Goal: Task Accomplishment & Management: Complete application form

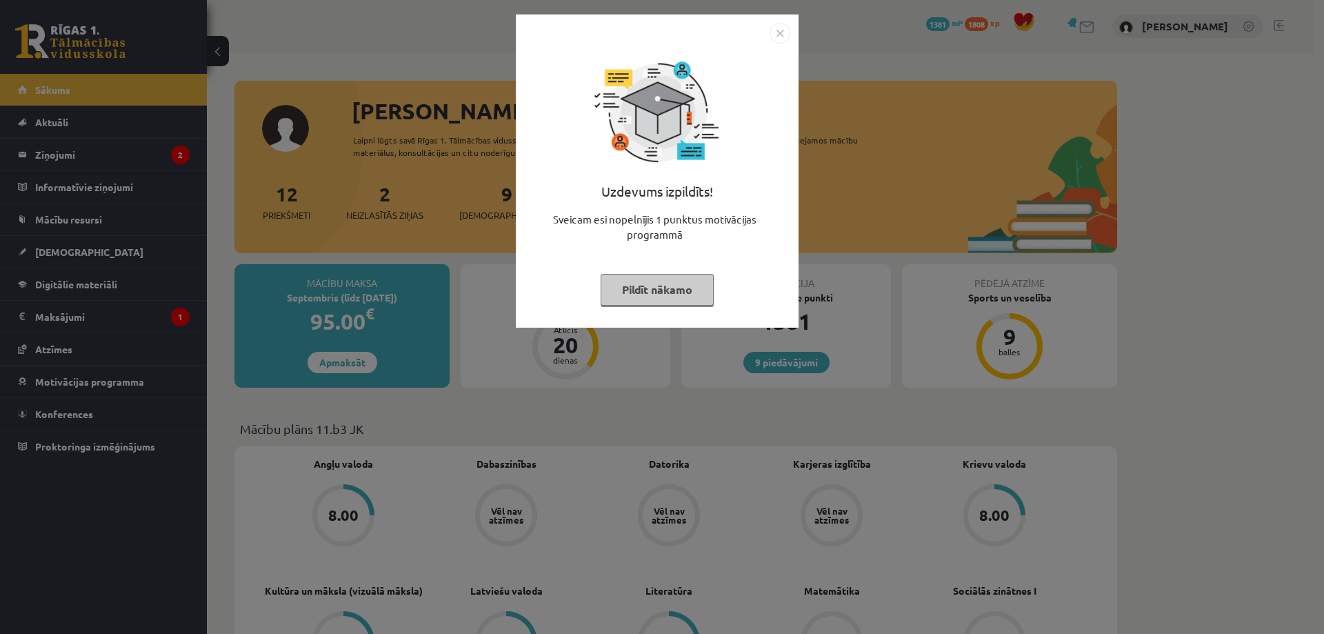
click at [790, 32] on div "Uzdevums izpildīts! Sveicam esi nopelnījis 1 punktus motivācijas programmā Pild…" at bounding box center [657, 170] width 283 height 313
click at [776, 38] on img "Close" at bounding box center [779, 33] width 21 height 21
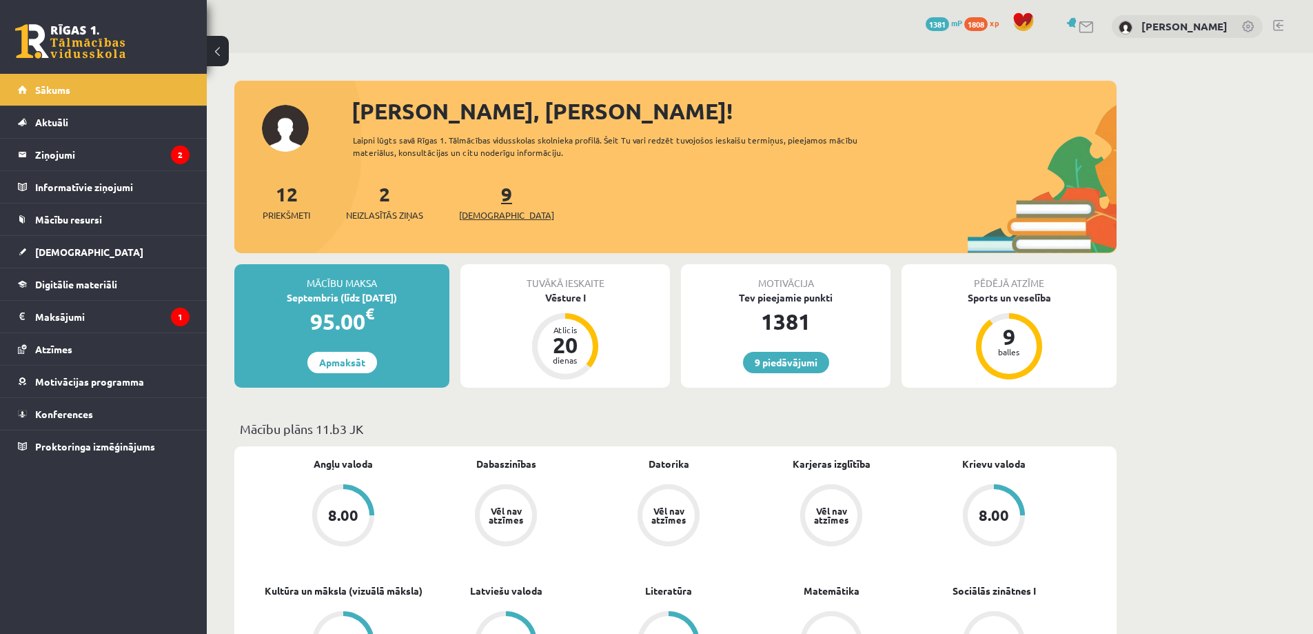
click at [480, 219] on span "[DEMOGRAPHIC_DATA]" at bounding box center [506, 215] width 95 height 14
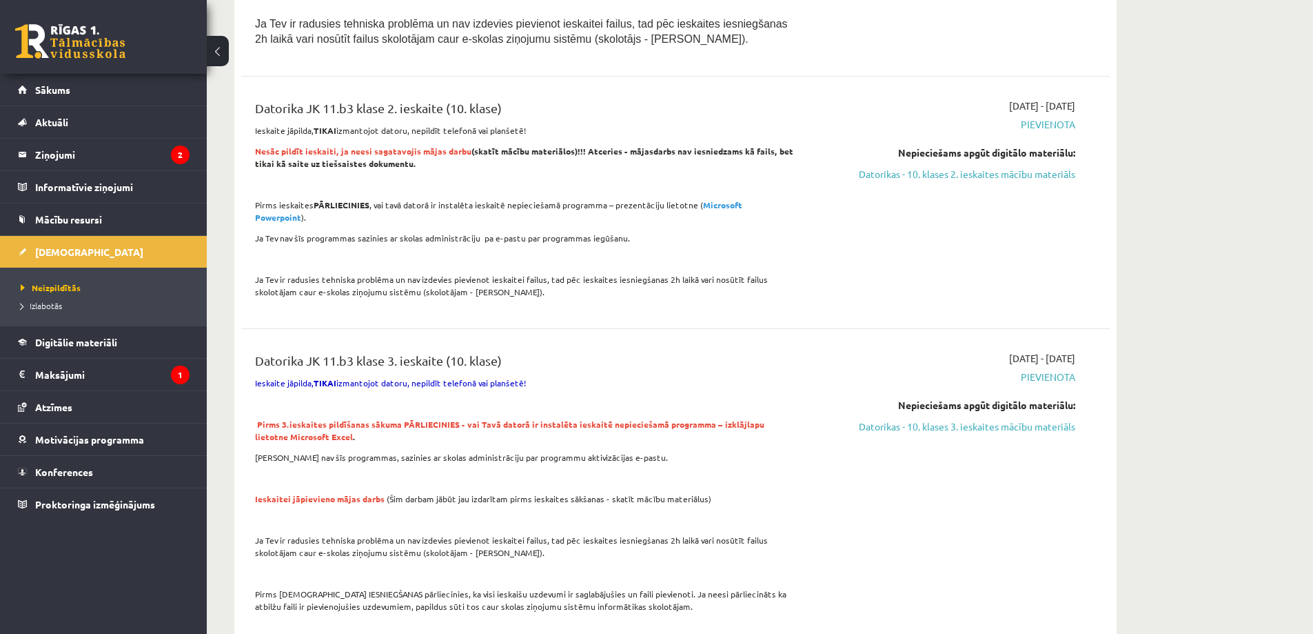
scroll to position [1126, 0]
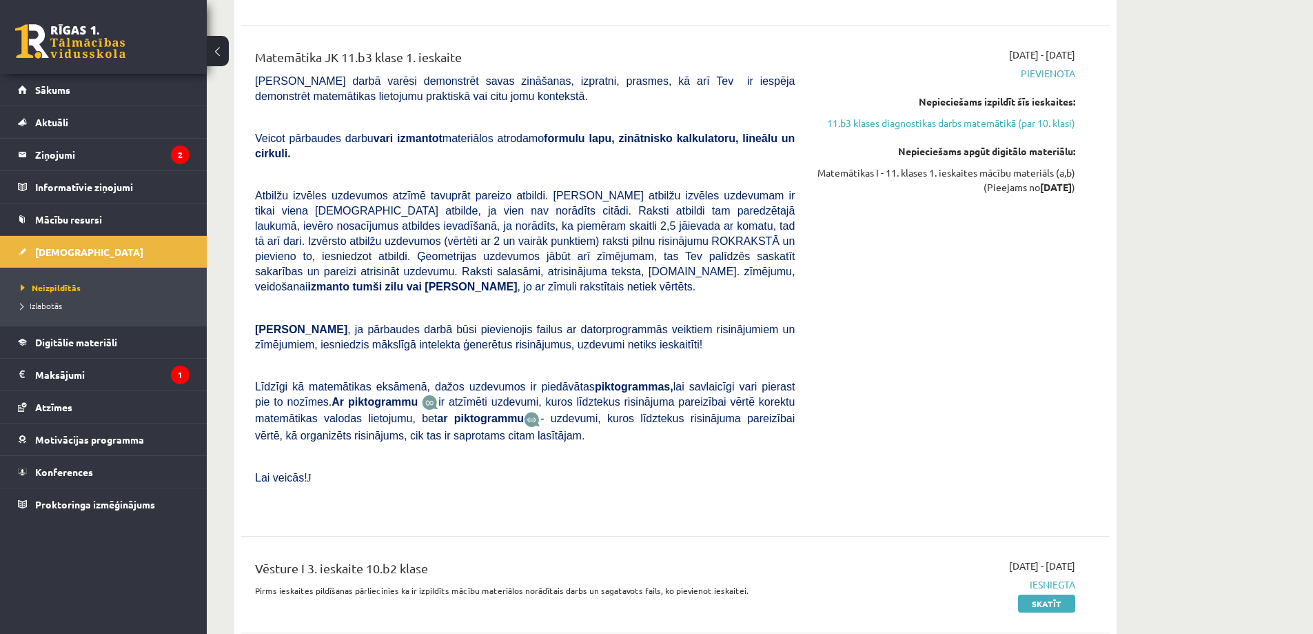
scroll to position [3861, 0]
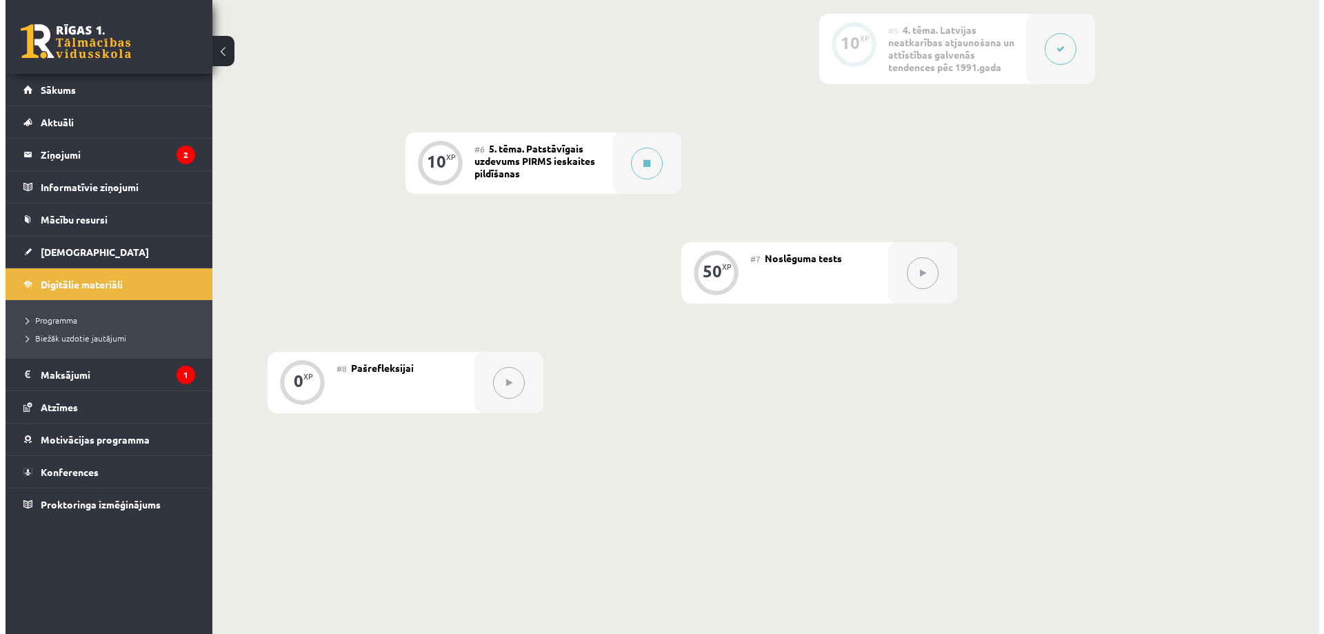
scroll to position [867, 0]
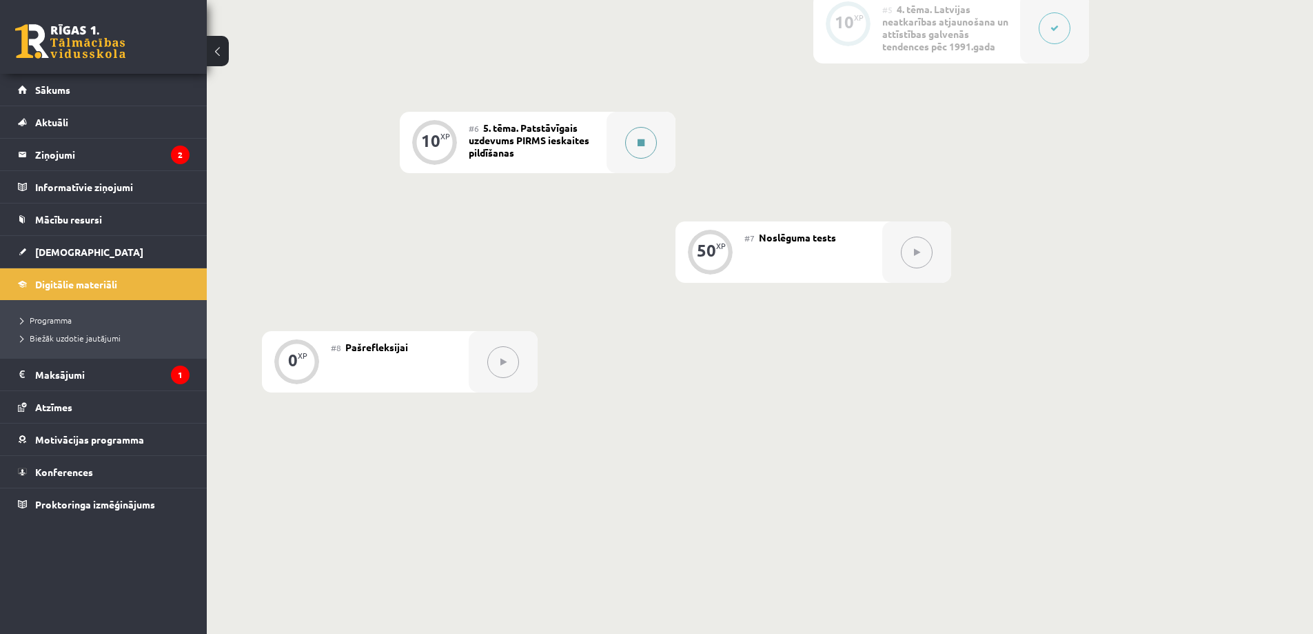
click at [634, 148] on button at bounding box center [641, 143] width 32 height 32
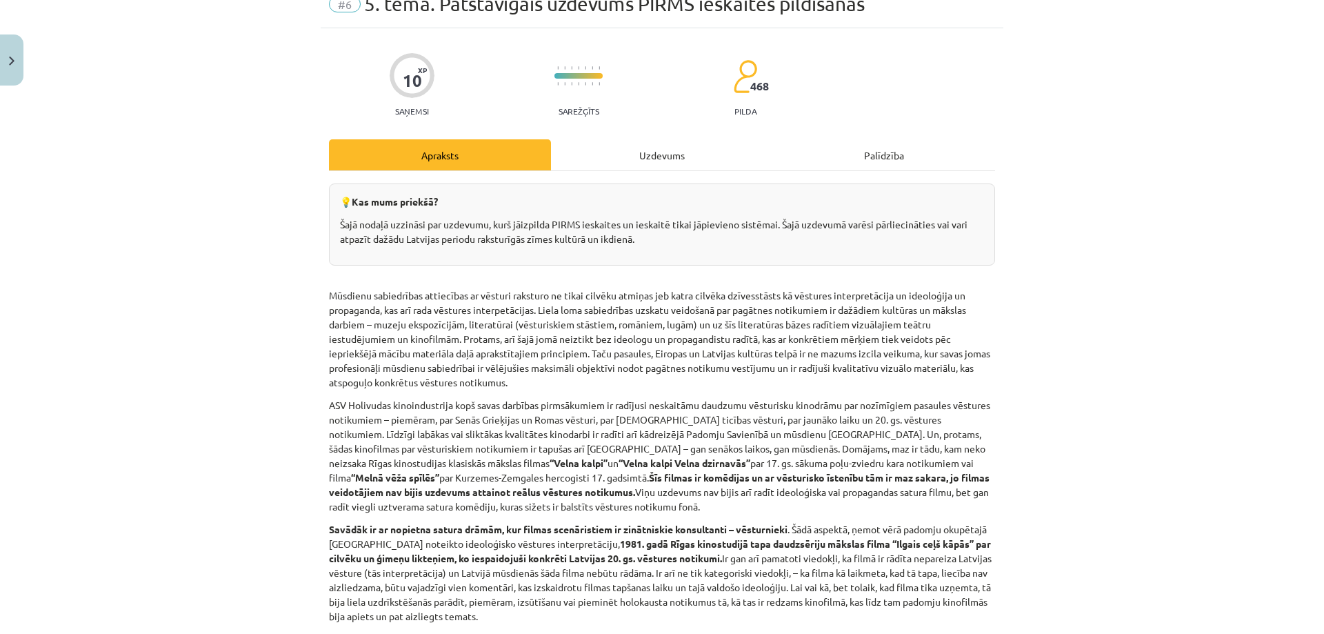
scroll to position [0, 0]
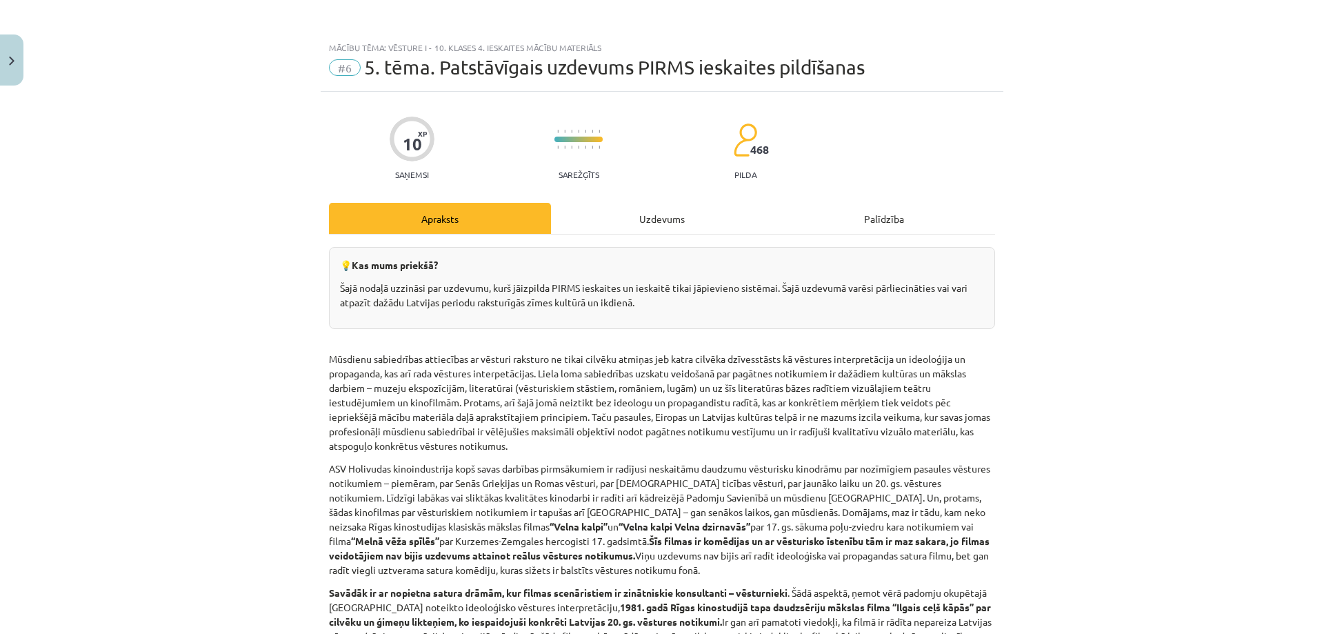
click at [625, 127] on button at bounding box center [641, 143] width 32 height 32
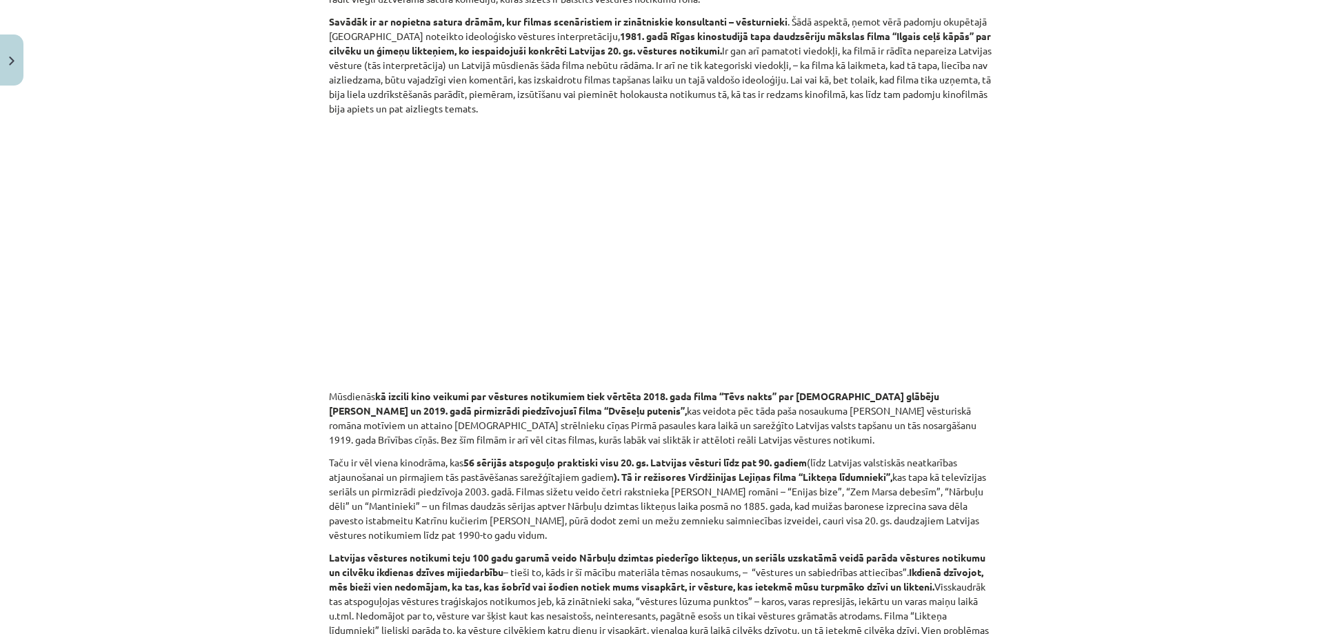
scroll to position [503, 0]
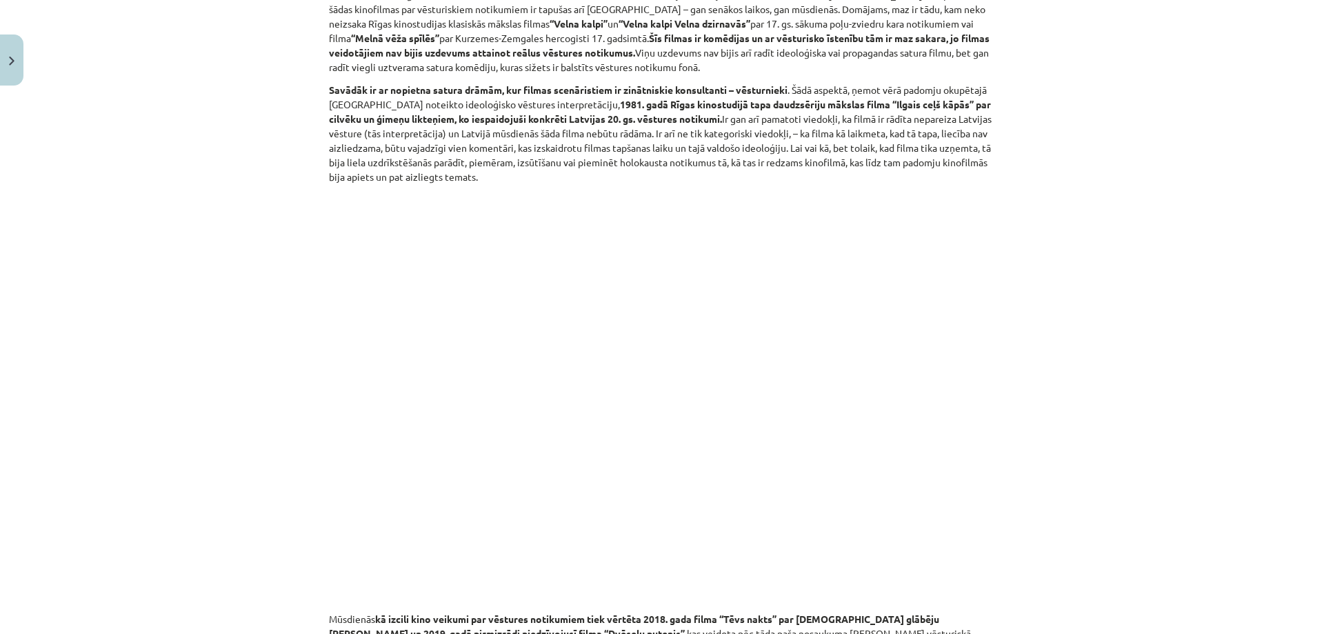
click at [108, 378] on div "Mācību tēma: Vēsture i - 10. klases 4. ieskaites mācību materiāls #6 ​5. tēma. …" at bounding box center [662, 317] width 1324 height 634
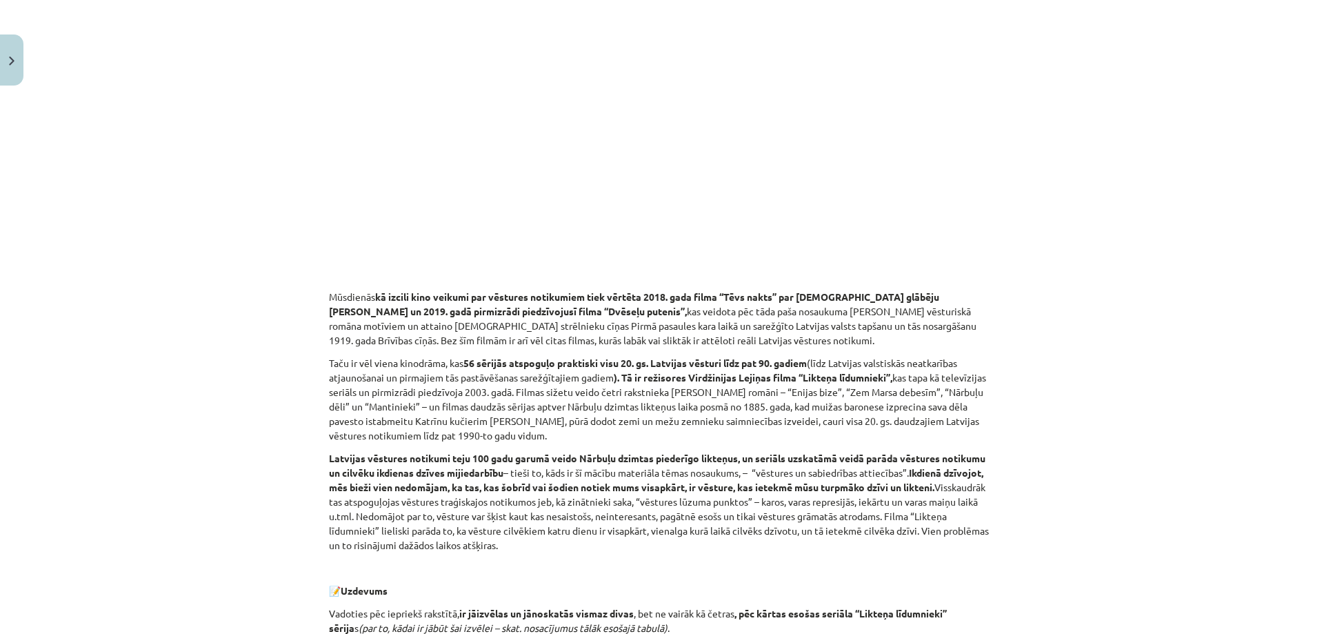
scroll to position [985, 0]
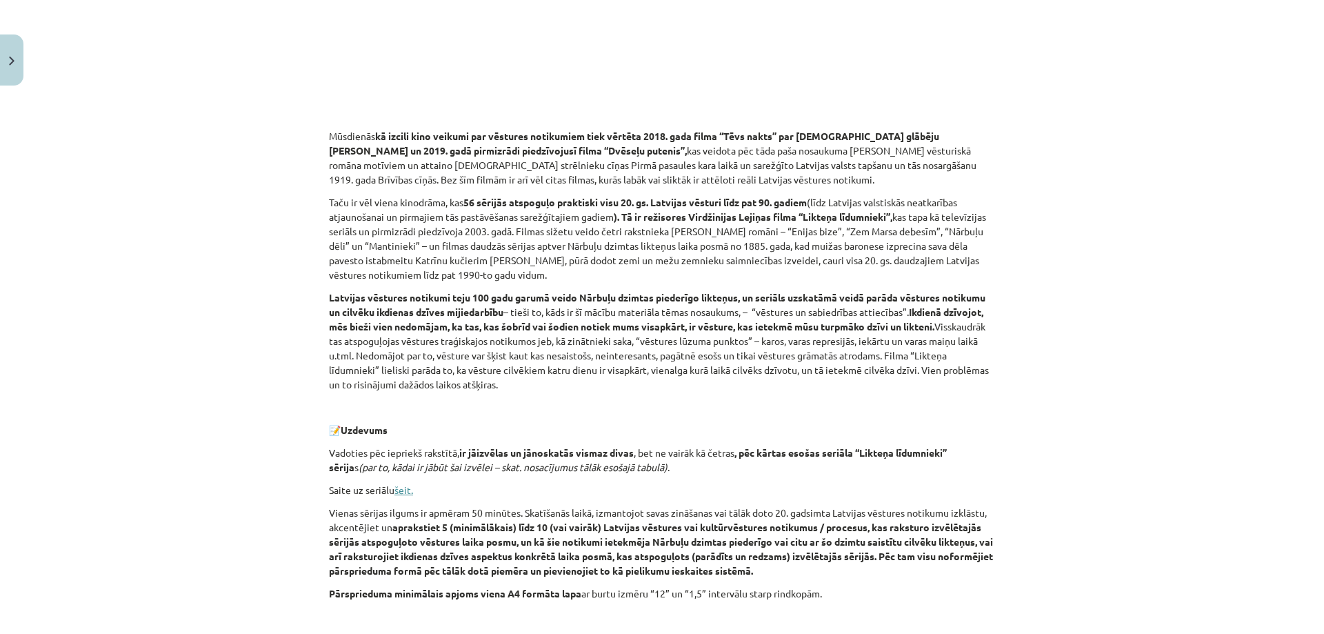
click at [403, 491] on link "šeit." at bounding box center [403, 489] width 19 height 12
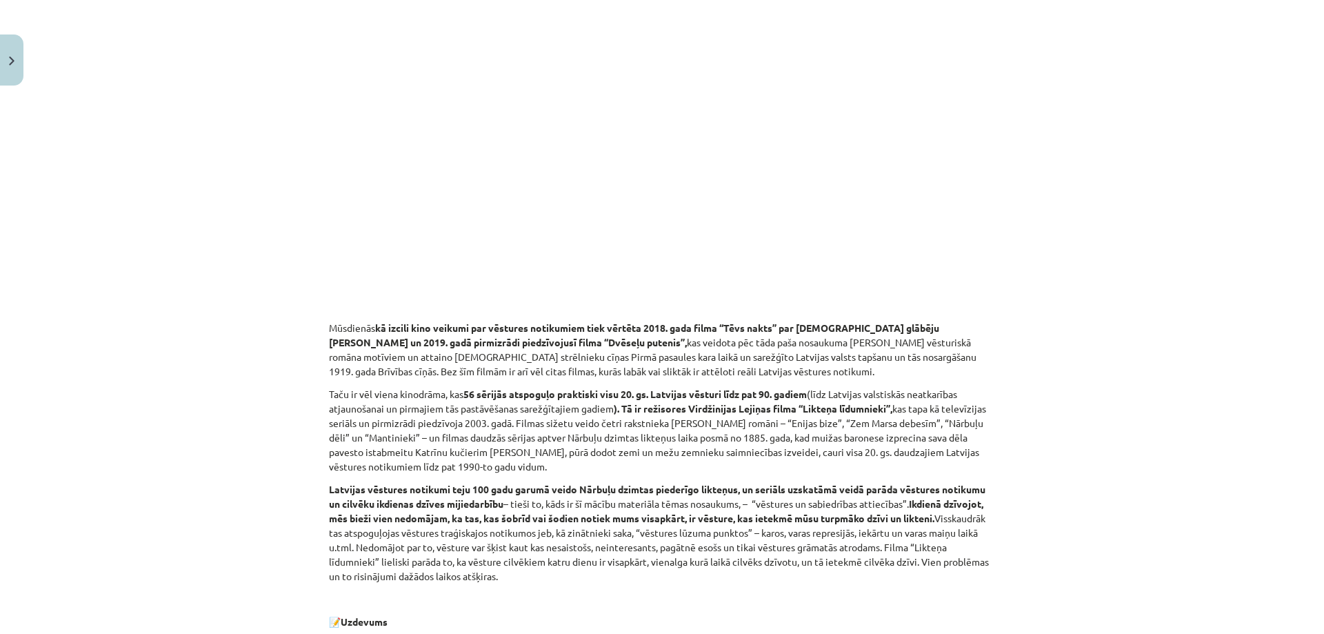
scroll to position [824, 0]
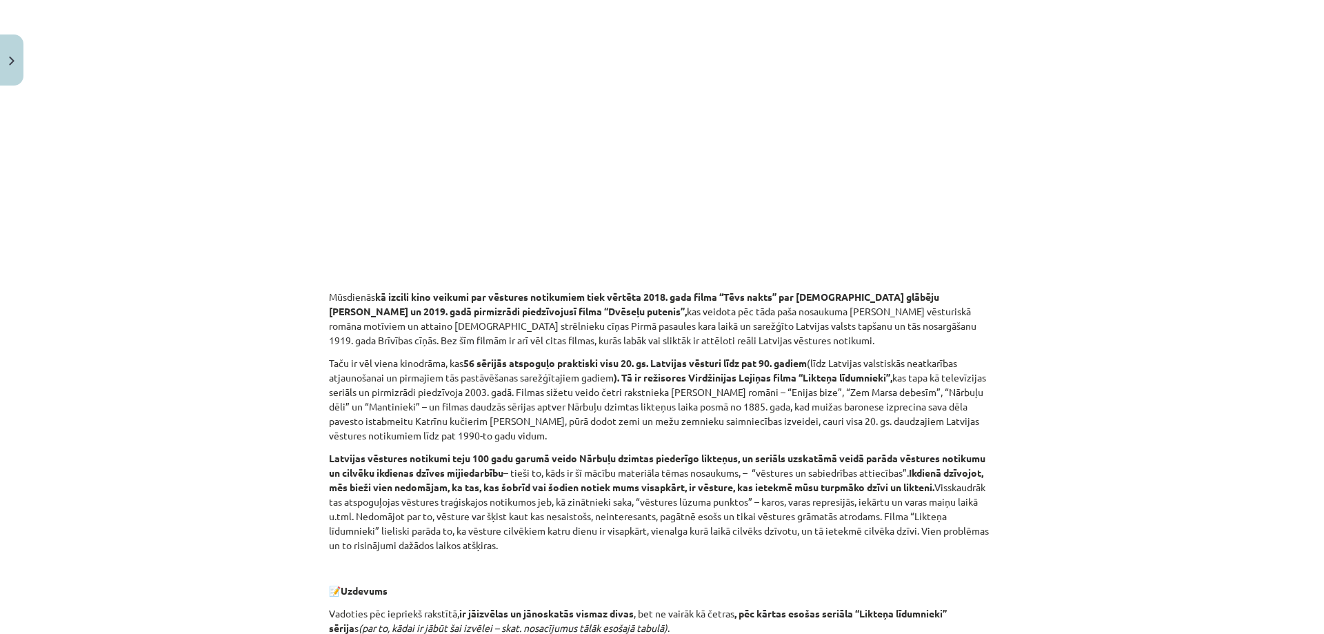
click at [239, 353] on div "Mācību tēma: Vēsture i - 10. klases 4. ieskaites mācību materiāls #6 ​5. tēma. …" at bounding box center [662, 317] width 1324 height 634
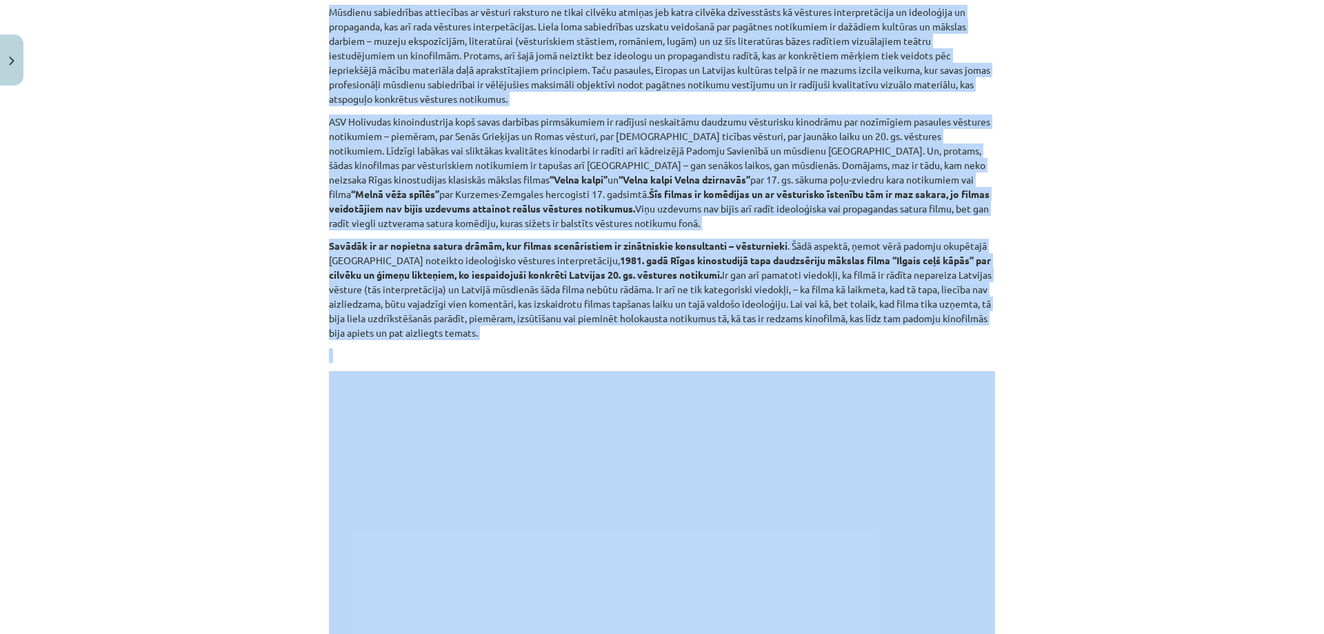
scroll to position [342, 0]
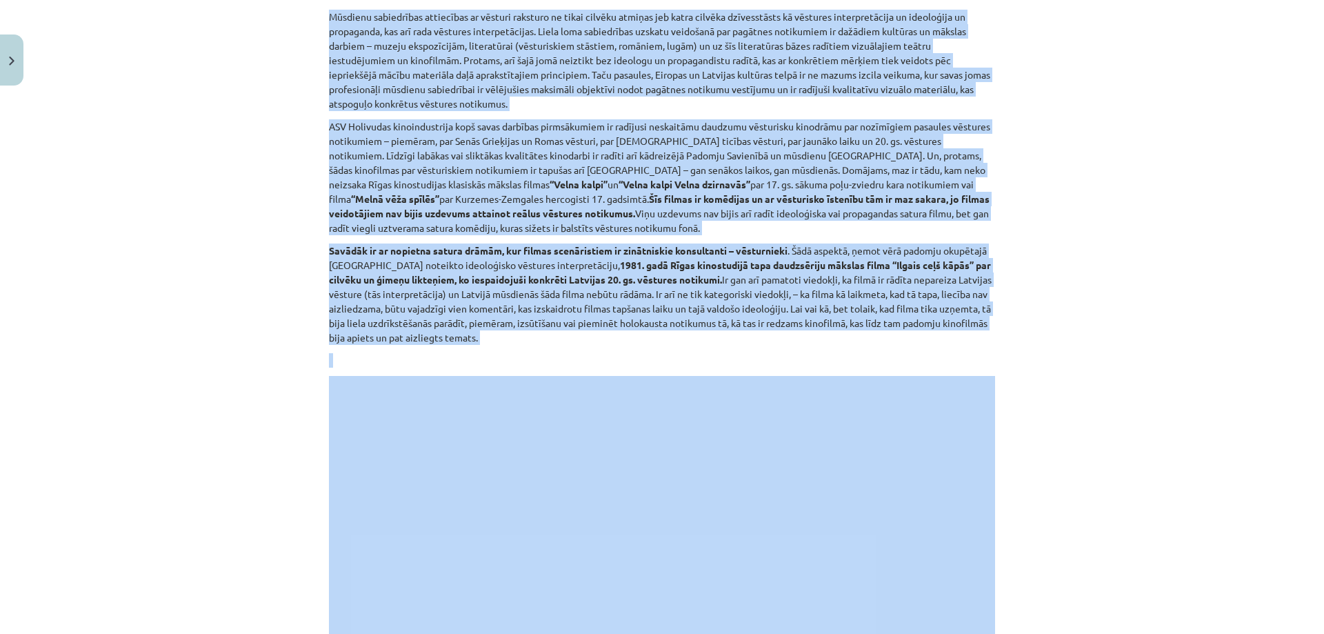
drag, startPoint x: 316, startPoint y: 328, endPoint x: 230, endPoint y: 334, distance: 86.4
click at [287, 361] on div "Mācību tēma: Vēsture i - 10. klases 4. ieskaites mācību materiāls #6 ​5. tēma. …" at bounding box center [662, 317] width 1324 height 634
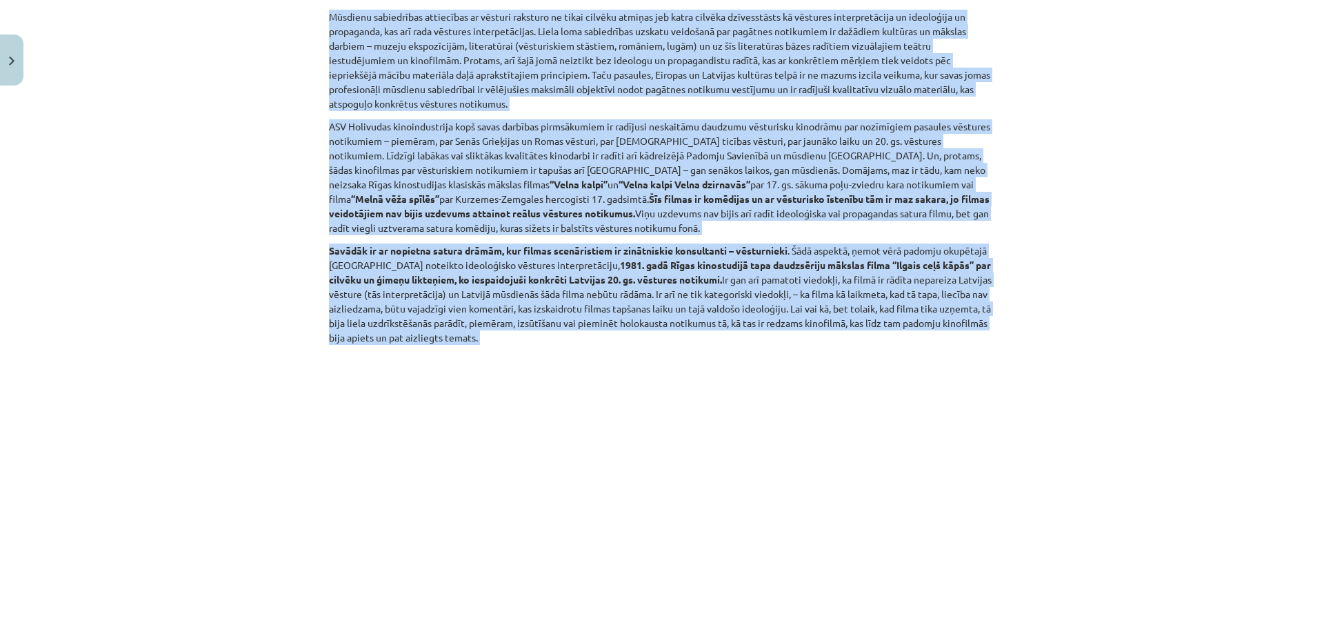
click at [230, 333] on div "Mācību tēma: Vēsture i - 10. klases 4. ieskaites mācību materiāls #6 ​5. tēma. …" at bounding box center [662, 317] width 1324 height 634
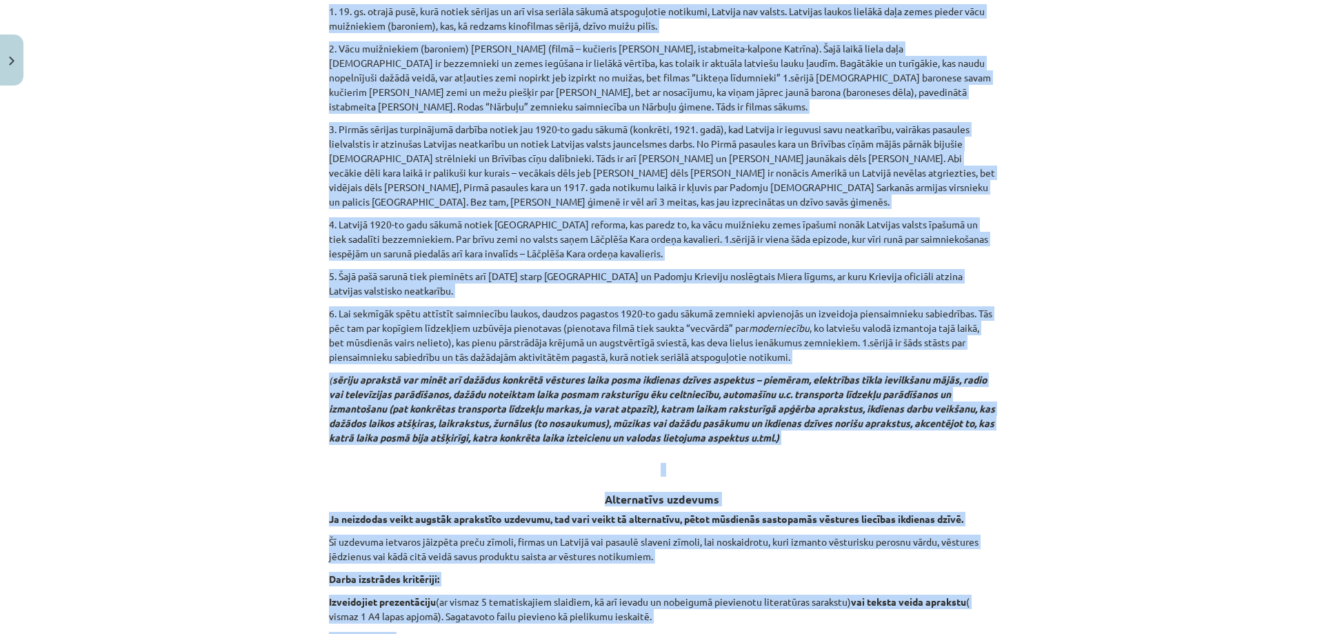
scroll to position [3392, 0]
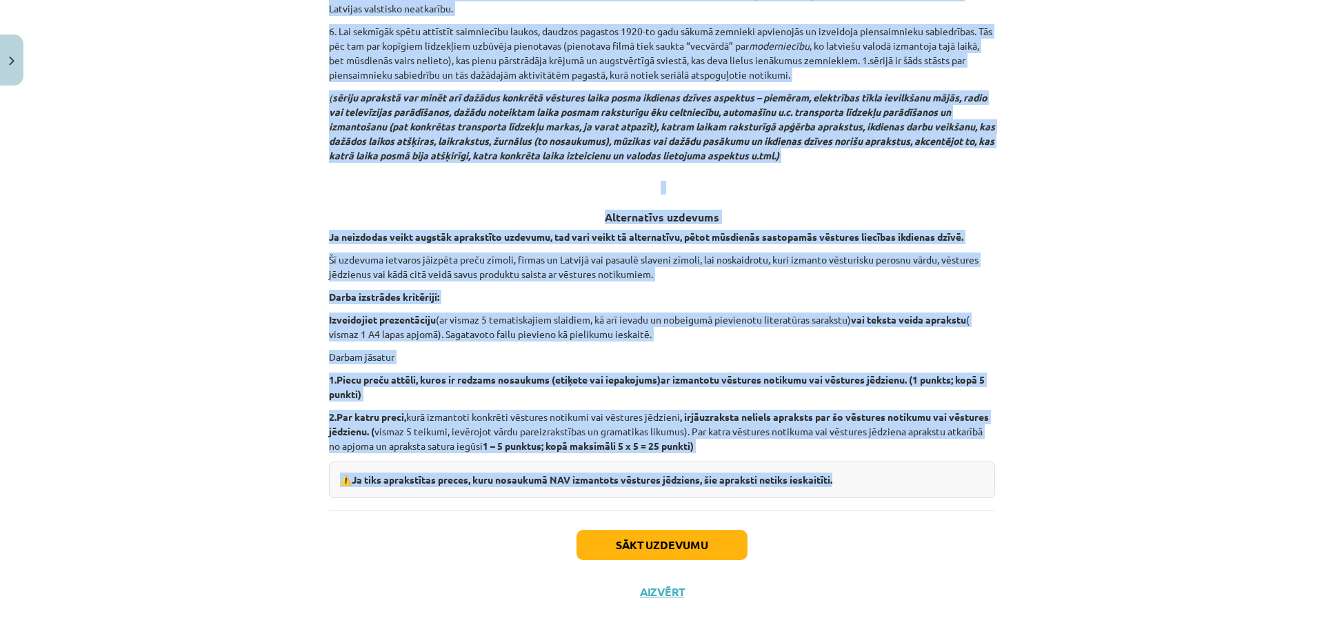
drag, startPoint x: 315, startPoint y: 346, endPoint x: 899, endPoint y: 487, distance: 600.8
copy div "Mūsdienu sabiedrības attiecības ar vēsturi raksturo ne tikai cilvēku atmiņas je…"
click at [121, 349] on div "Mācību tēma: Vēsture i - 10. klases 4. ieskaites mācību materiāls #6 ​5. tēma. …" at bounding box center [662, 317] width 1324 height 634
click at [128, 352] on div "Mācību tēma: Vēsture i - 10. klases 4. ieskaites mācību materiāls #6 ​5. tēma. …" at bounding box center [662, 317] width 1324 height 634
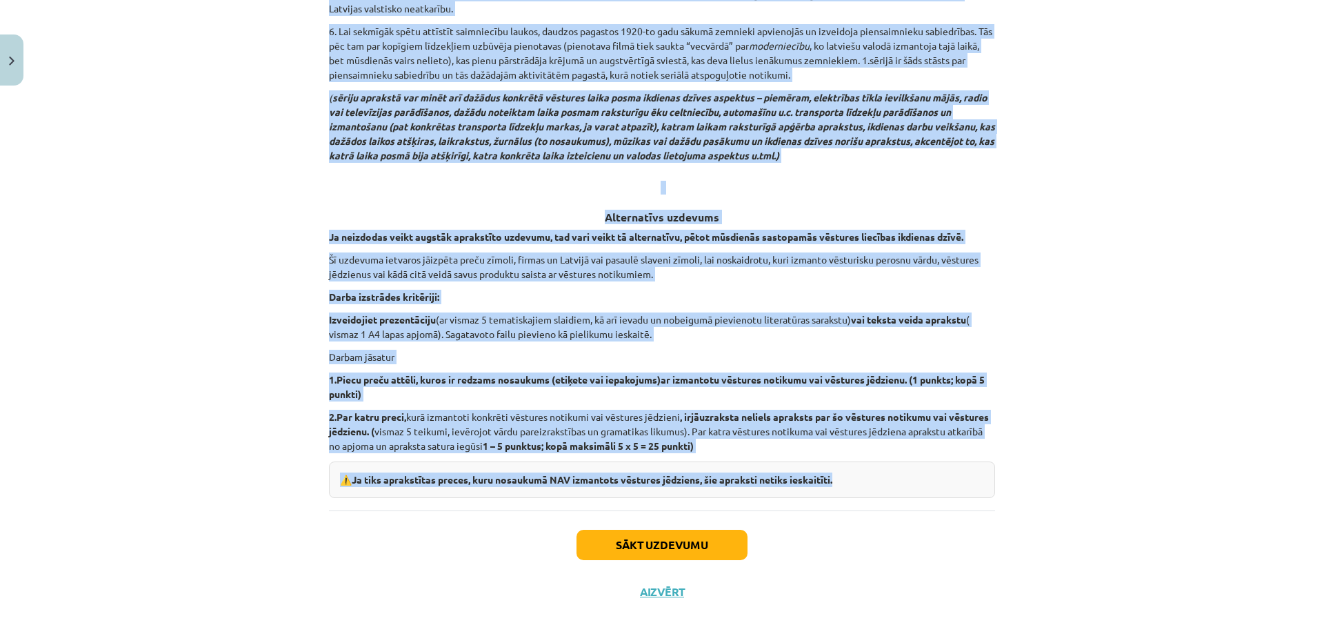
click at [953, 313] on b "vai teksta veida aprakstu" at bounding box center [908, 319] width 115 height 12
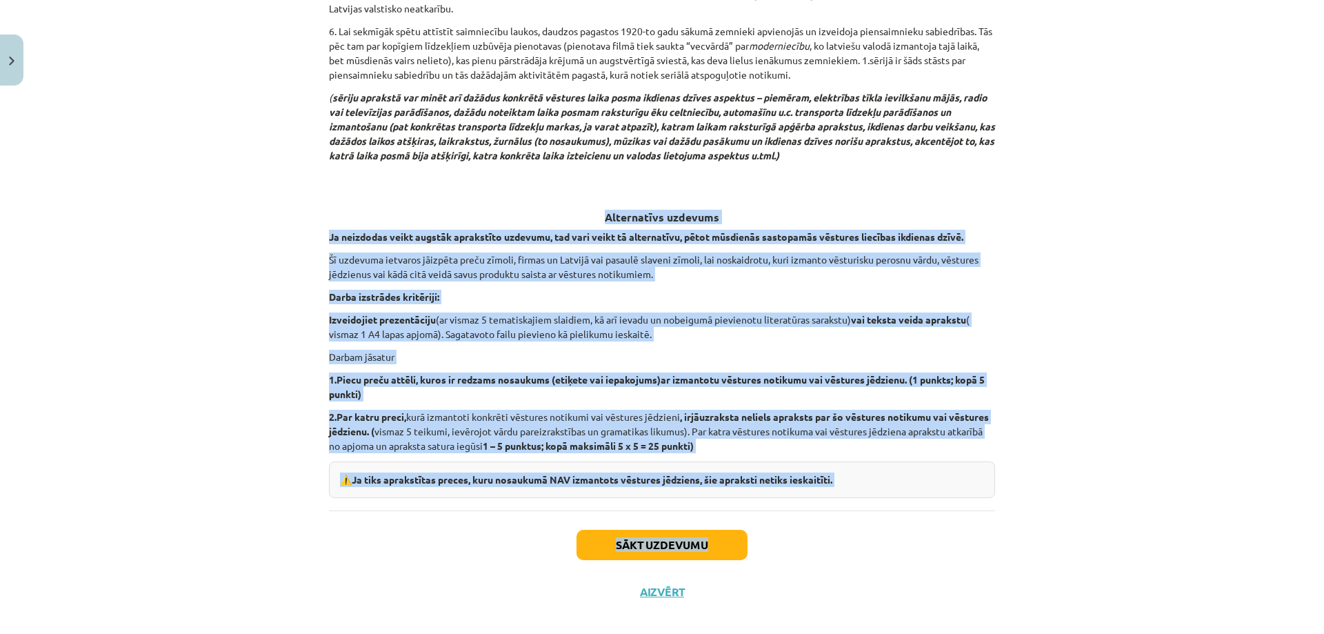
drag, startPoint x: 599, startPoint y: 190, endPoint x: 1064, endPoint y: 500, distance: 558.7
click at [1065, 501] on div "Mācību tēma: Vēsture i - 10. klases 4. ieskaites mācību materiāls #6 ​5. tēma. …" at bounding box center [662, 317] width 1324 height 634
copy div "Alternatīvs uzdevums Ja neizdodas veikt augstāk aprakstīto uzdevumu, tad vari v…"
click at [283, 512] on div "Mācību tēma: Vēsture i - 10. klases 4. ieskaites mācību materiāls #6 ​5. tēma. …" at bounding box center [662, 317] width 1324 height 634
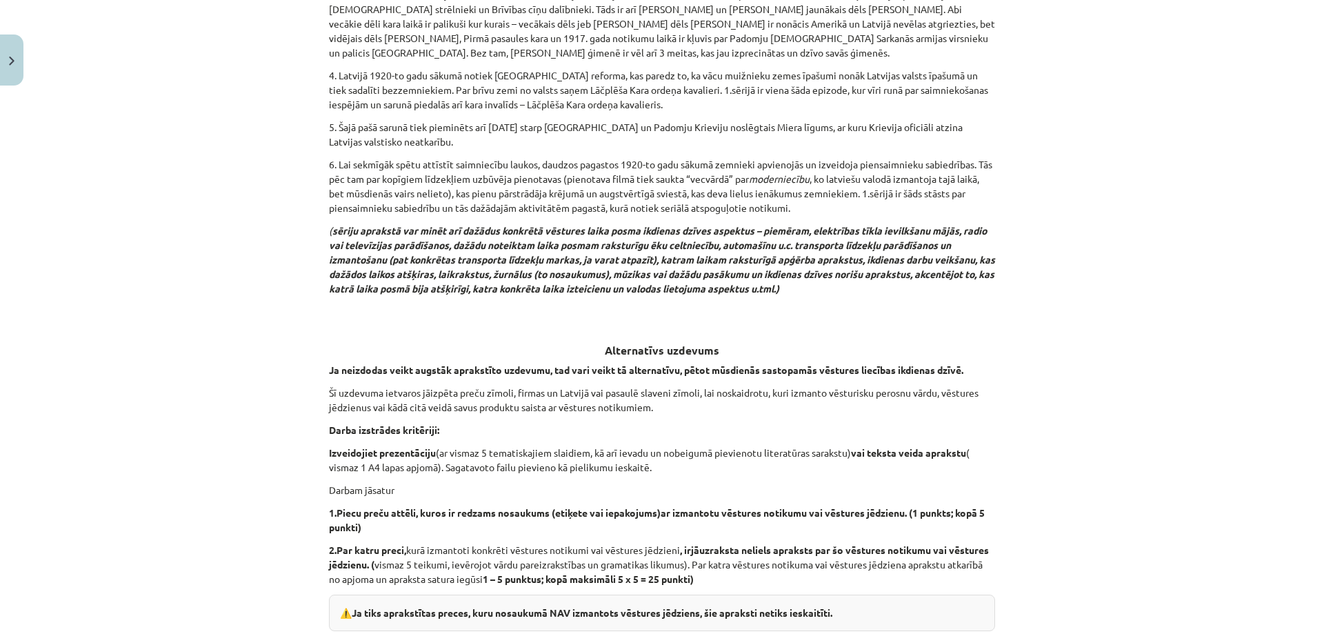
scroll to position [3231, 0]
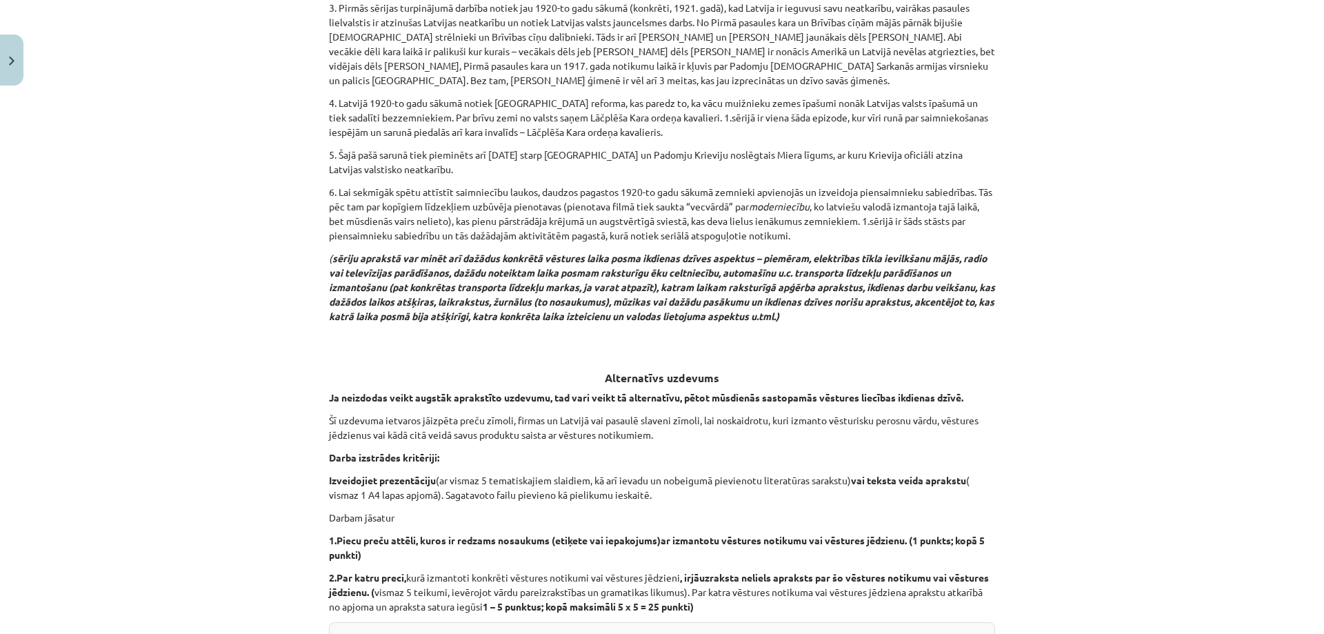
click at [254, 369] on div "Mācību tēma: Vēsture i - 10. klases 4. ieskaites mācību materiāls #6 ​5. tēma. …" at bounding box center [662, 317] width 1324 height 634
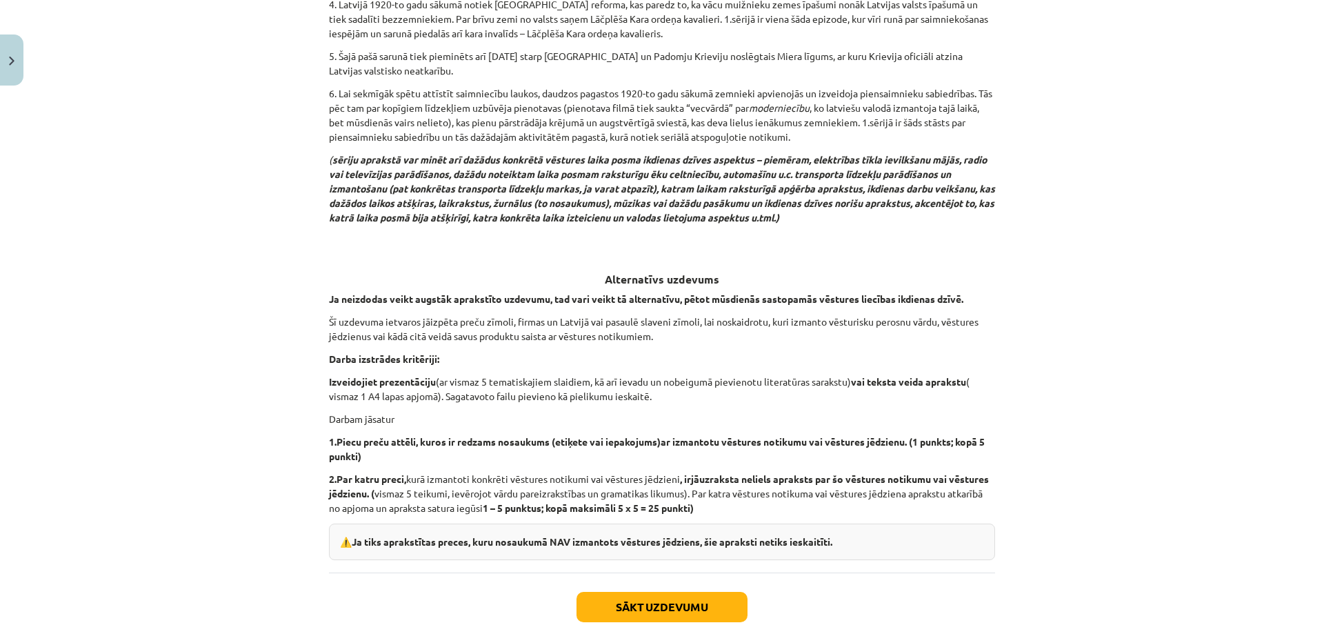
scroll to position [3392, 0]
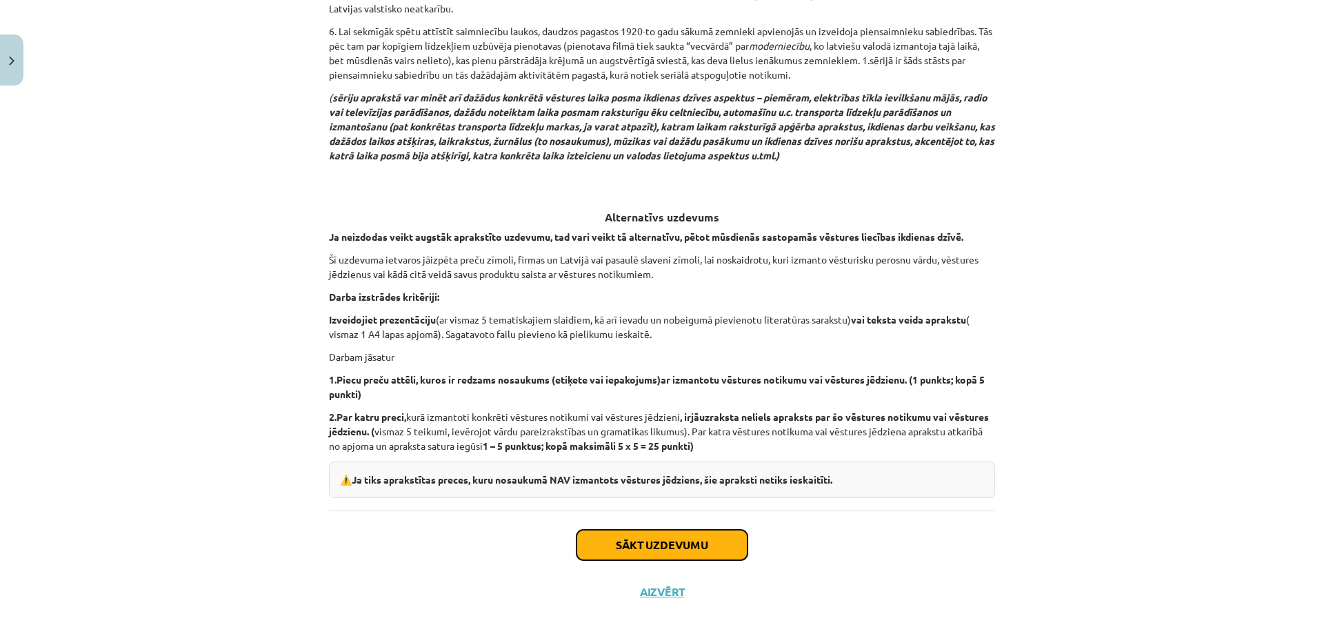
click at [643, 540] on button "Sākt uzdevumu" at bounding box center [661, 544] width 171 height 30
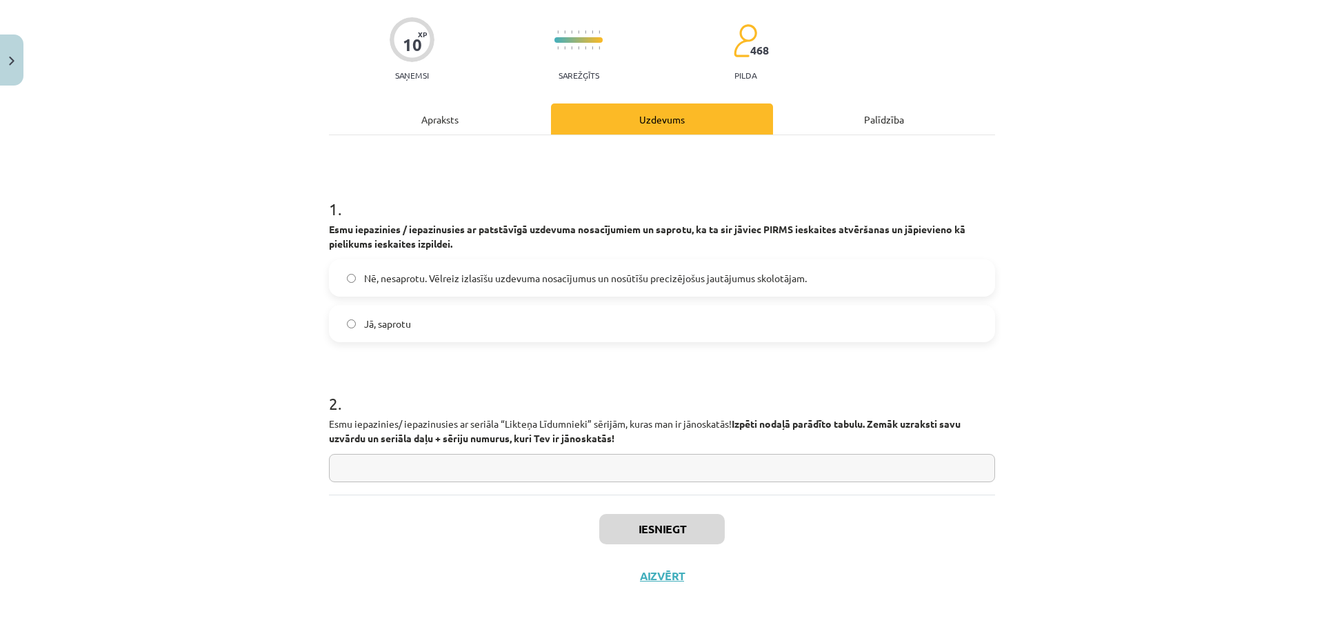
scroll to position [34, 0]
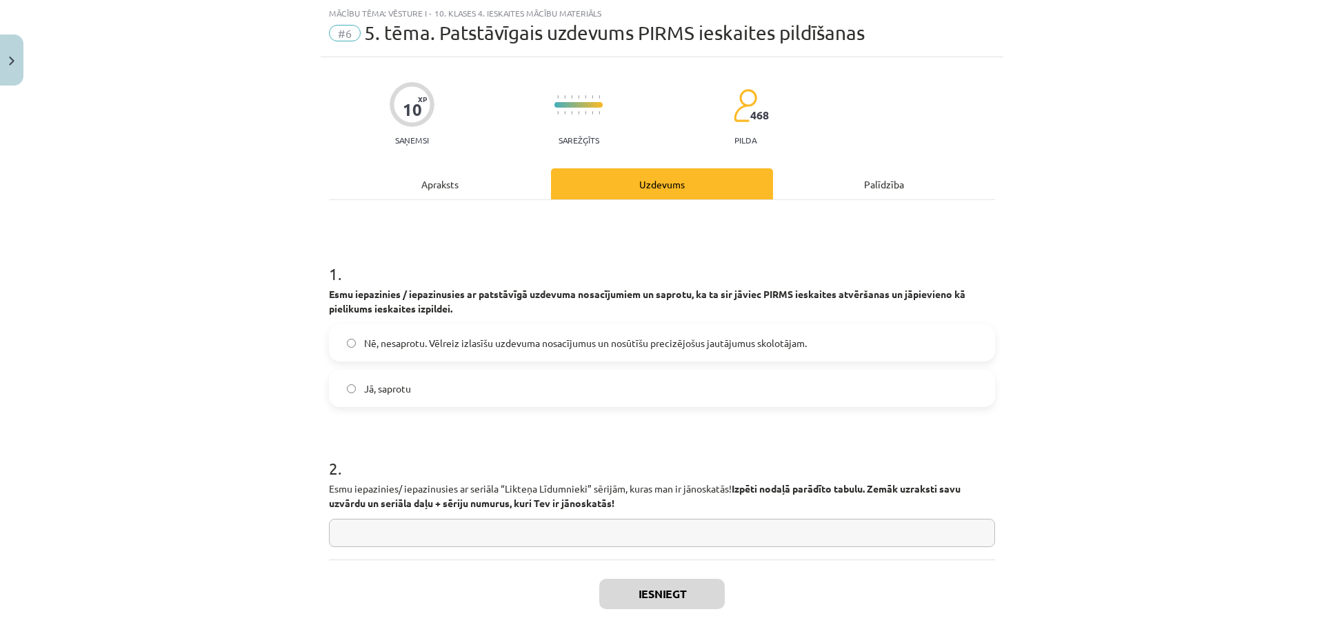
click at [401, 389] on span "Jā, saprotu" at bounding box center [387, 388] width 47 height 14
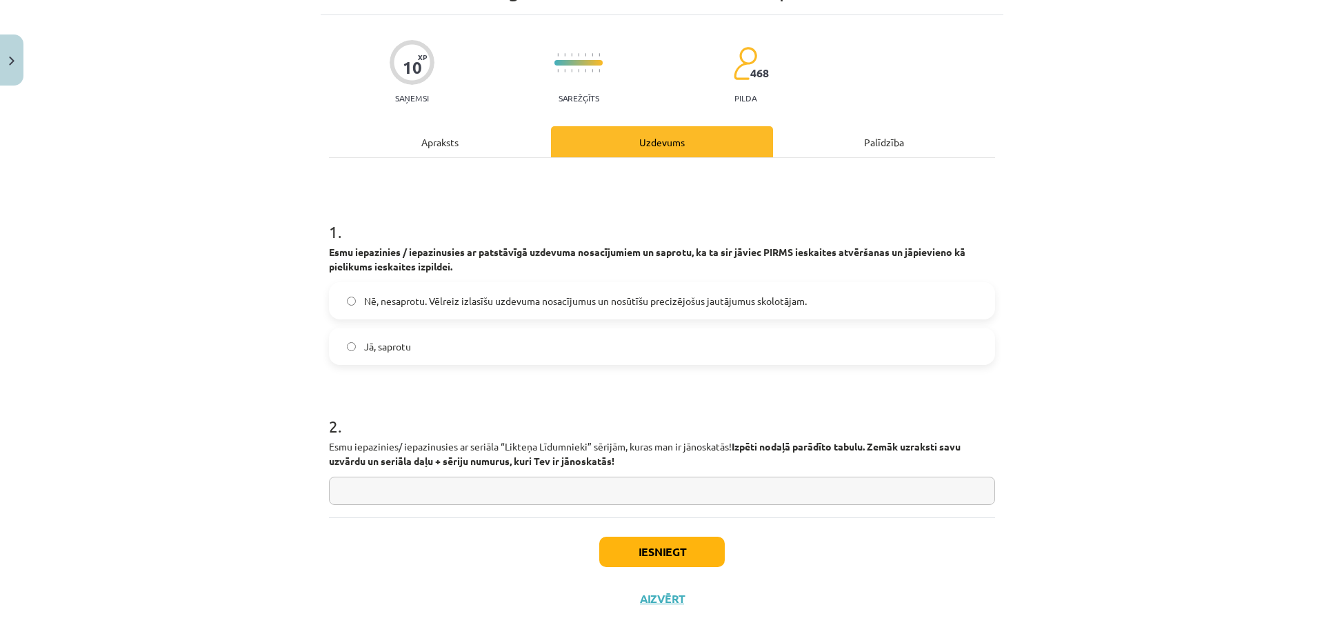
scroll to position [99, 0]
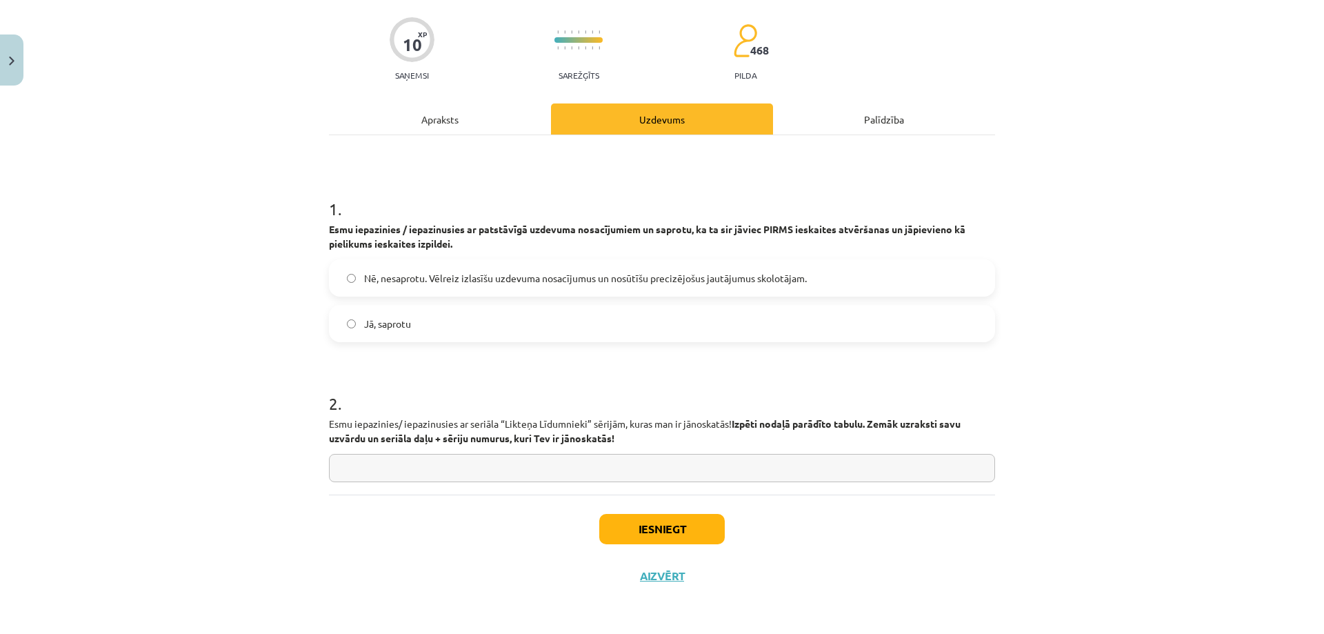
click at [396, 470] on input "text" at bounding box center [662, 468] width 666 height 28
paste input "**********"
type input "**********"
click at [632, 529] on button "Iesniegt" at bounding box center [661, 529] width 125 height 30
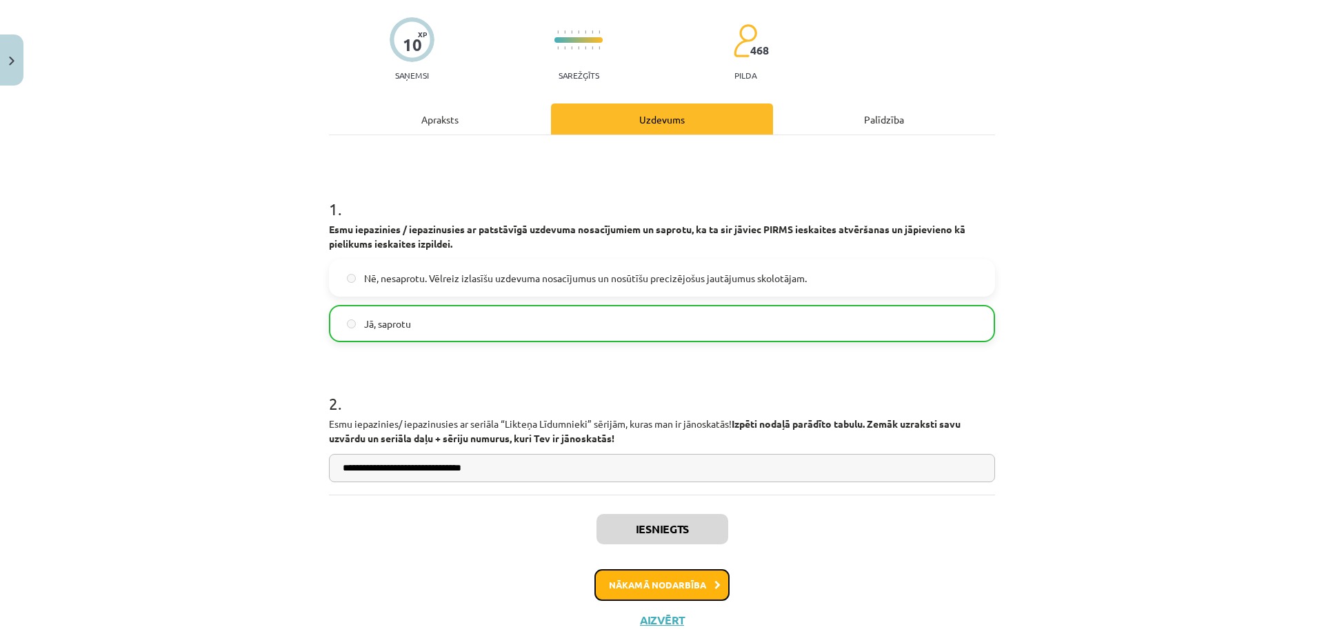
click at [669, 588] on button "Nākamā nodarbība" at bounding box center [661, 585] width 135 height 32
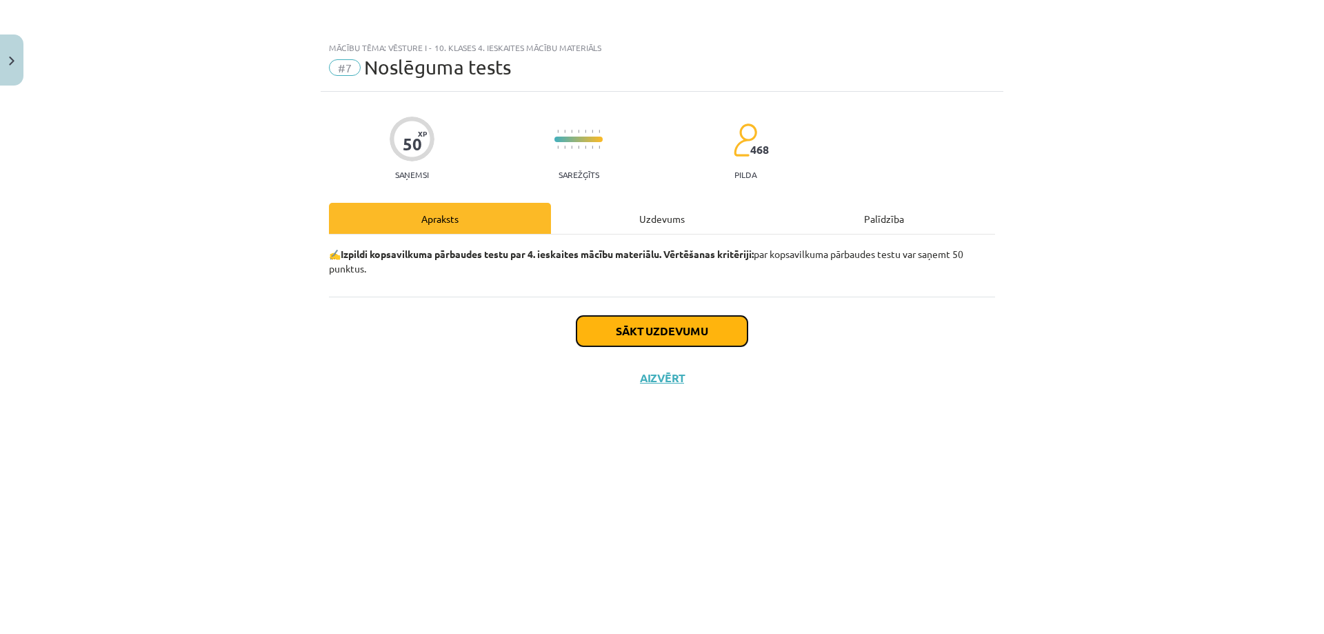
click at [684, 338] on button "Sākt uzdevumu" at bounding box center [661, 331] width 171 height 30
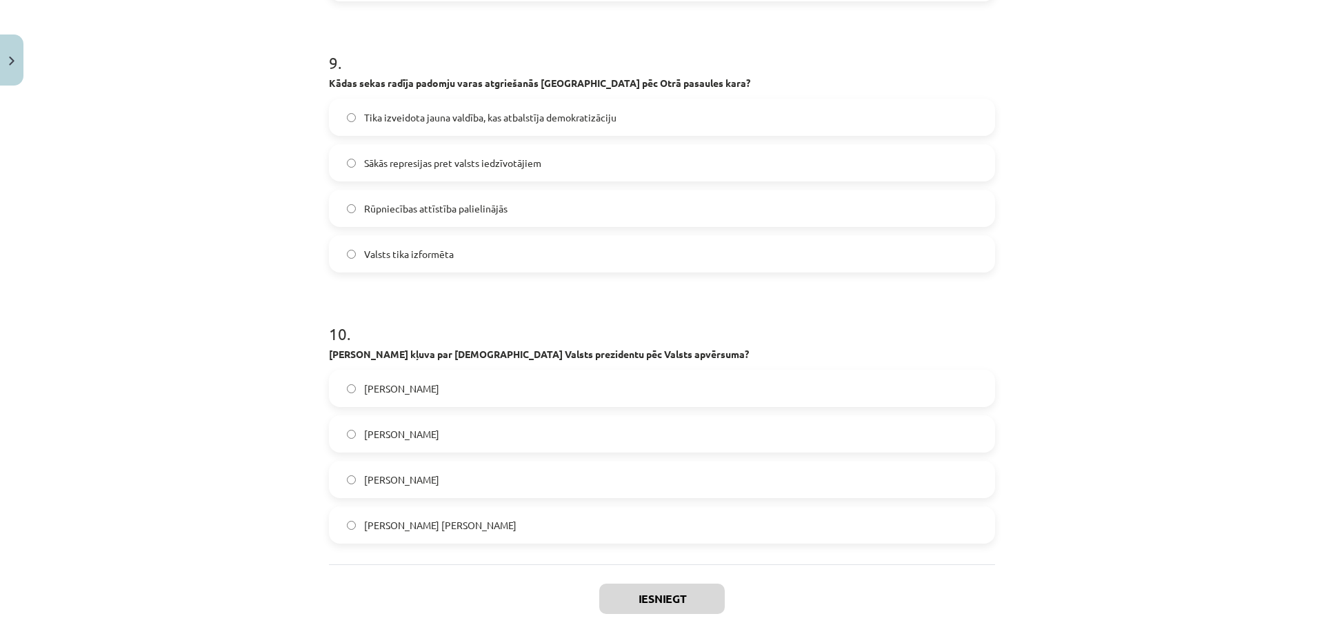
scroll to position [2482, 0]
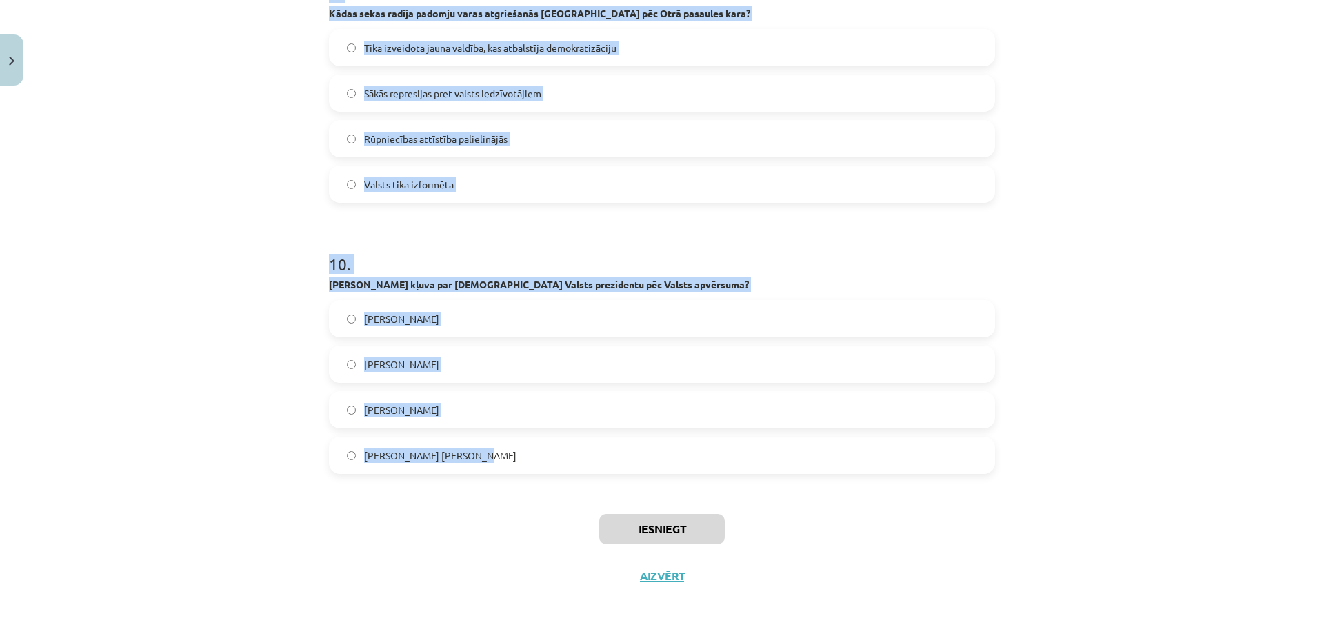
drag, startPoint x: 312, startPoint y: 296, endPoint x: 495, endPoint y: 454, distance: 241.9
click at [517, 454] on div "Mācību tēma: Vēsture i - 10. klases 4. ieskaites mācību materiāls #7 Noslēguma …" at bounding box center [662, 317] width 1324 height 634
copy form "1 . Kādas bija 1939. gada 23. augusta Molotova–Ribentropa pakta galvenās sekas …"
click at [341, 446] on label "Gustavs Anna Meierovics" at bounding box center [661, 455] width 663 height 34
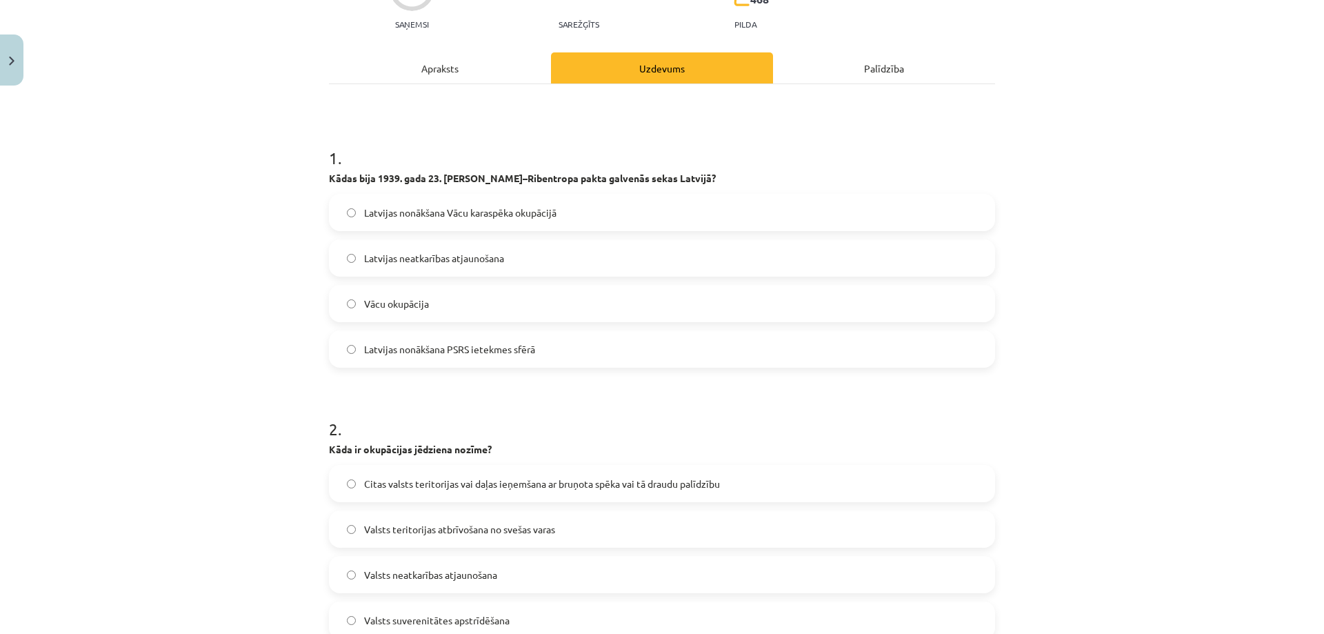
scroll to position [0, 0]
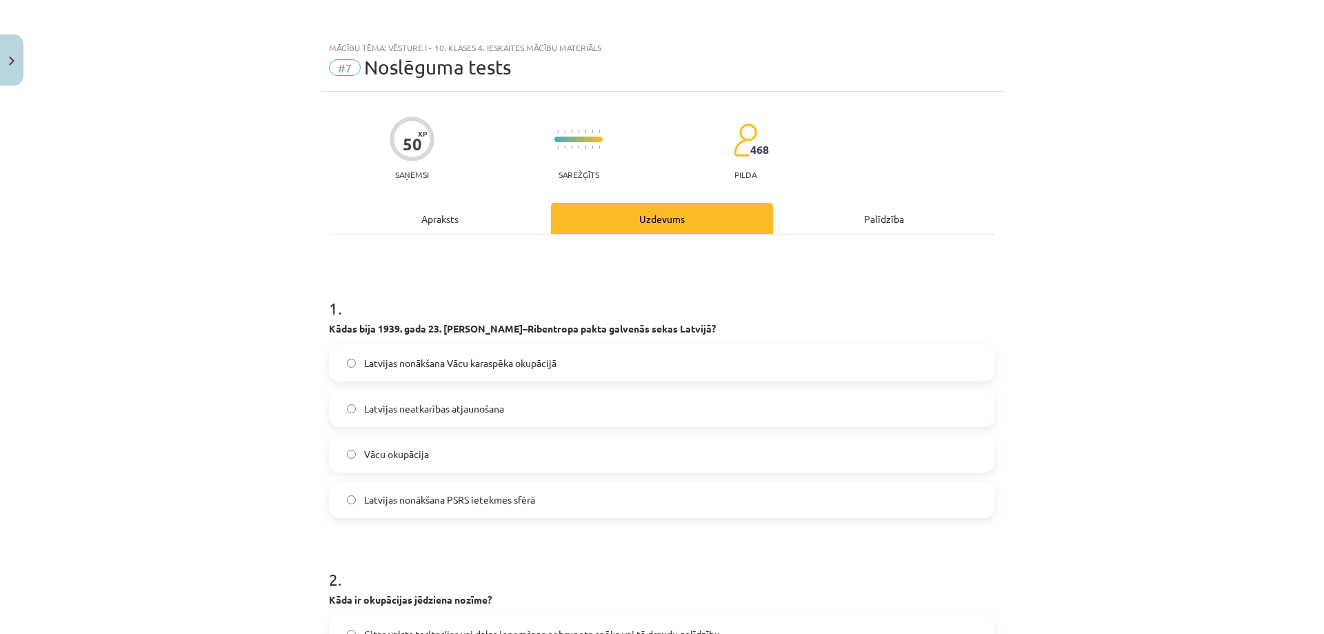
click at [500, 353] on label "Latvijas nonākšana Vācu karaspēka okupācijā" at bounding box center [661, 362] width 663 height 34
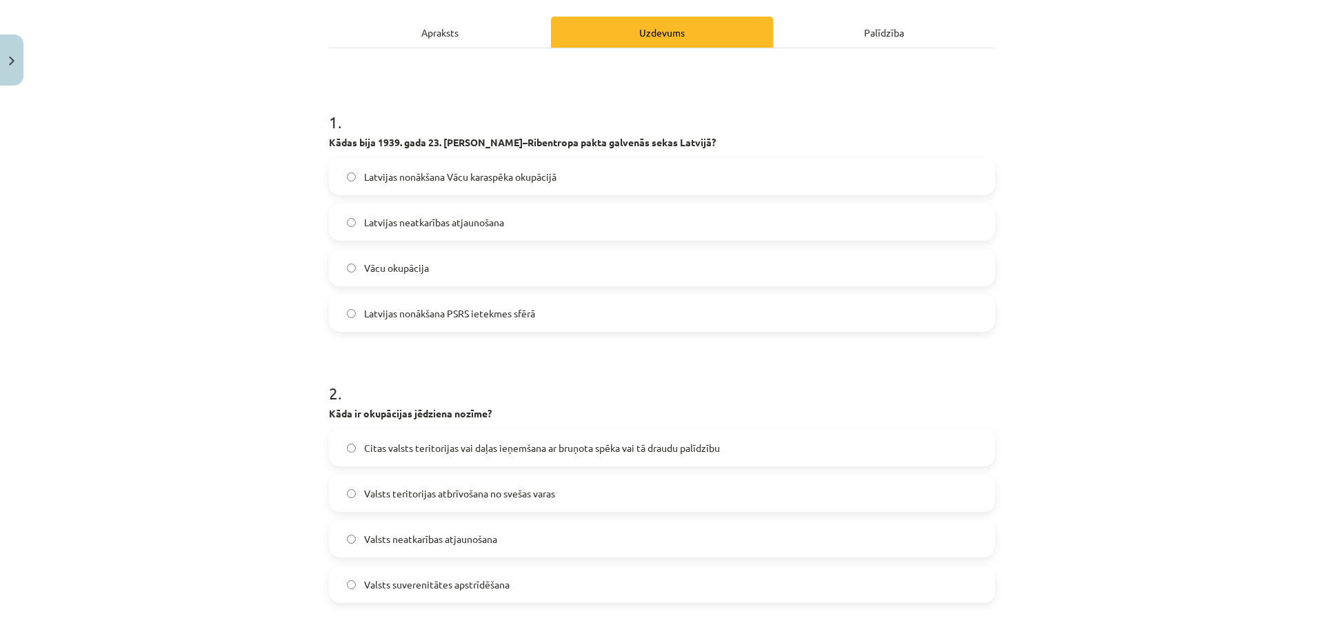
scroll to position [322, 0]
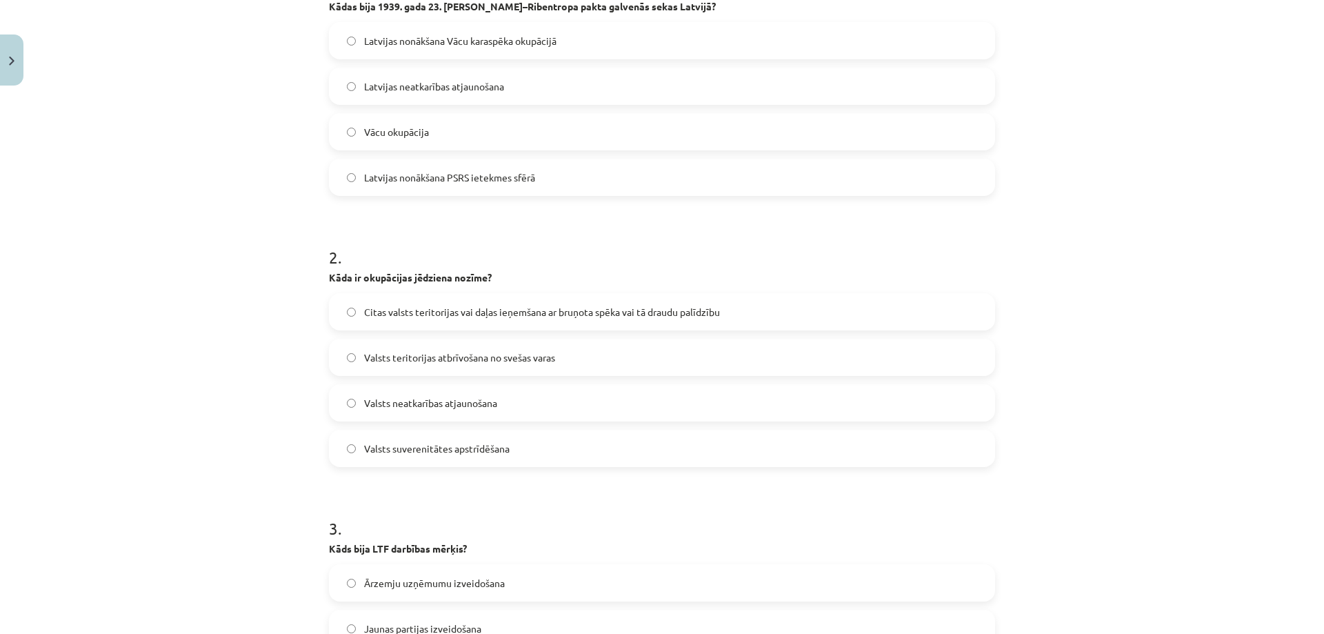
click at [413, 318] on span "Citas valsts teritorijas vai daļas ieņemšana ar bruņota spēka vai tā draudu pal…" at bounding box center [542, 312] width 356 height 14
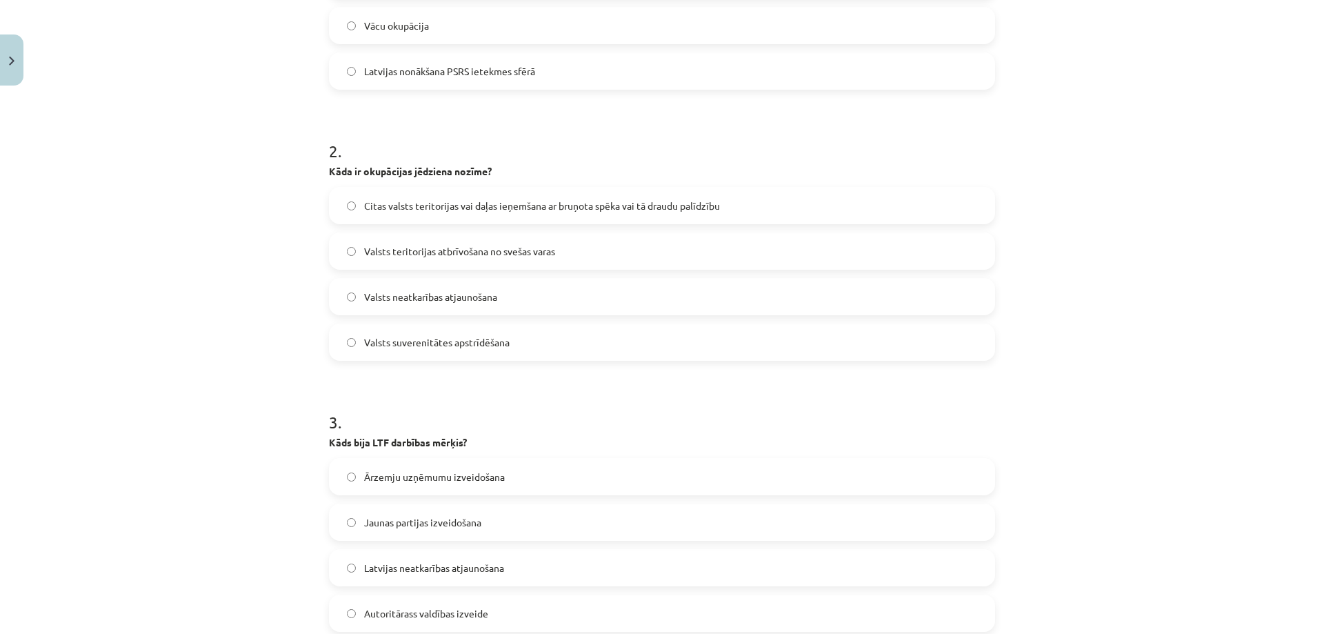
scroll to position [483, 0]
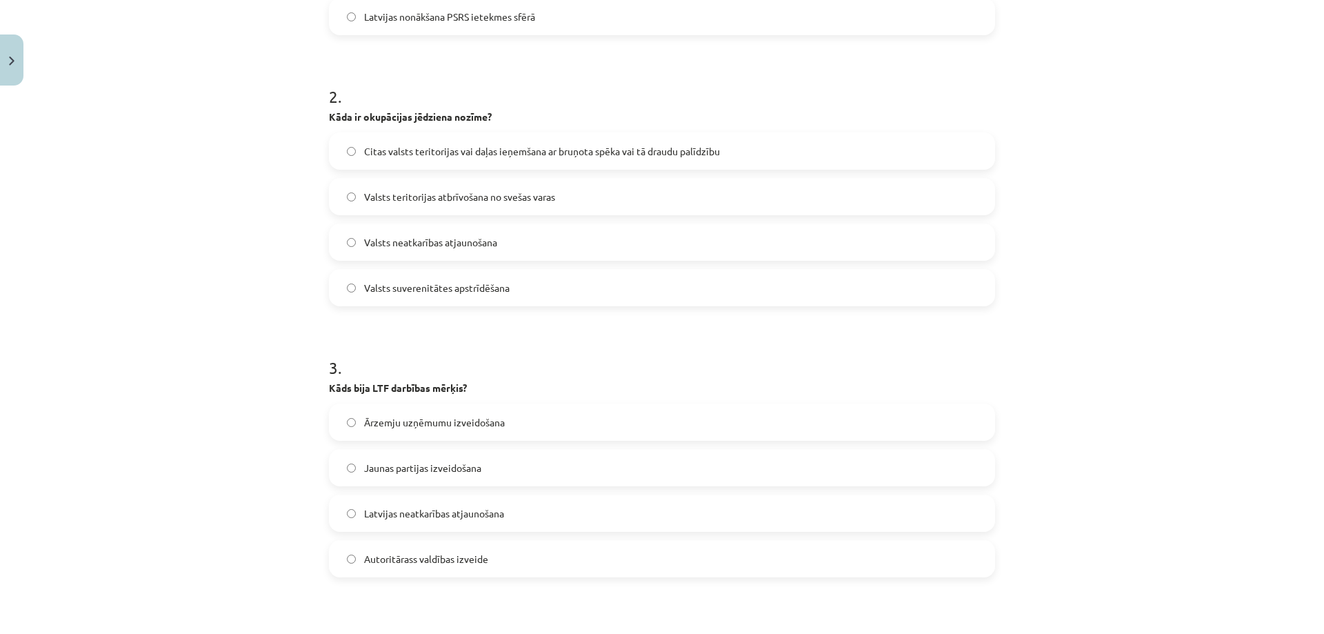
click at [438, 511] on span "Latvijas neatkarības atjaunošana" at bounding box center [434, 513] width 140 height 14
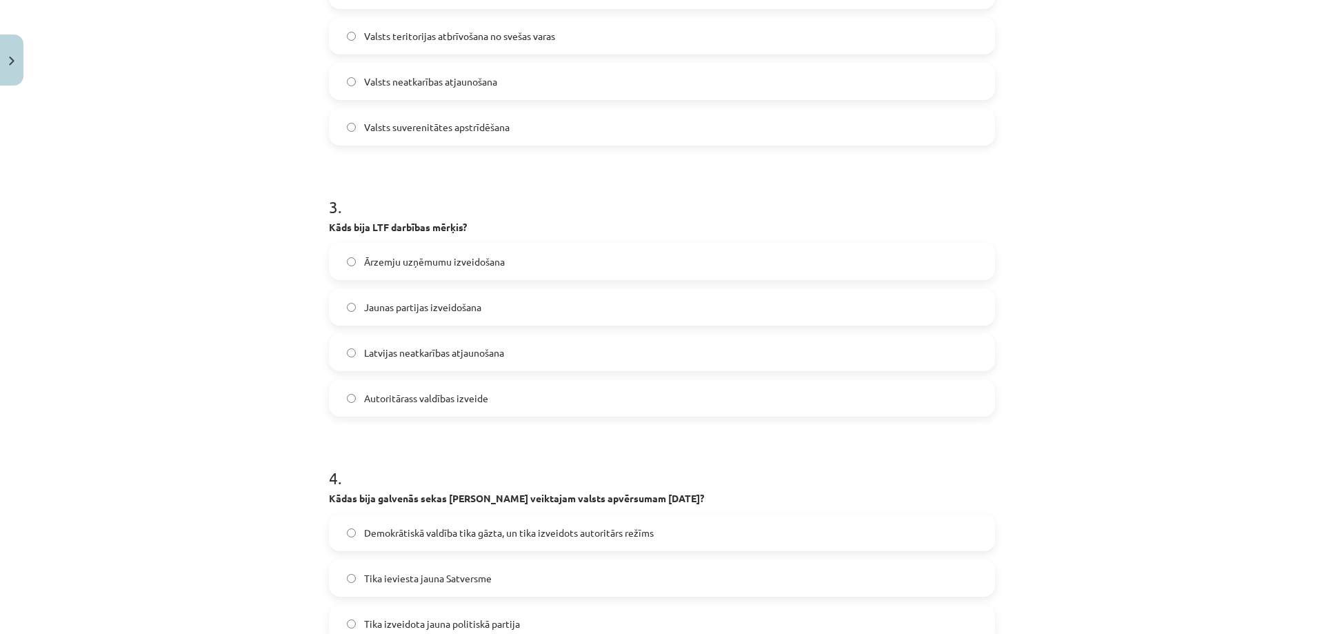
scroll to position [805, 0]
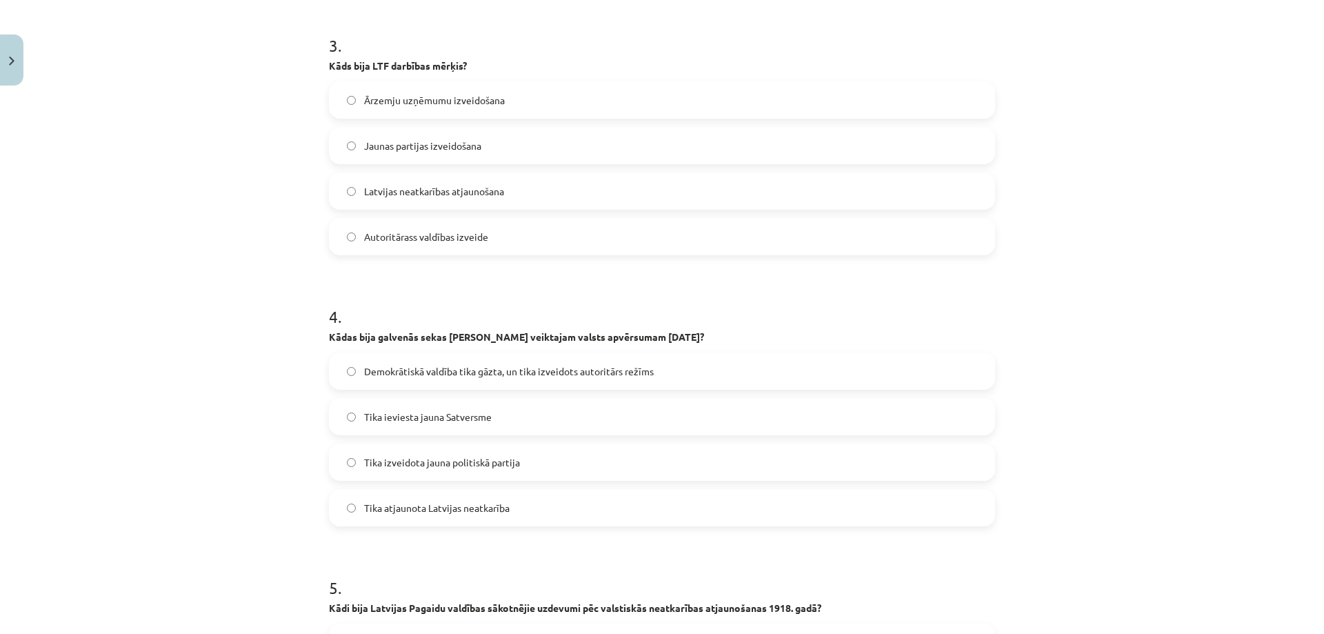
click at [450, 372] on span "Demokrātiskā valdība tika gāzta, un tika izveidots autoritārs režīms" at bounding box center [509, 371] width 290 height 14
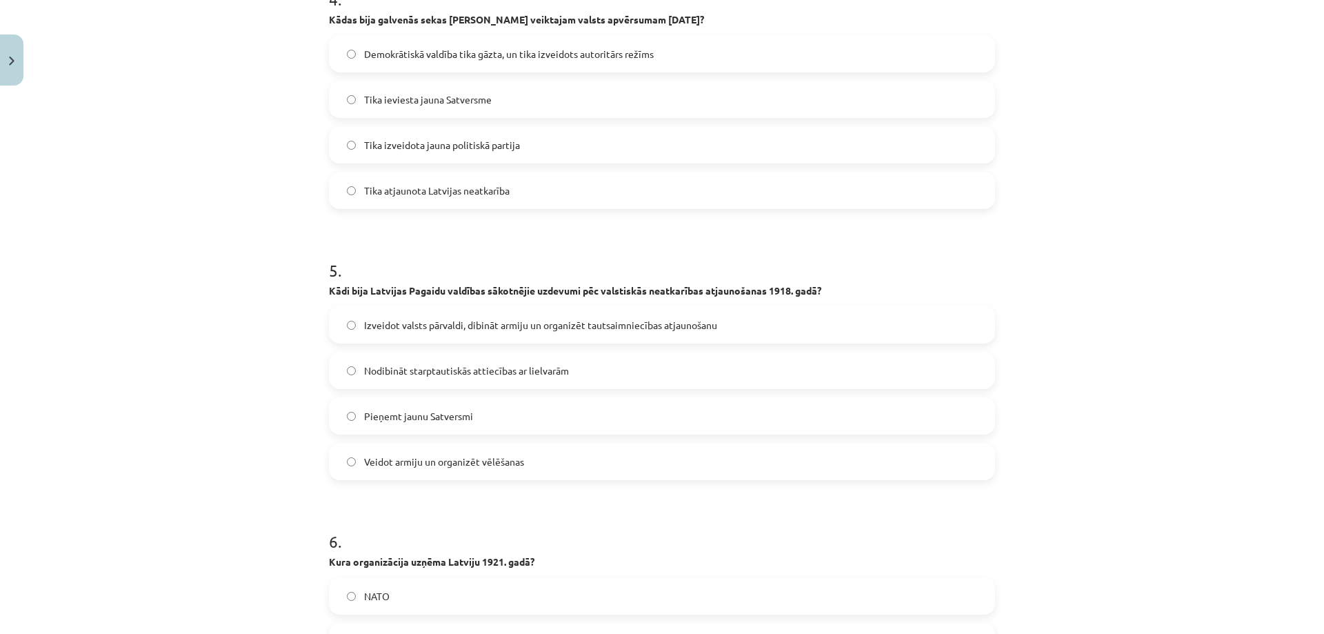
scroll to position [1126, 0]
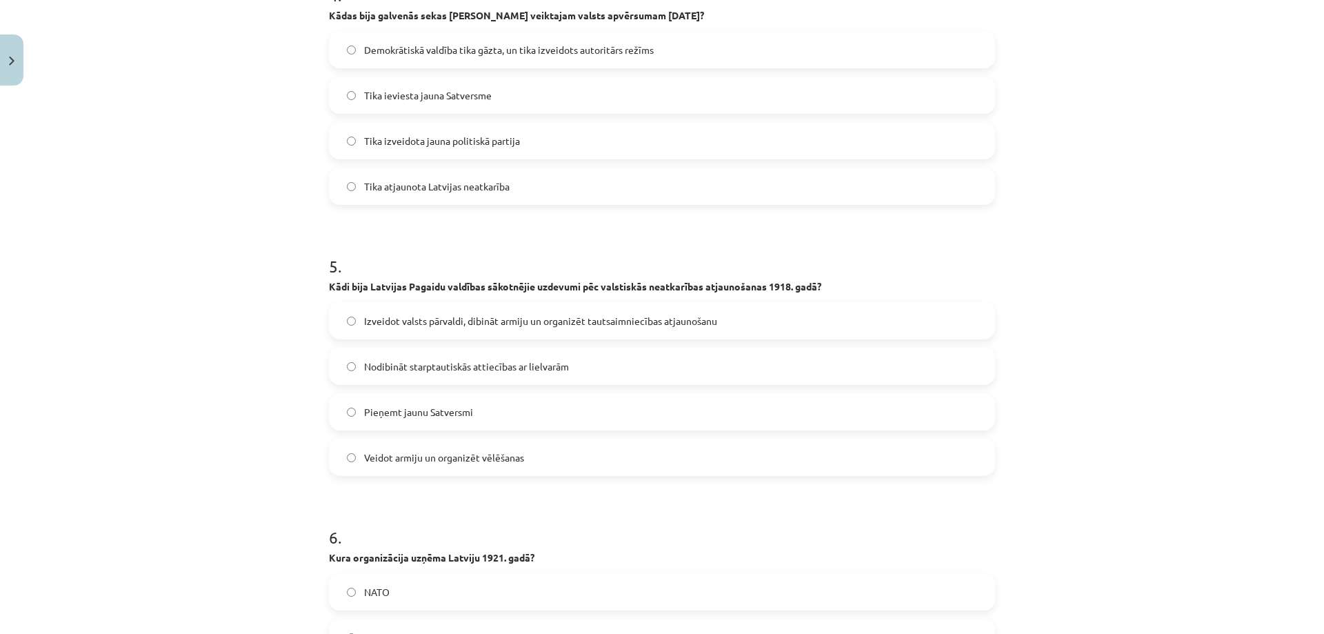
click at [458, 315] on span "Izveidot valsts pārvaldi, dibināt armiju un organizēt tautsaimniecības atjaunoš…" at bounding box center [540, 321] width 353 height 14
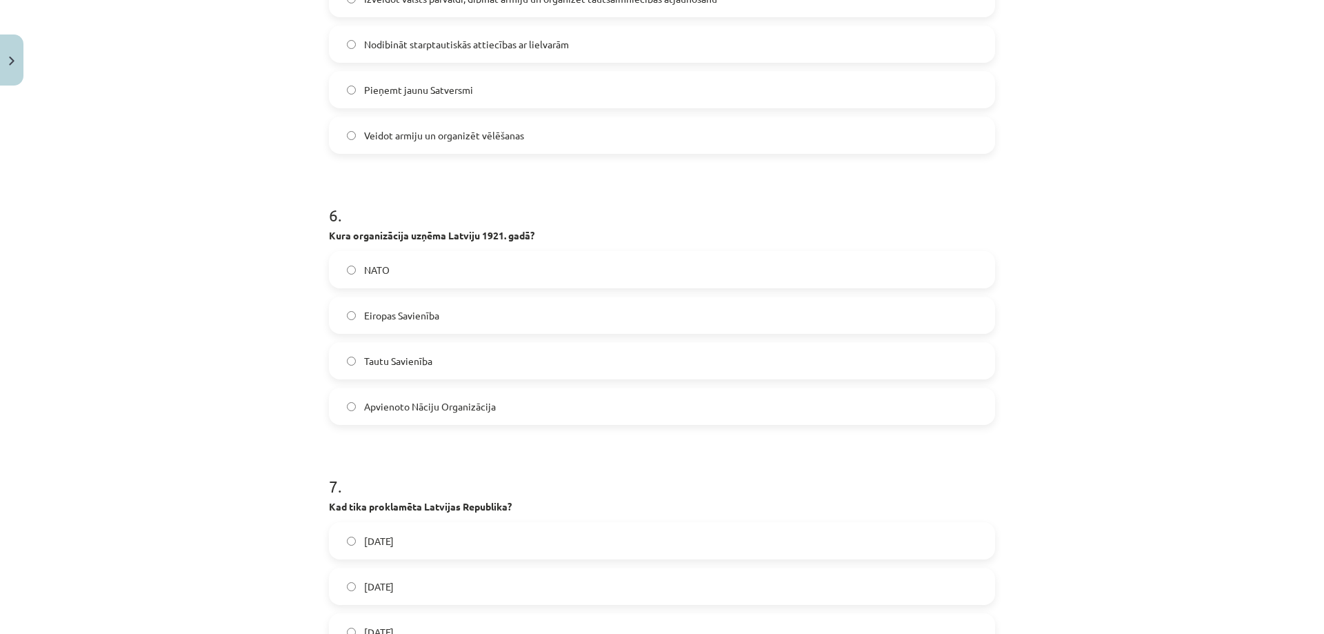
click at [455, 356] on label "Tautu Savienība" at bounding box center [661, 360] width 663 height 34
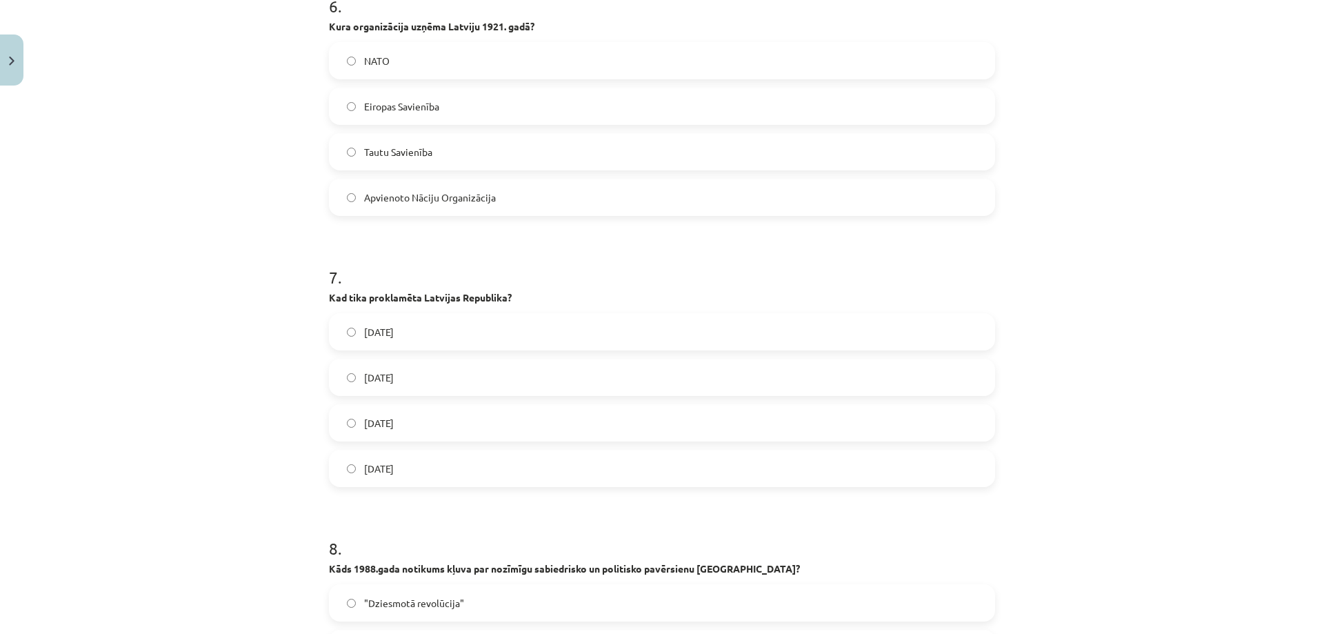
scroll to position [1770, 0]
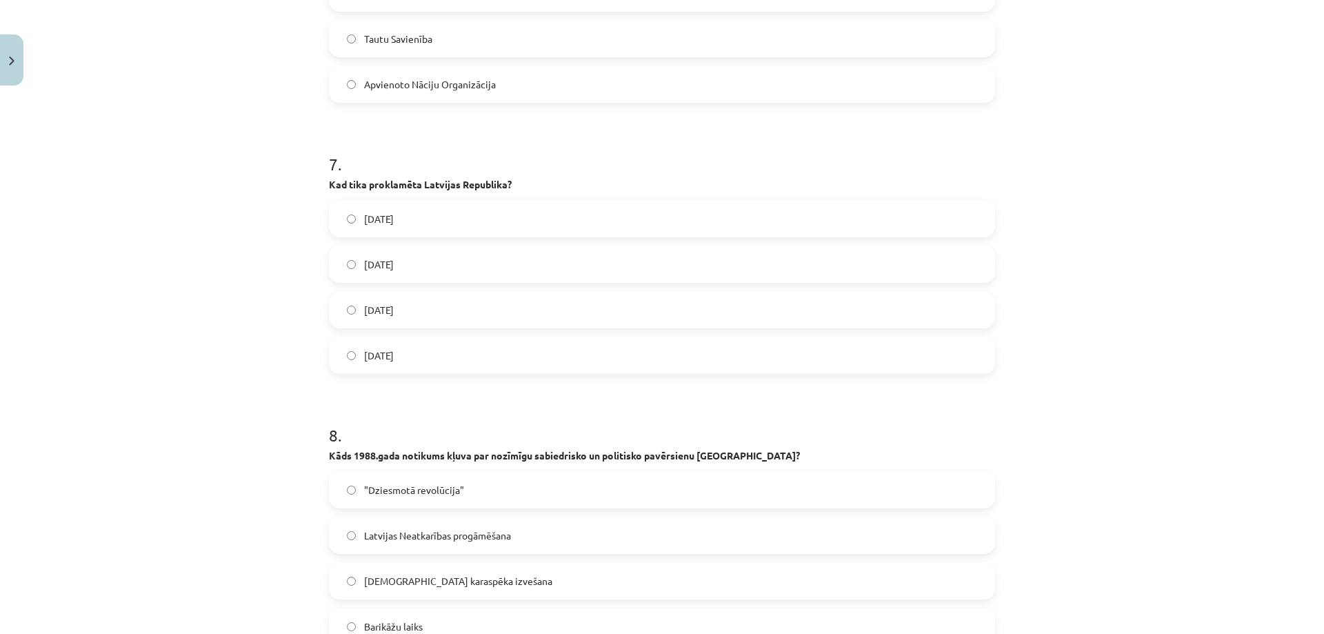
click at [394, 303] on span "1919. gada 16. aprīlī" at bounding box center [379, 310] width 30 height 14
click at [394, 259] on span "1918. gada 18. novembrī" at bounding box center [379, 264] width 30 height 14
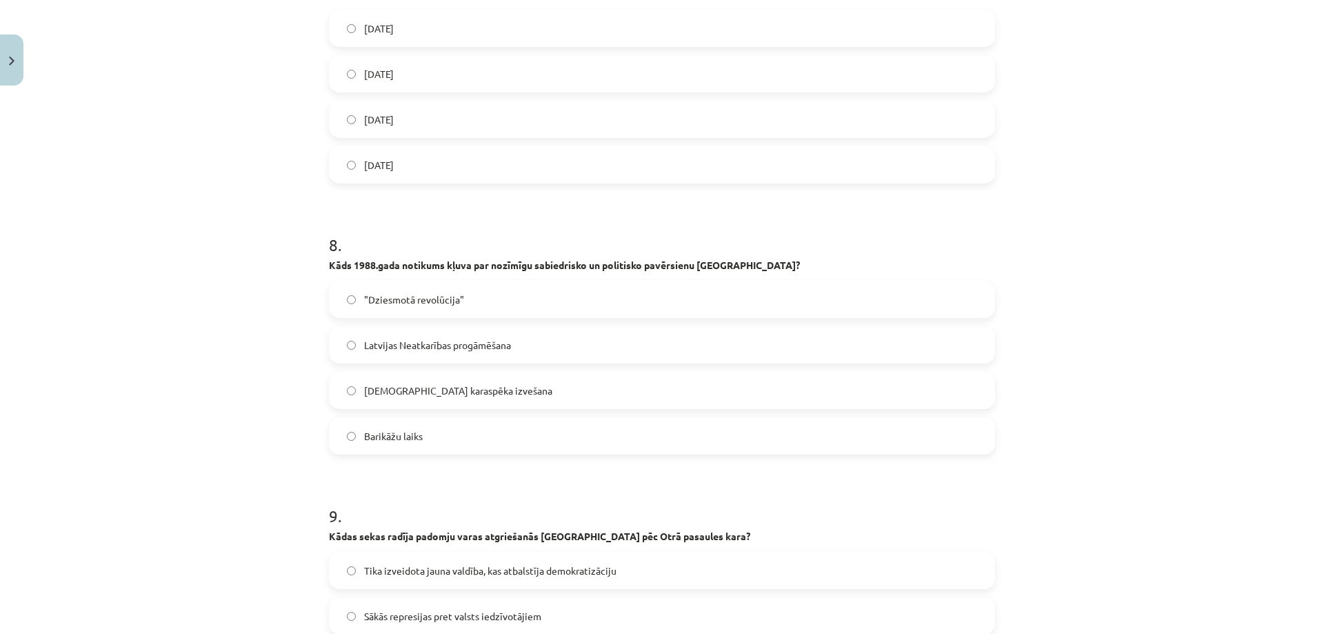
scroll to position [2091, 0]
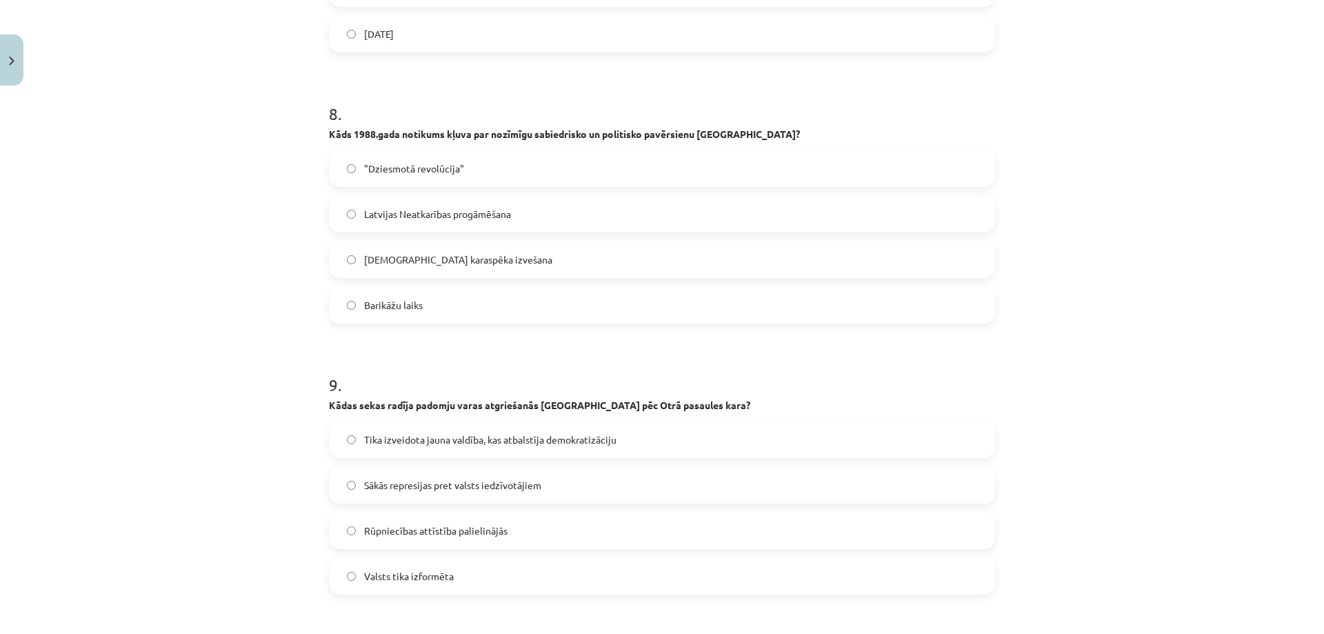
drag, startPoint x: 427, startPoint y: 165, endPoint x: 417, endPoint y: 281, distance: 116.9
click at [427, 165] on span ""Dziesmotā revolūcija"" at bounding box center [414, 168] width 100 height 14
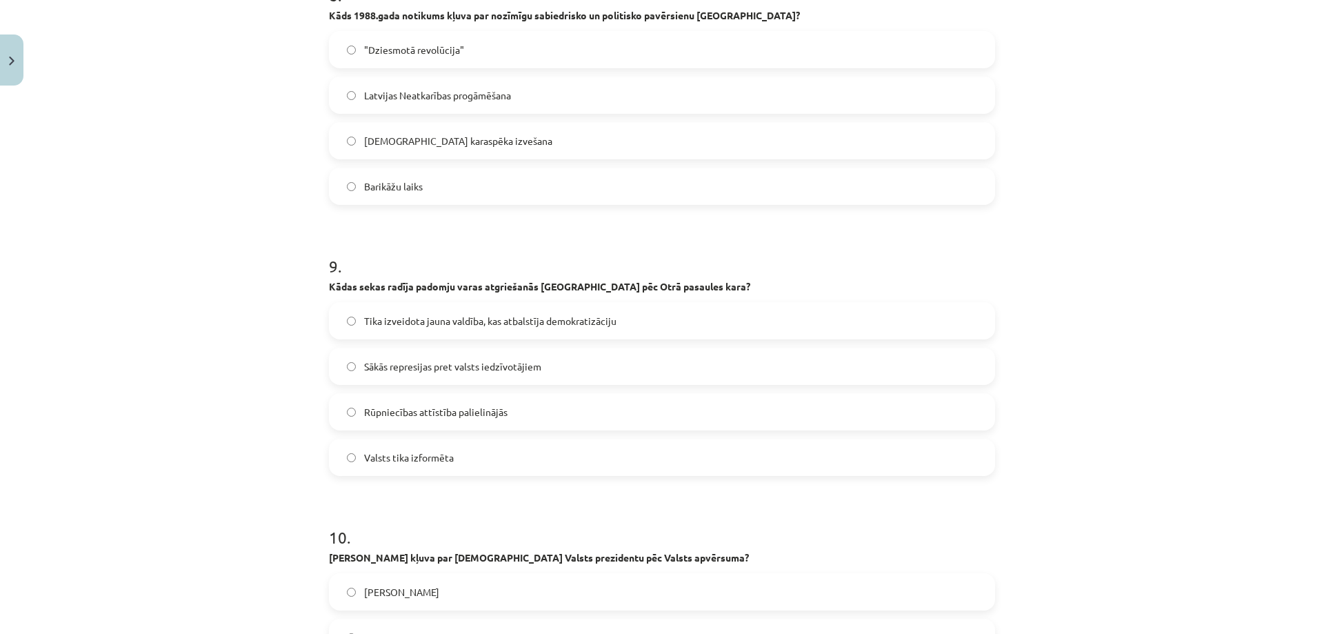
scroll to position [2413, 0]
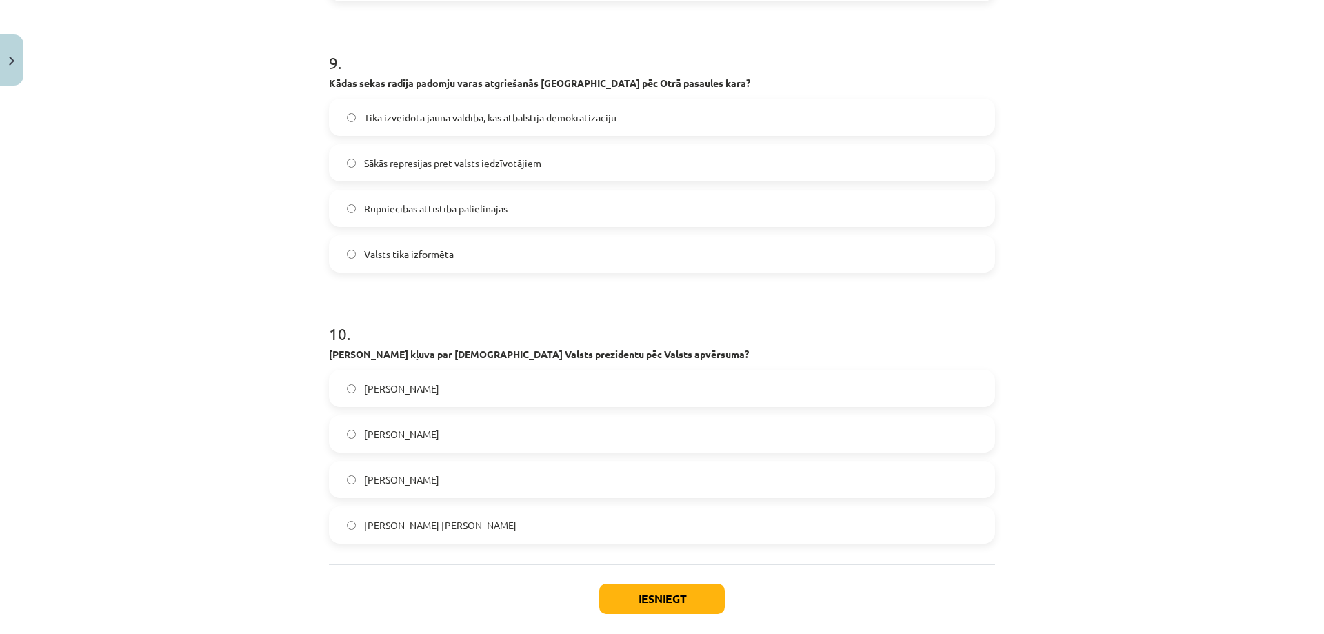
click at [434, 163] on span "Sākās represijas pret valsts iedzīvotājiem" at bounding box center [452, 163] width 177 height 14
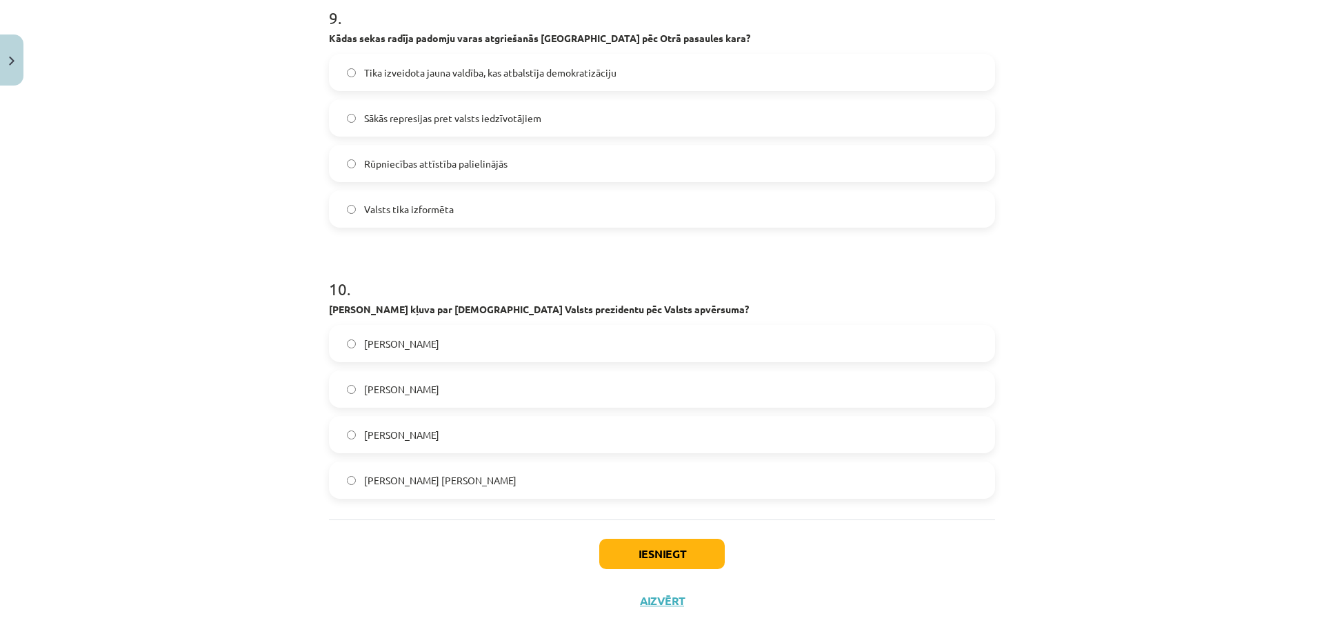
scroll to position [2482, 0]
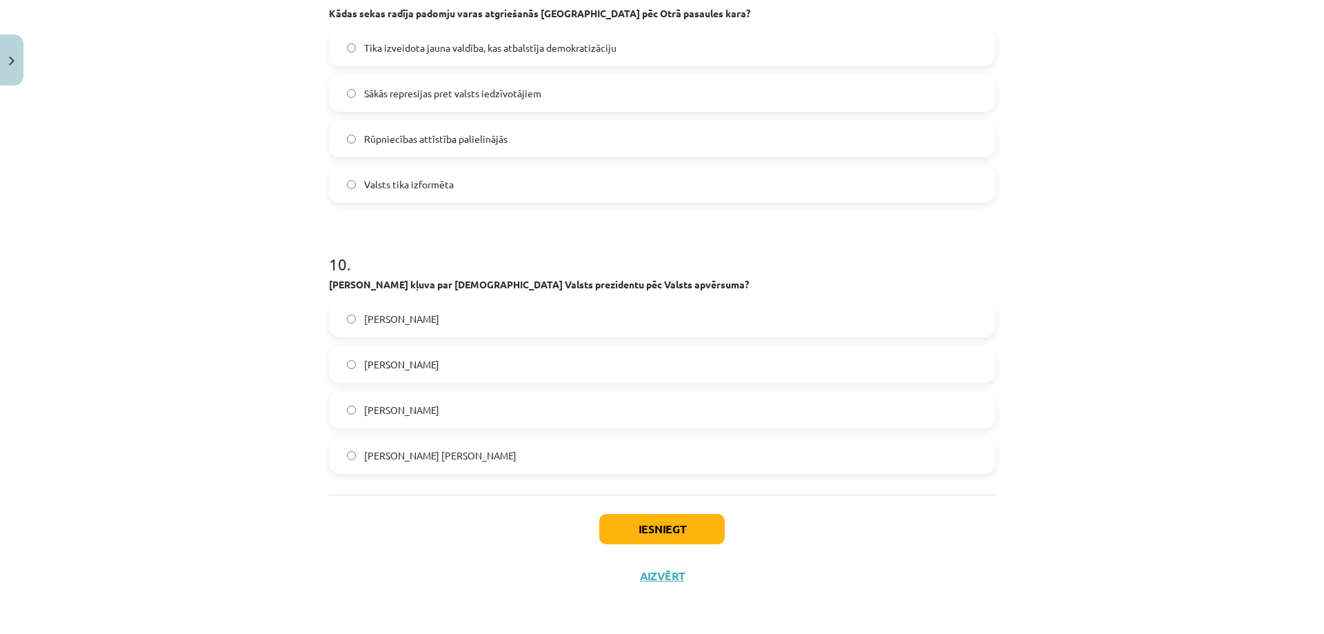
click at [420, 317] on span "Kārlis Ulmanis" at bounding box center [401, 319] width 75 height 14
click at [609, 532] on button "Iesniegt" at bounding box center [661, 529] width 125 height 30
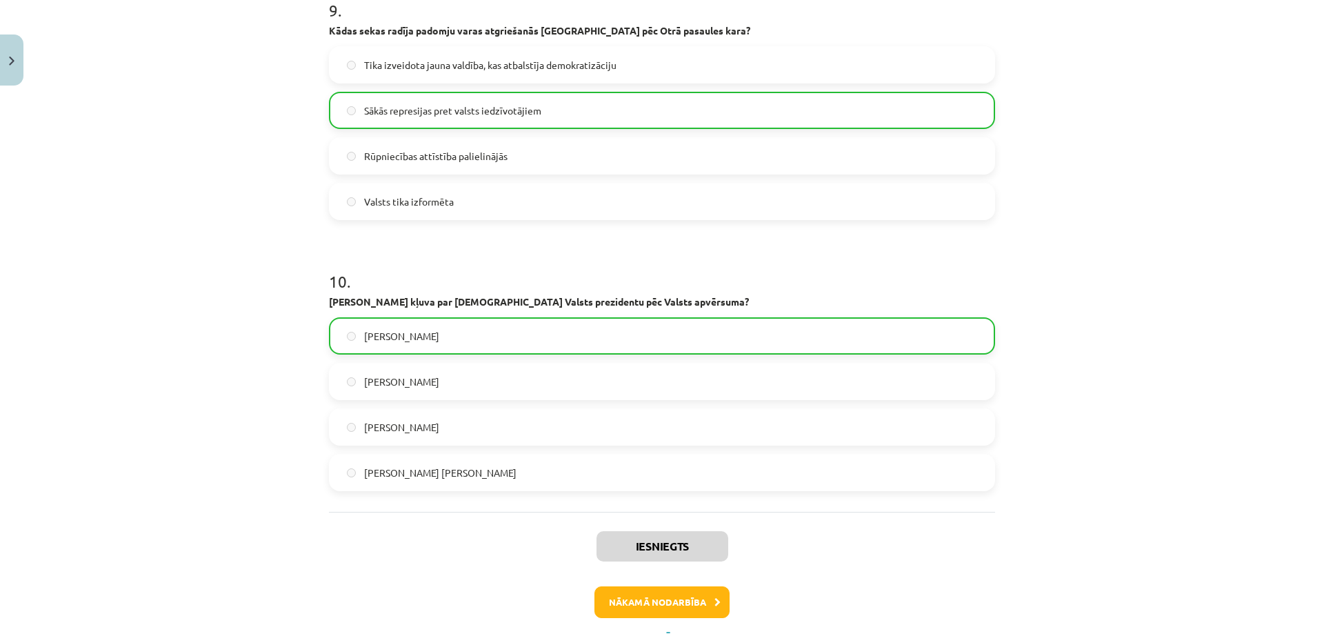
scroll to position [2527, 0]
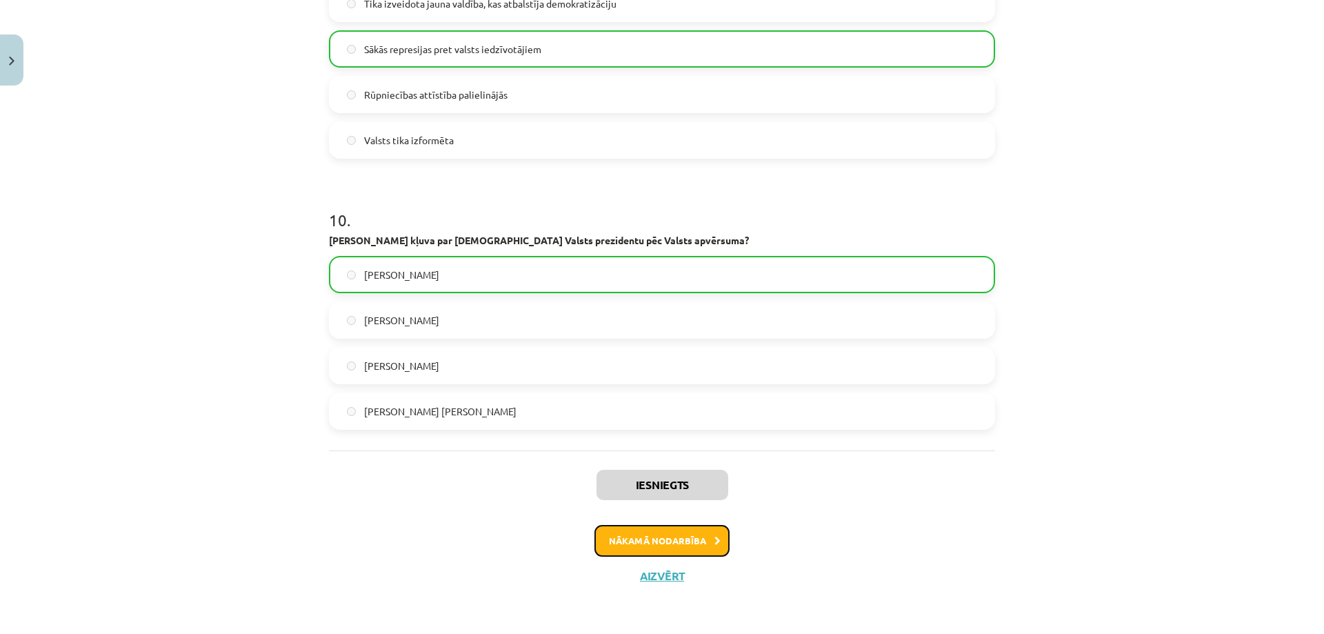
click at [613, 549] on button "Nākamā nodarbība" at bounding box center [661, 541] width 135 height 32
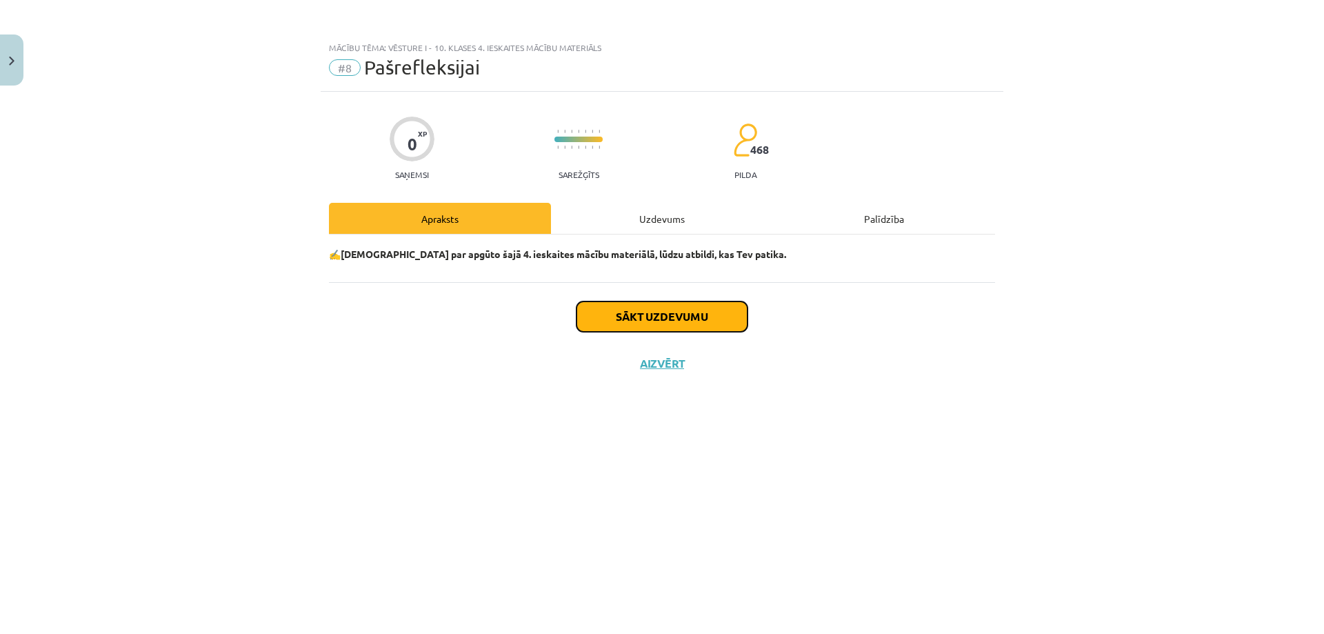
click at [672, 308] on button "Sākt uzdevumu" at bounding box center [661, 316] width 171 height 30
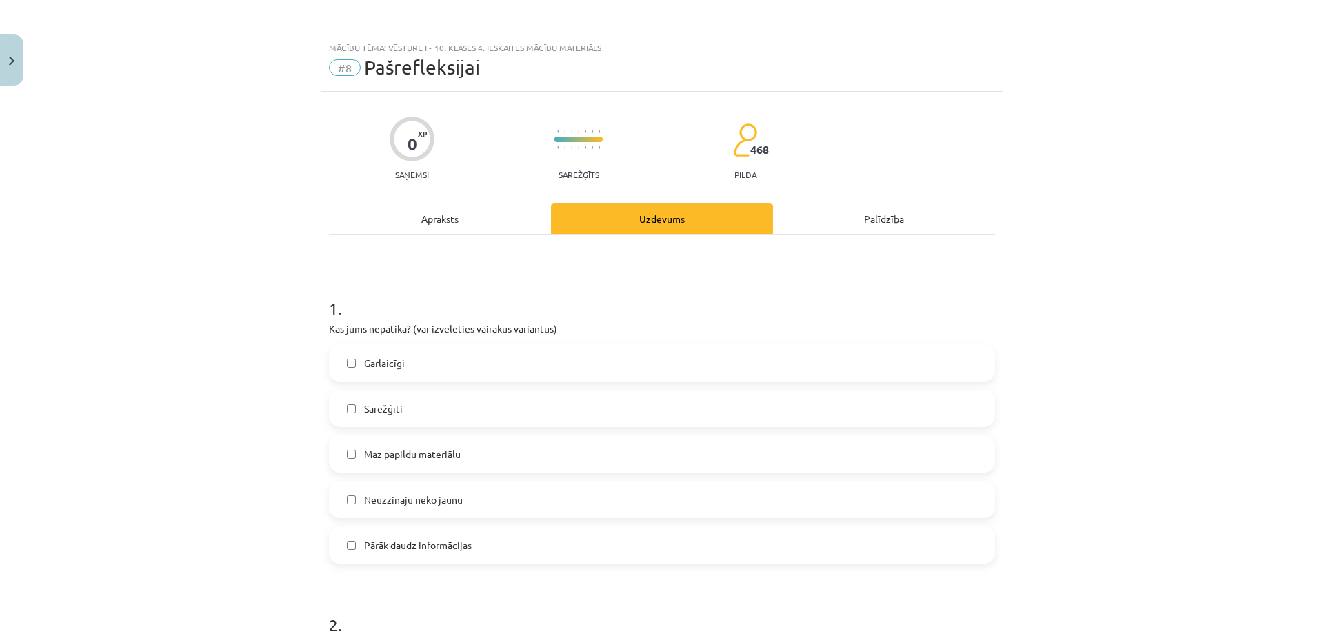
click at [414, 543] on span "Pārāk daudz informācijas" at bounding box center [418, 545] width 108 height 14
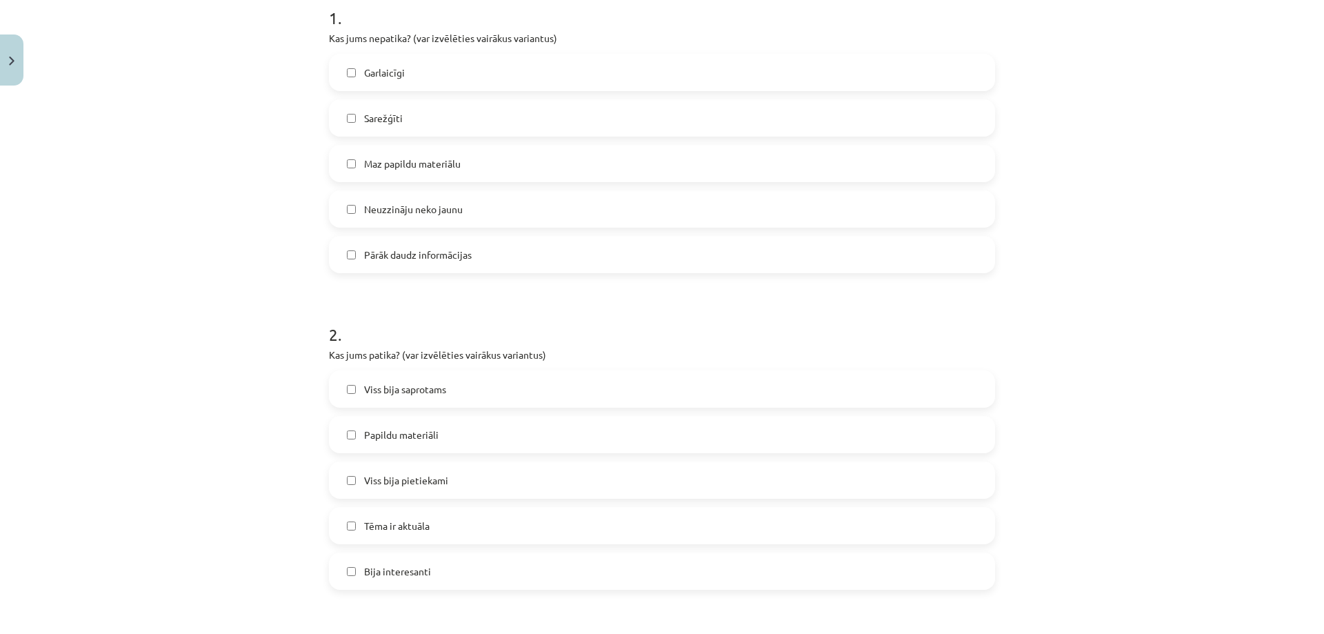
scroll to position [322, 0]
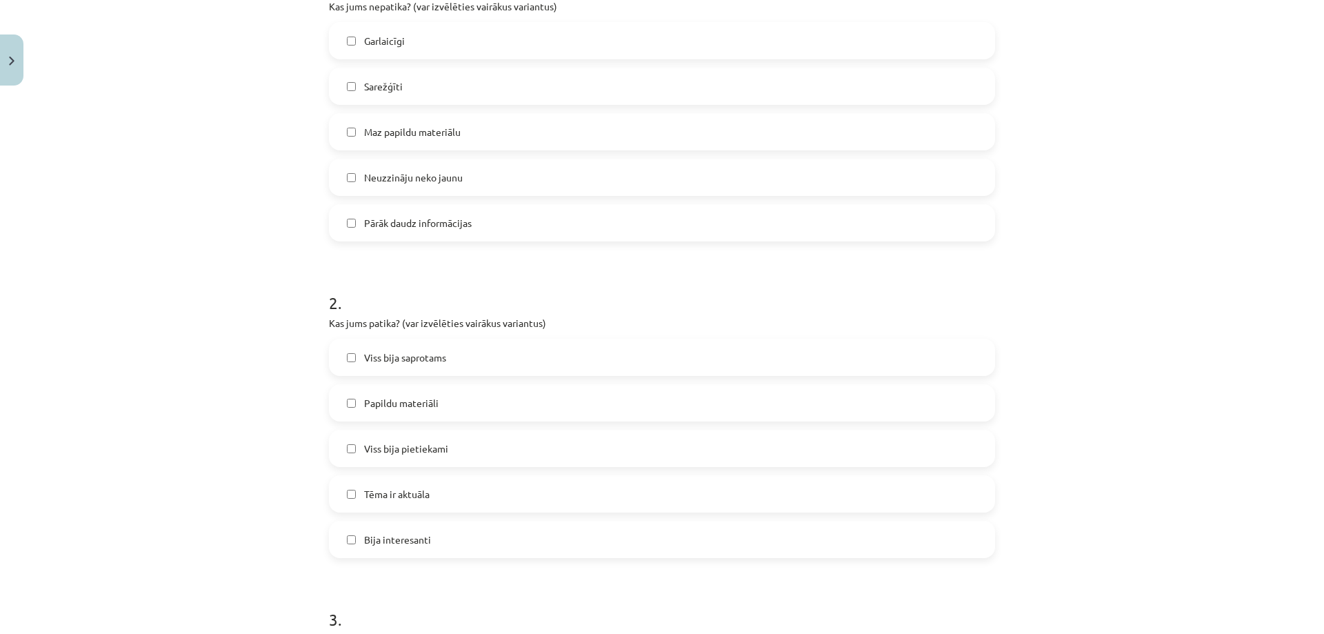
click at [405, 362] on span "Viss bija saprotams" at bounding box center [405, 357] width 82 height 14
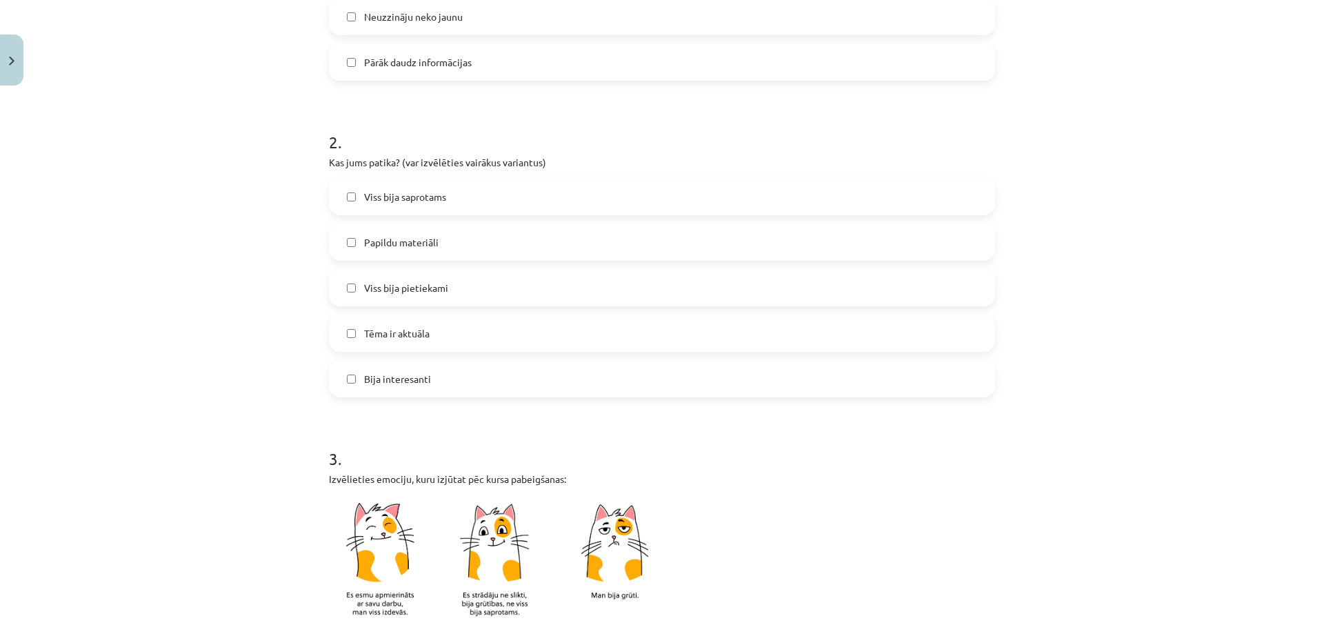
scroll to position [643, 0]
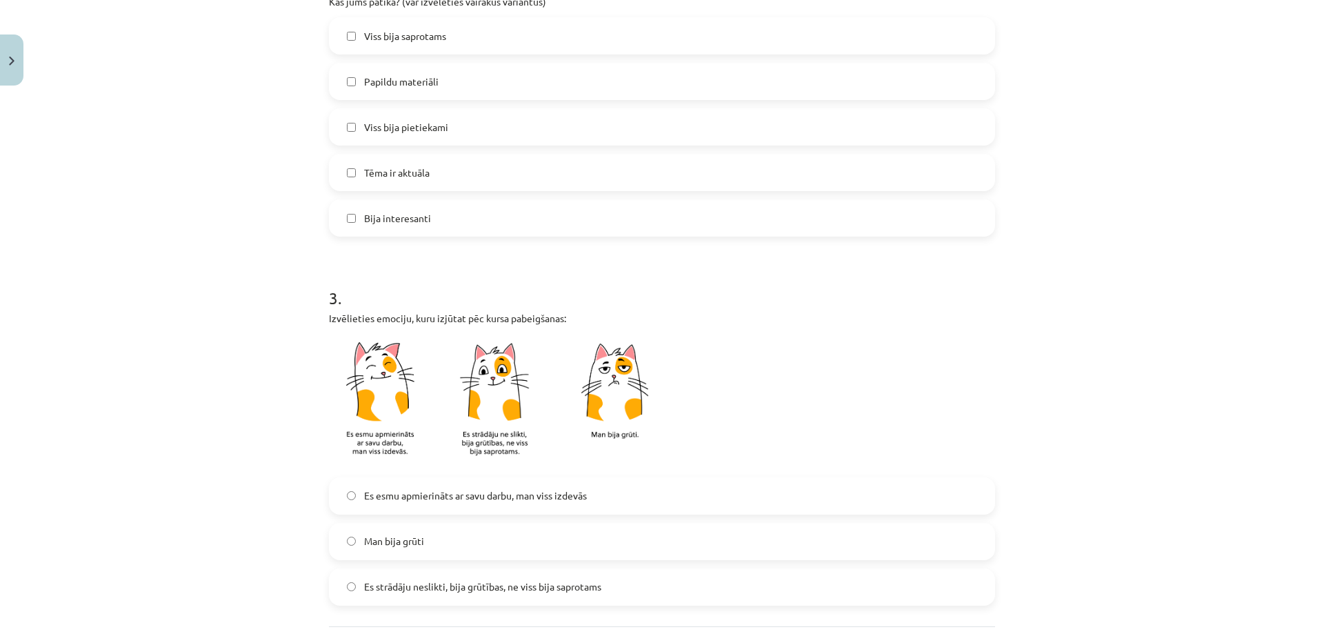
click at [454, 500] on span "Es esmu apmierināts ar savu darbu, man viss izdevās" at bounding box center [475, 495] width 223 height 14
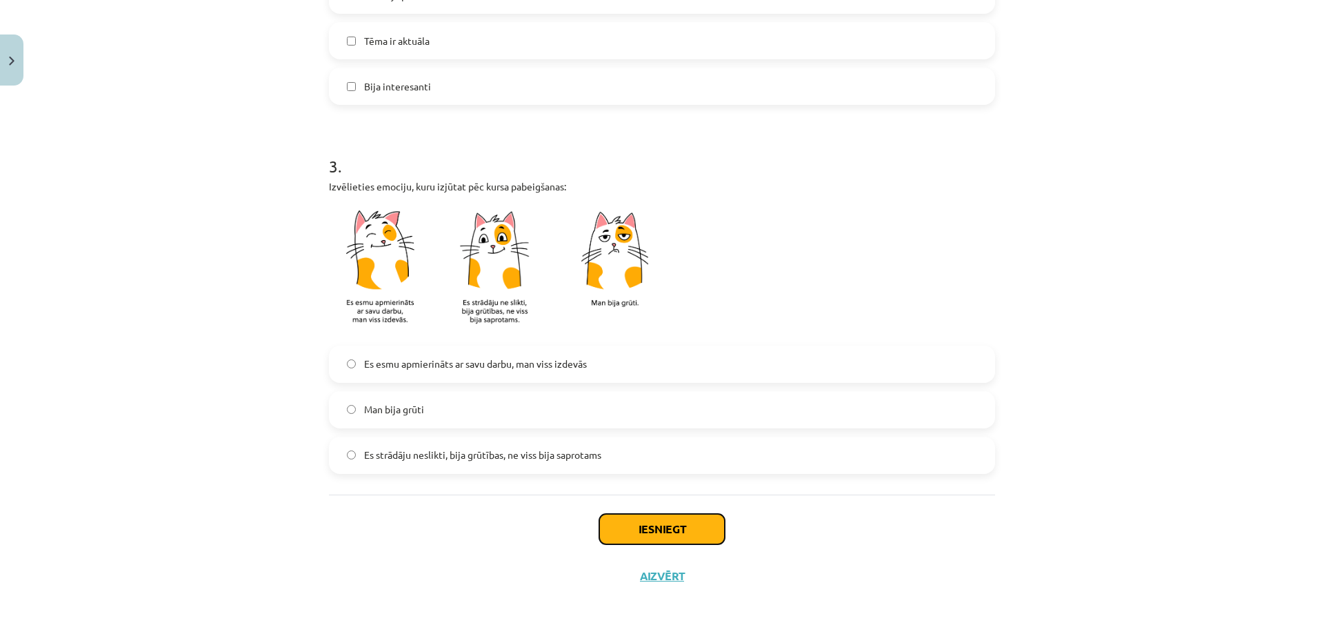
click at [637, 532] on button "Iesniegt" at bounding box center [661, 529] width 125 height 30
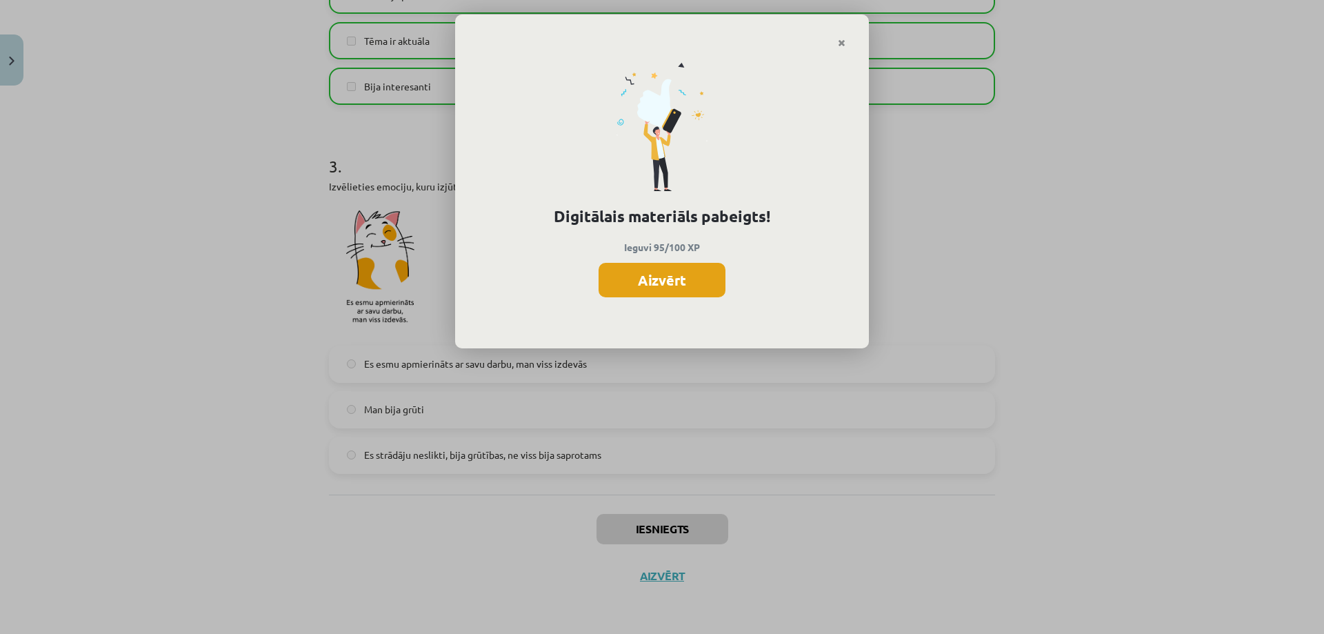
click at [695, 279] on button "Aizvērt" at bounding box center [661, 280] width 127 height 34
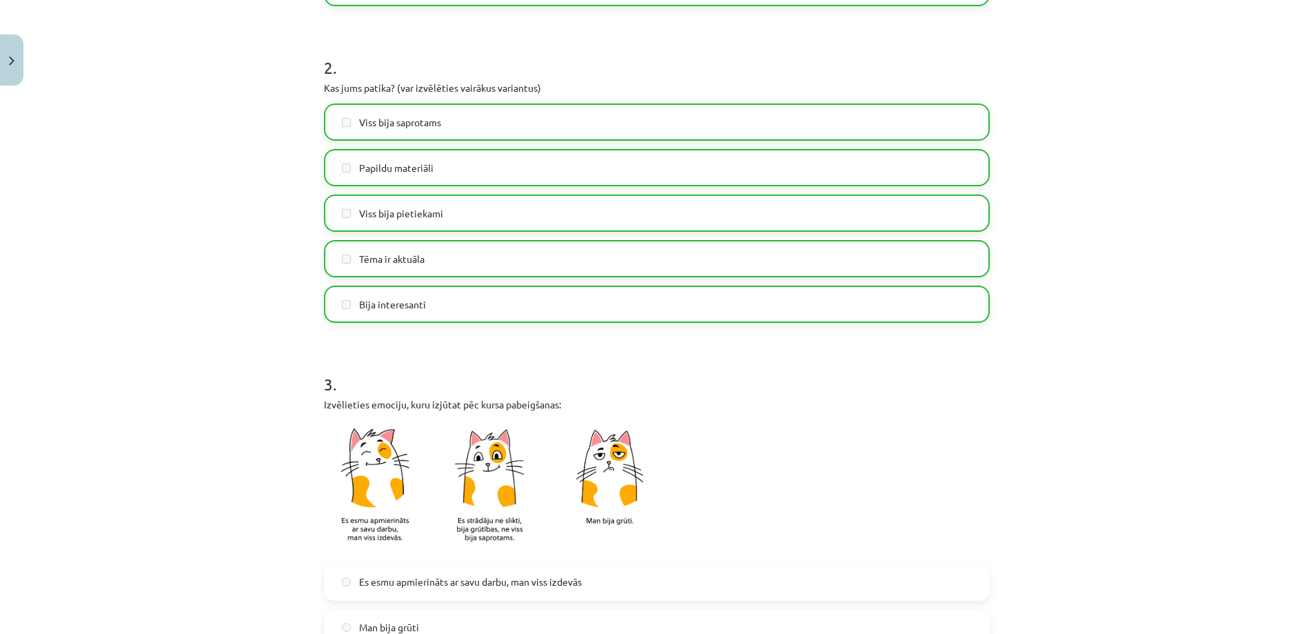
scroll to position [775, 0]
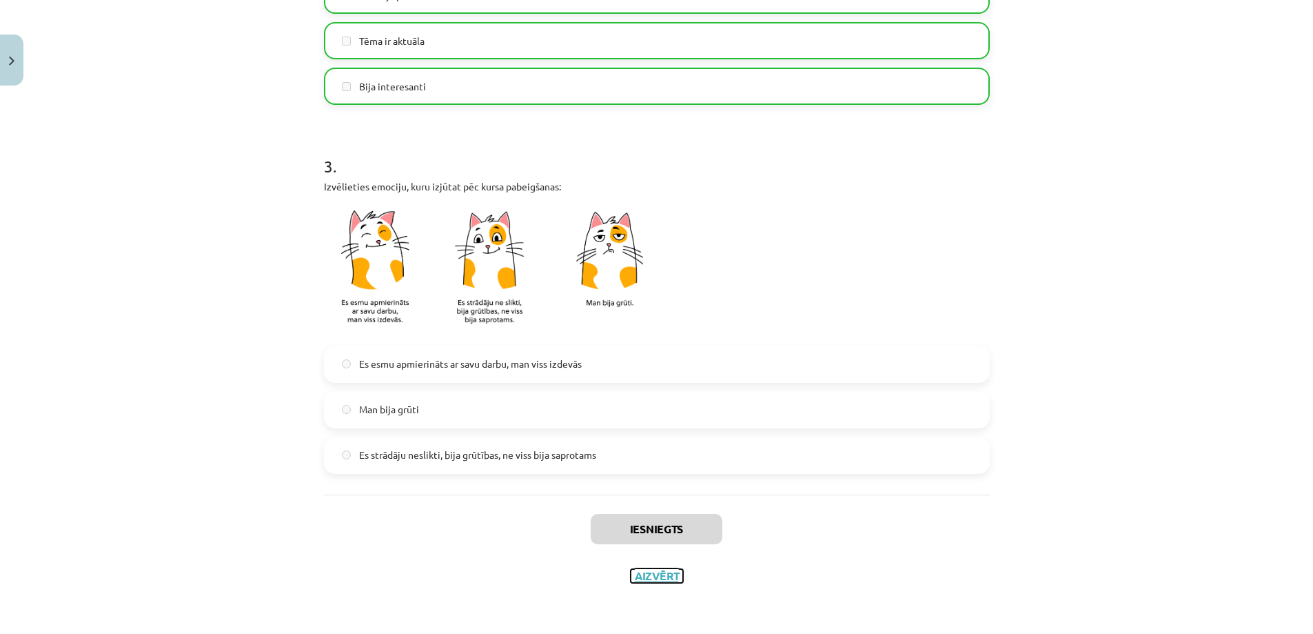
click at [662, 574] on button "Aizvērt" at bounding box center [657, 576] width 52 height 14
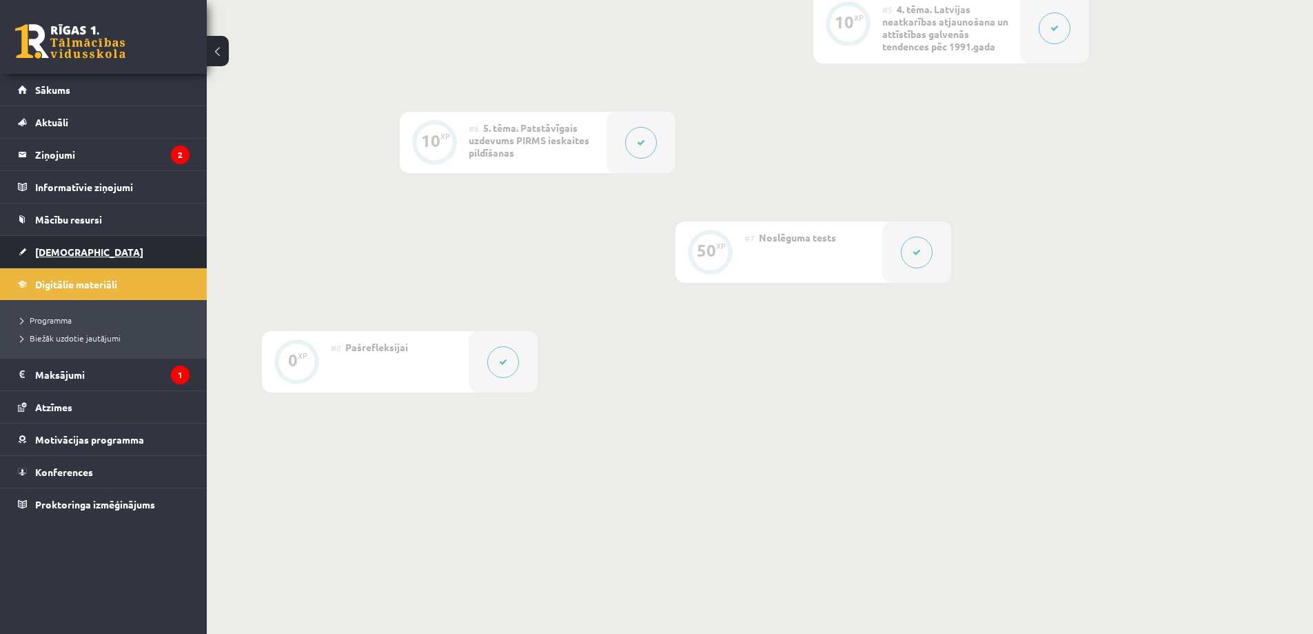
click at [93, 252] on link "[DEMOGRAPHIC_DATA]" at bounding box center [104, 252] width 172 height 32
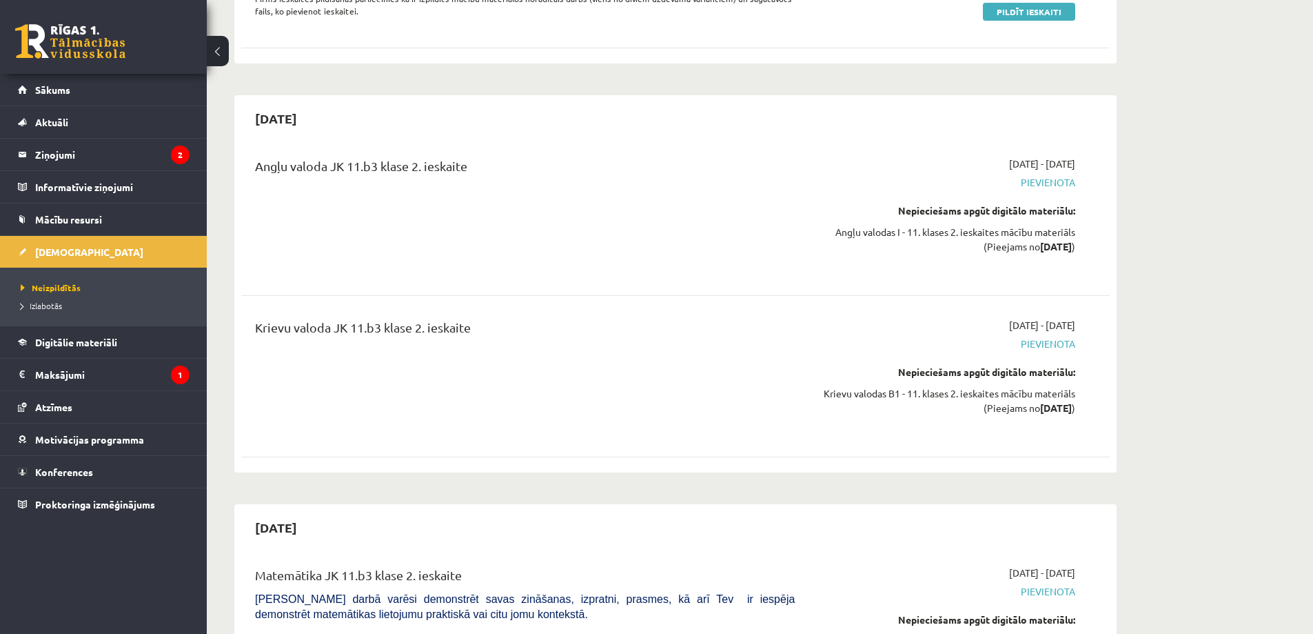
scroll to position [4021, 0]
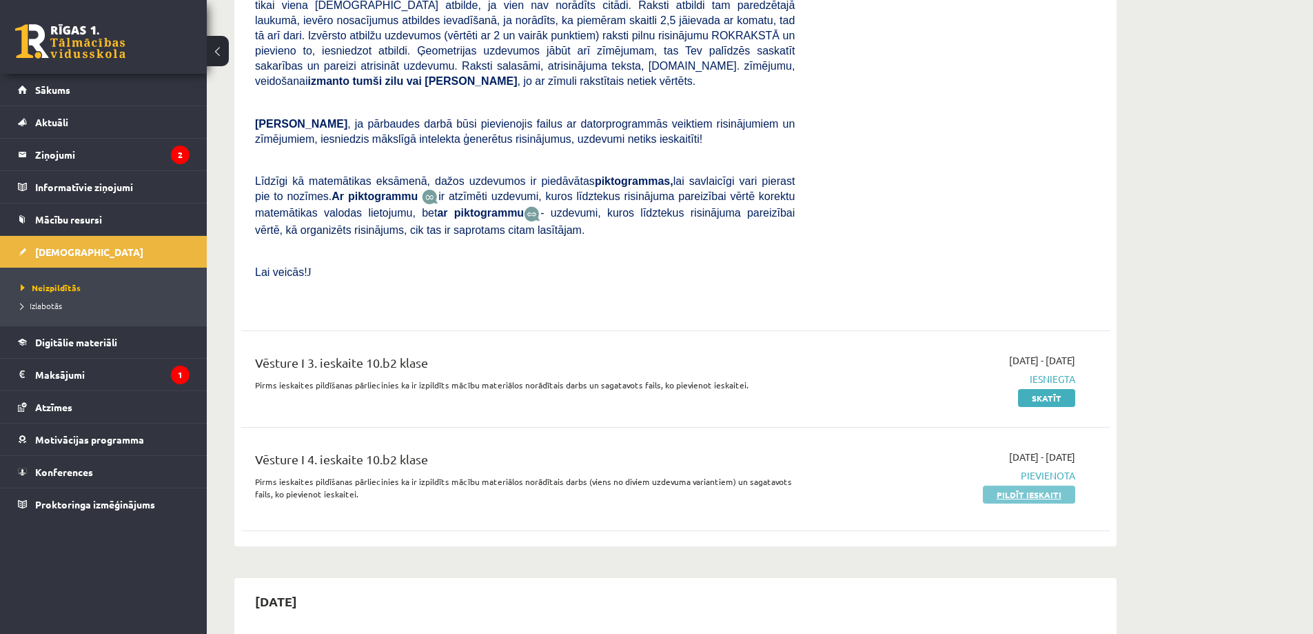
click at [1011, 485] on link "Pildīt ieskaiti" at bounding box center [1029, 494] width 92 height 18
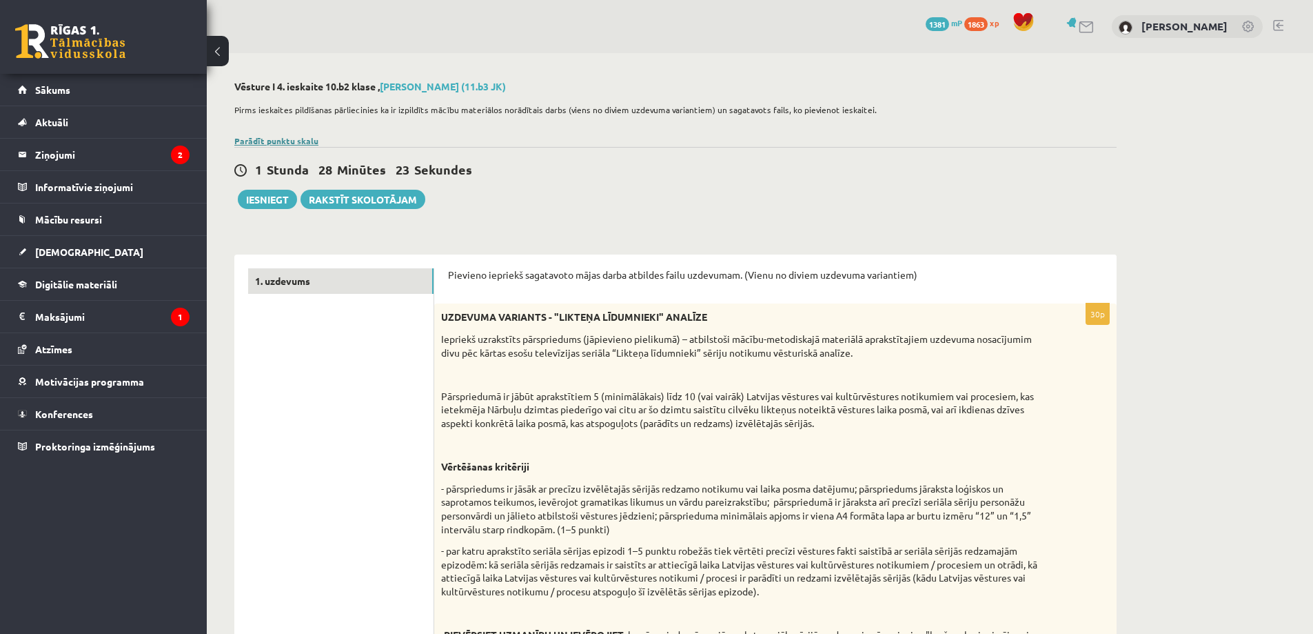
click at [283, 138] on link "Parādīt punktu skalu" at bounding box center [276, 140] width 84 height 11
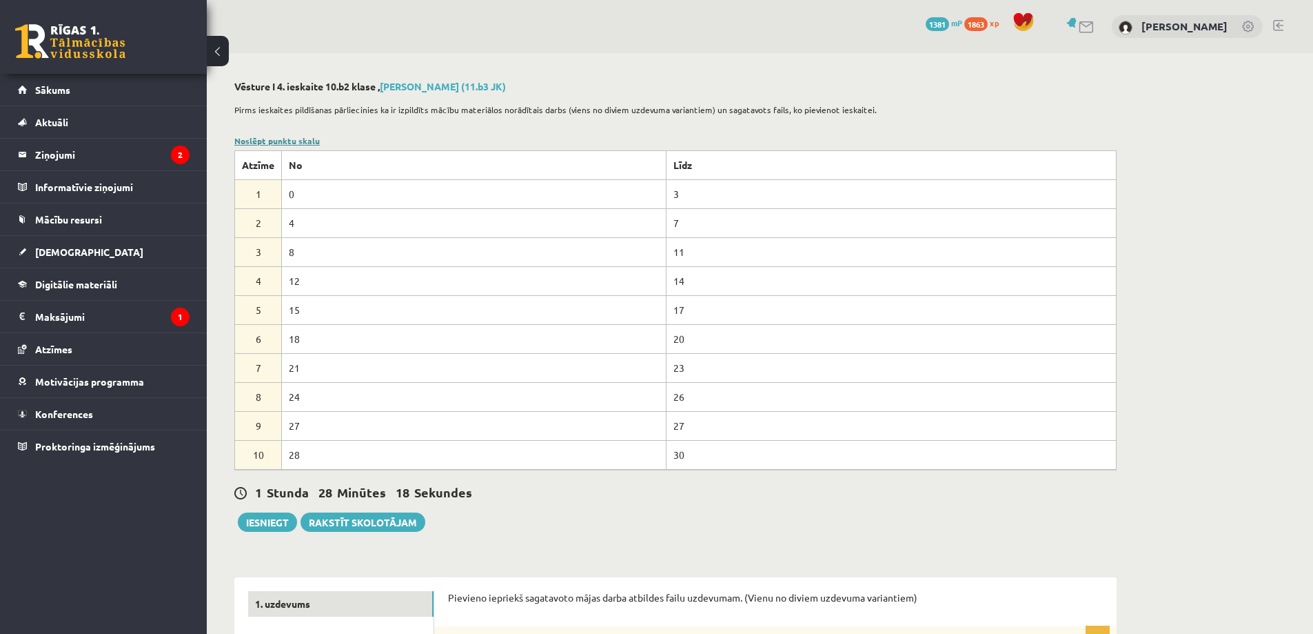
click at [283, 138] on link "Noslēpt punktu skalu" at bounding box center [276, 140] width 85 height 11
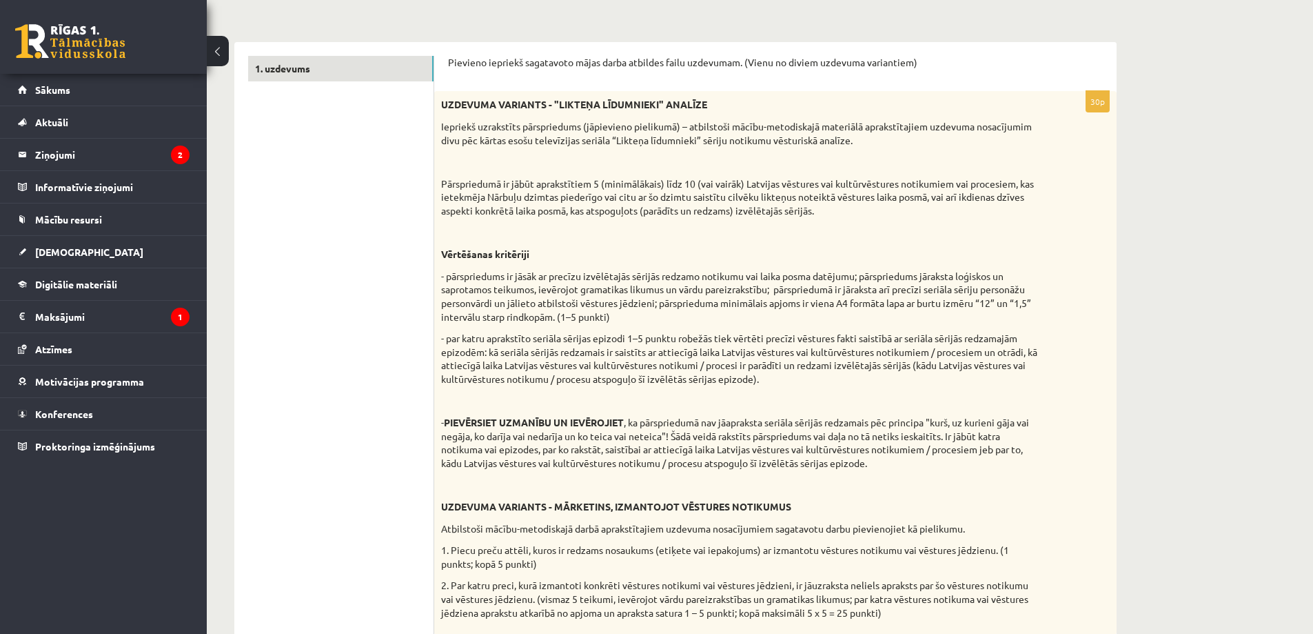
scroll to position [483, 0]
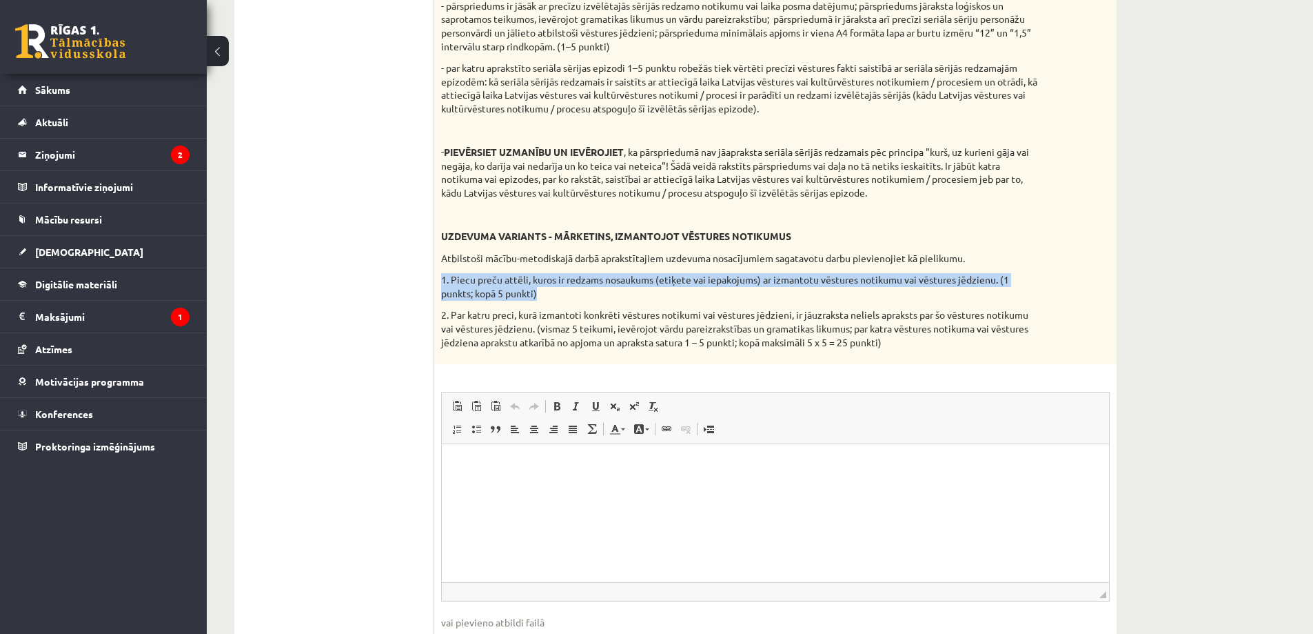
drag, startPoint x: 438, startPoint y: 276, endPoint x: 565, endPoint y: 291, distance: 127.7
click at [565, 291] on div "UZDEVUMA VARIANTS - "LIKTEŅA LĪDUMNIEKI" ANALĪZE Iepriekš uzrakstīts pārspriedu…" at bounding box center [775, 92] width 682 height 543
copy p "1. Piecu preču attēli, kuros ir redzams nosaukums (etiķete vai iepakojums) ar i…"
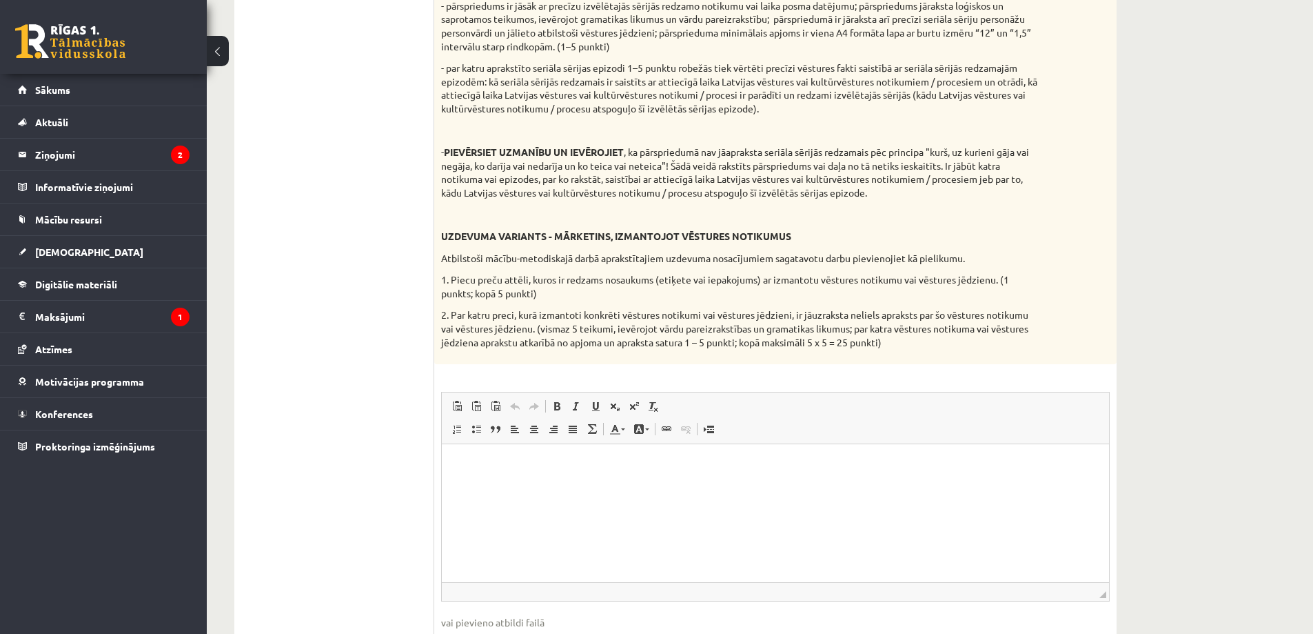
click at [289, 436] on ul "1. uzdevums" at bounding box center [341, 232] width 186 height 893
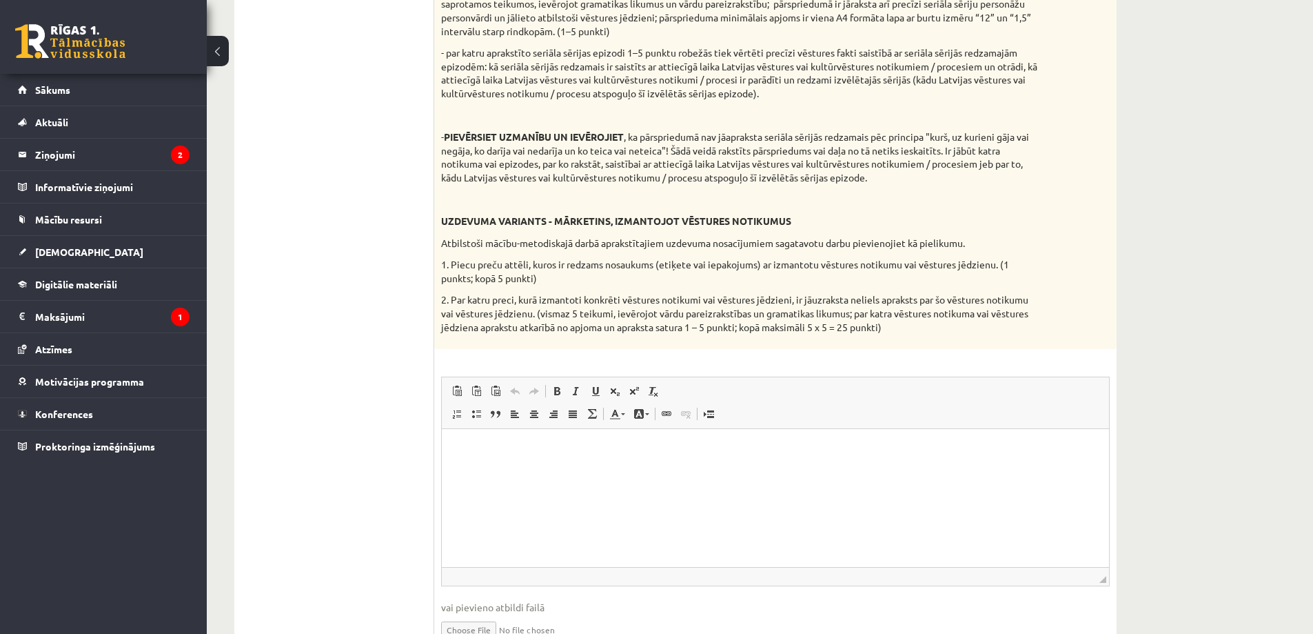
scroll to position [570, 0]
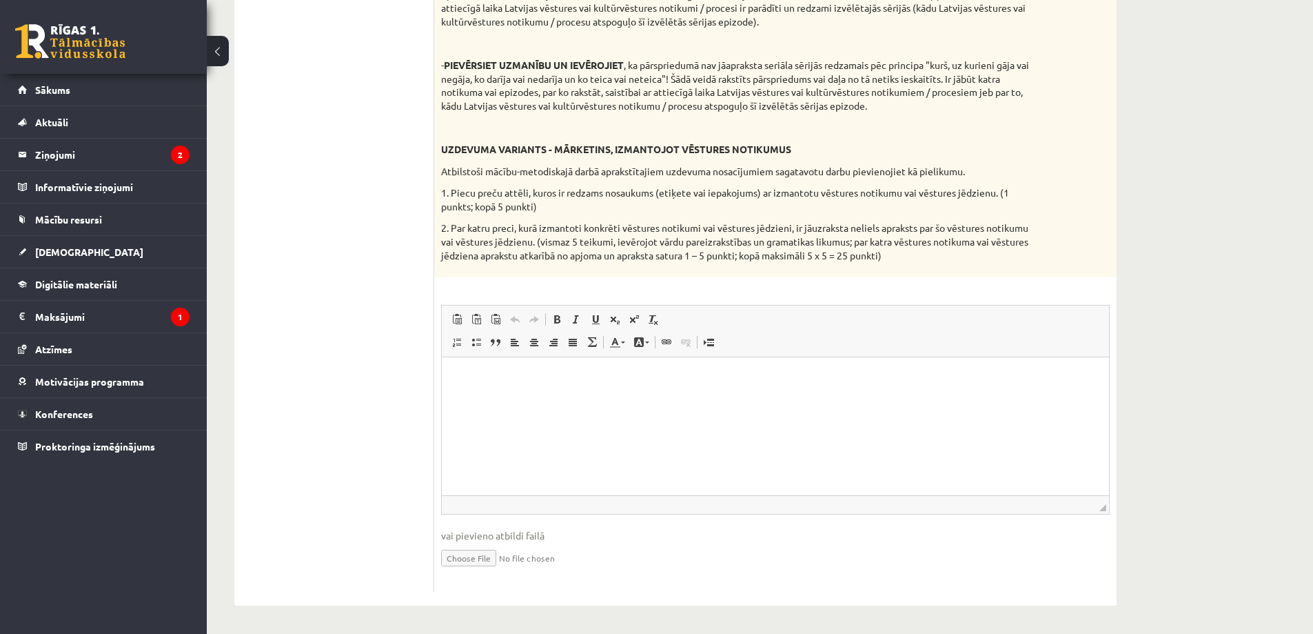
click at [478, 557] on input "file" at bounding box center [775, 557] width 669 height 28
type input "**********"
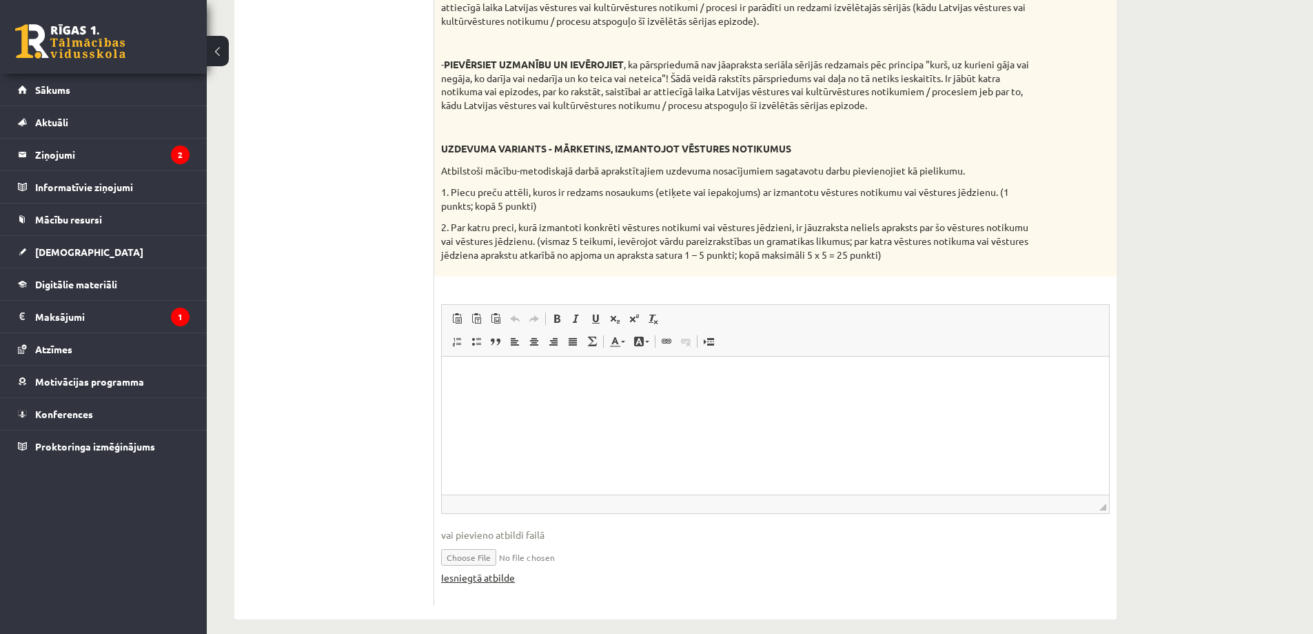
click at [469, 575] on link "Iesniegtā atbilde" at bounding box center [478, 577] width 74 height 14
click at [498, 581] on link "Iesniegtā atbilde" at bounding box center [478, 577] width 74 height 14
click at [485, 585] on link "Iesniegtā atbilde" at bounding box center [478, 577] width 74 height 14
click at [484, 585] on link "Iesniegtā atbilde" at bounding box center [478, 577] width 74 height 14
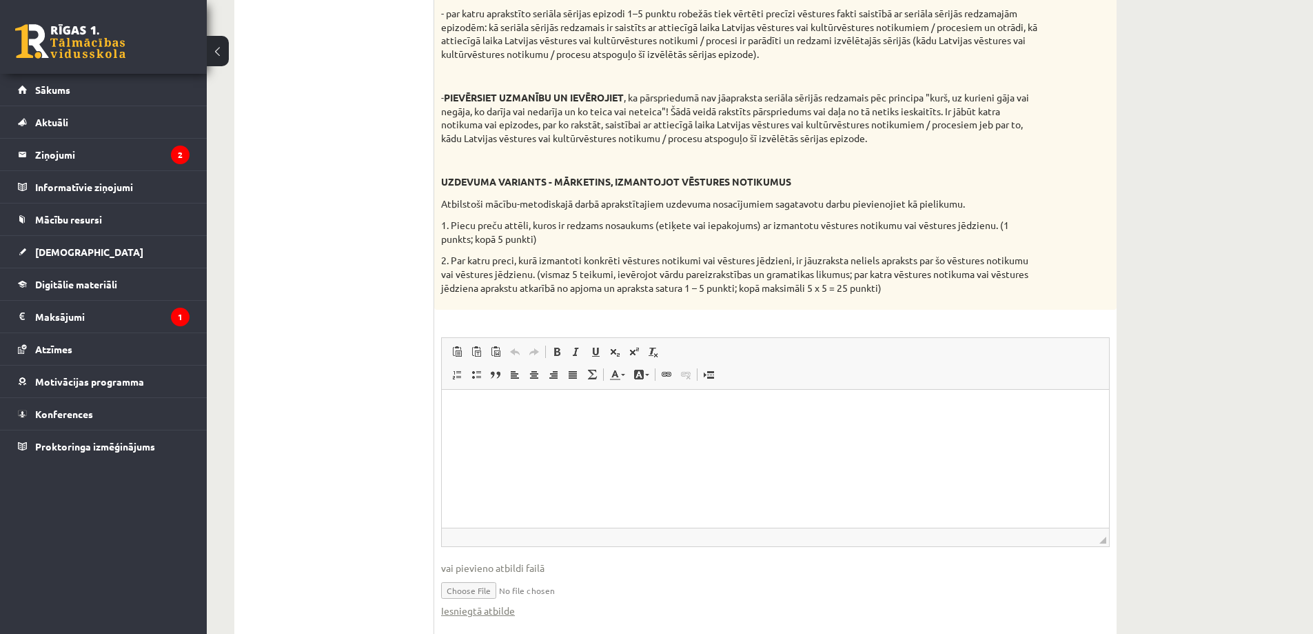
scroll to position [585, 0]
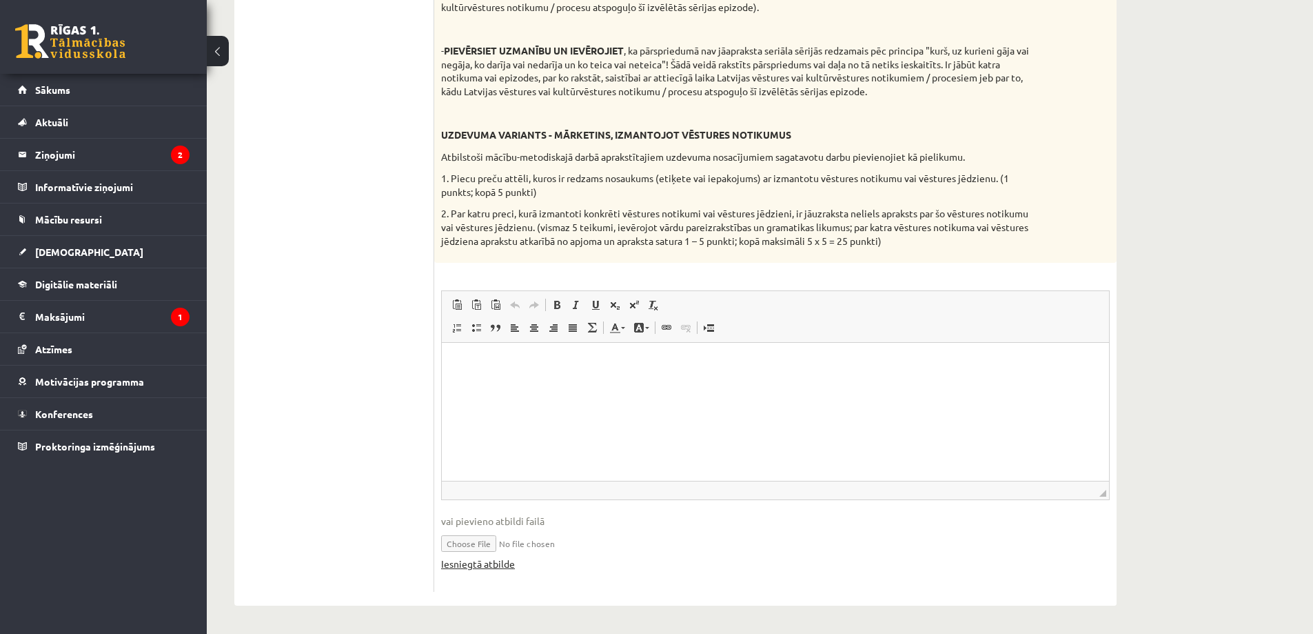
click at [503, 561] on link "Iesniegtā atbilde" at bounding box center [478, 563] width 74 height 14
click at [283, 353] on ul "1. uzdevums" at bounding box center [341, 137] width 186 height 907
click at [488, 548] on input "file" at bounding box center [775, 542] width 669 height 28
click at [457, 550] on input "file" at bounding box center [775, 542] width 669 height 28
type input "**********"
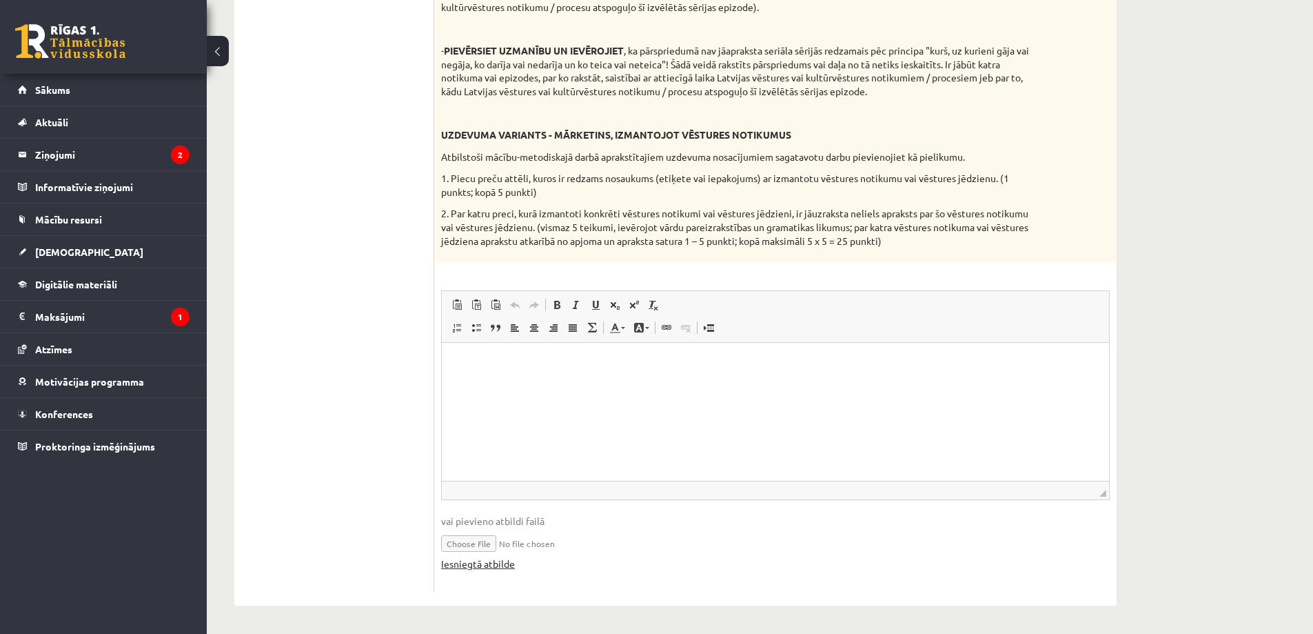
click at [507, 565] on link "Iesniegtā atbilde" at bounding box center [478, 563] width 74 height 14
click at [1007, 141] on p "UZDEVUMA VARIANTS - MĀRKETINS, IZMANTOJOT VĒSTURES NOTIKUMUS" at bounding box center [741, 135] width 600 height 14
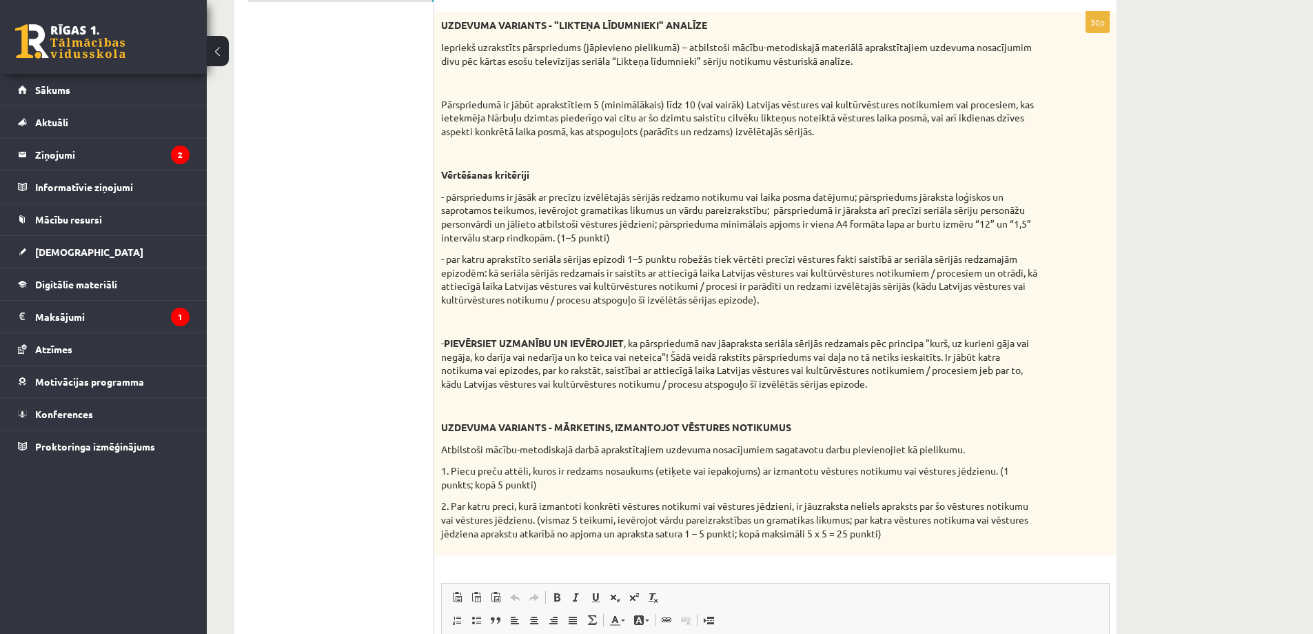
scroll to position [0, 0]
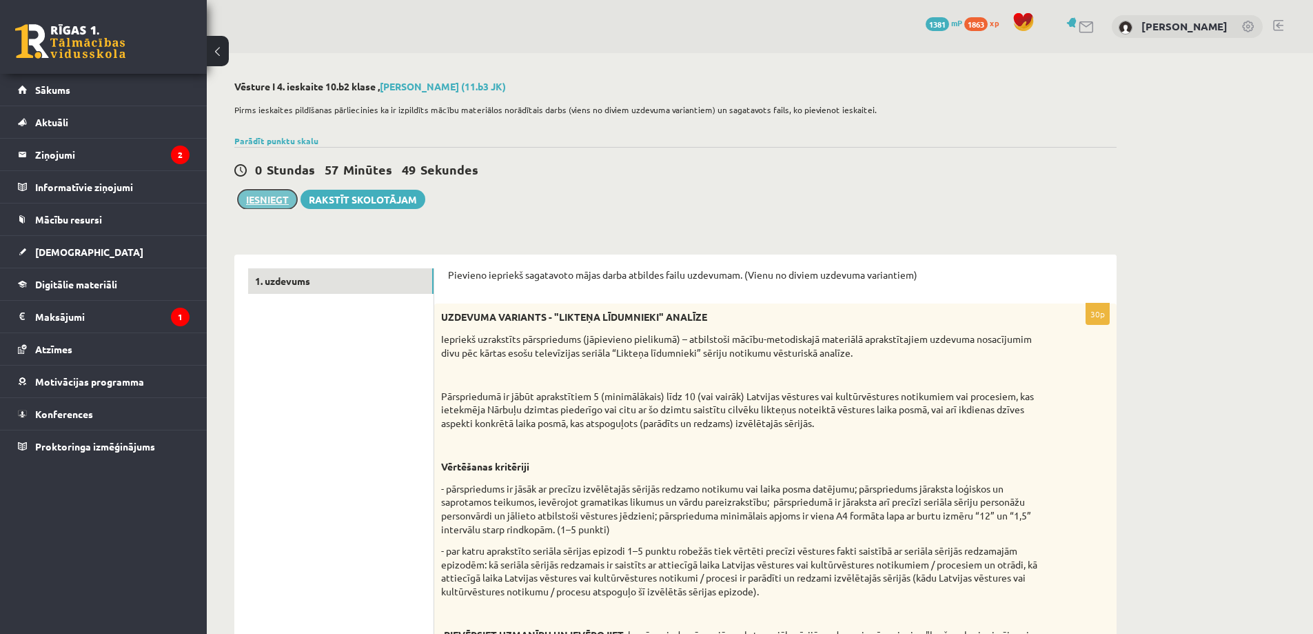
click at [263, 203] on button "Iesniegt" at bounding box center [267, 199] width 59 height 19
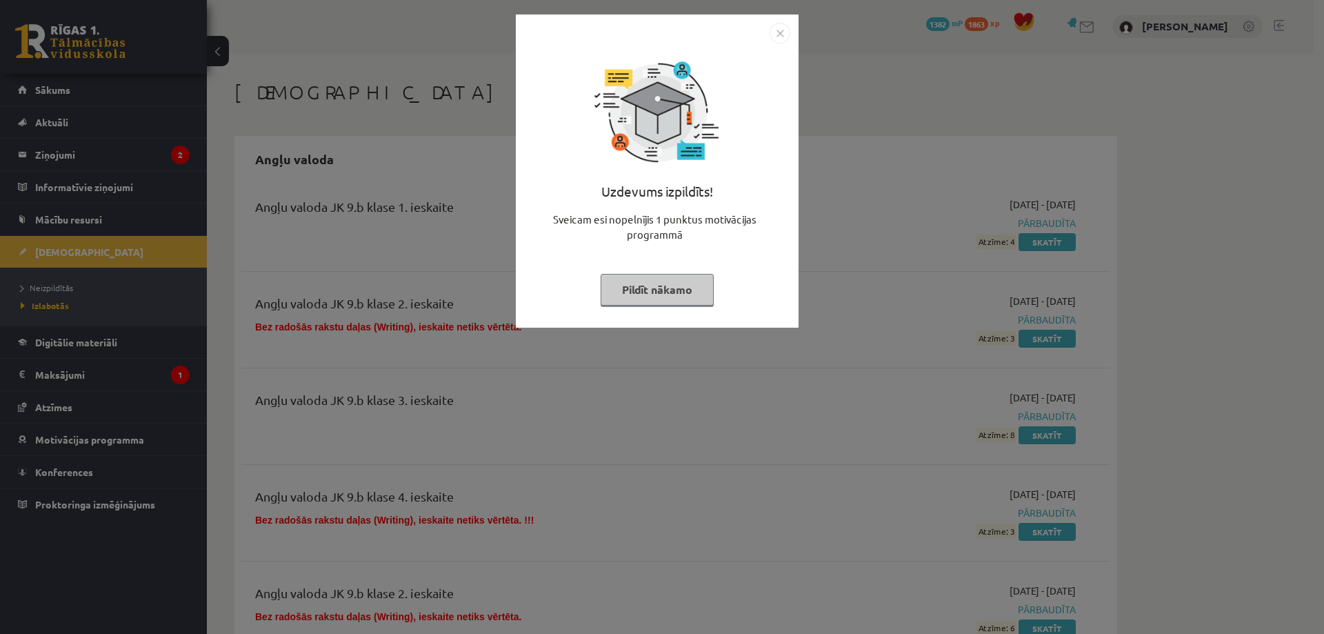
click at [777, 32] on img "Close" at bounding box center [779, 33] width 21 height 21
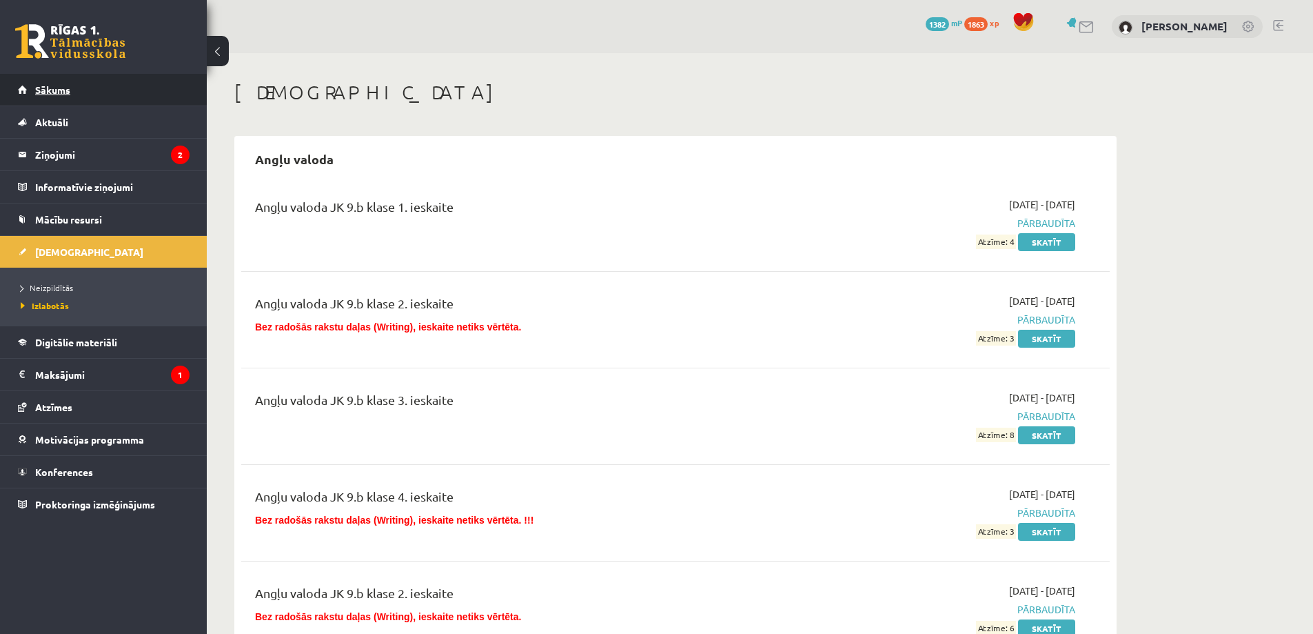
click at [105, 90] on link "Sākums" at bounding box center [104, 90] width 172 height 32
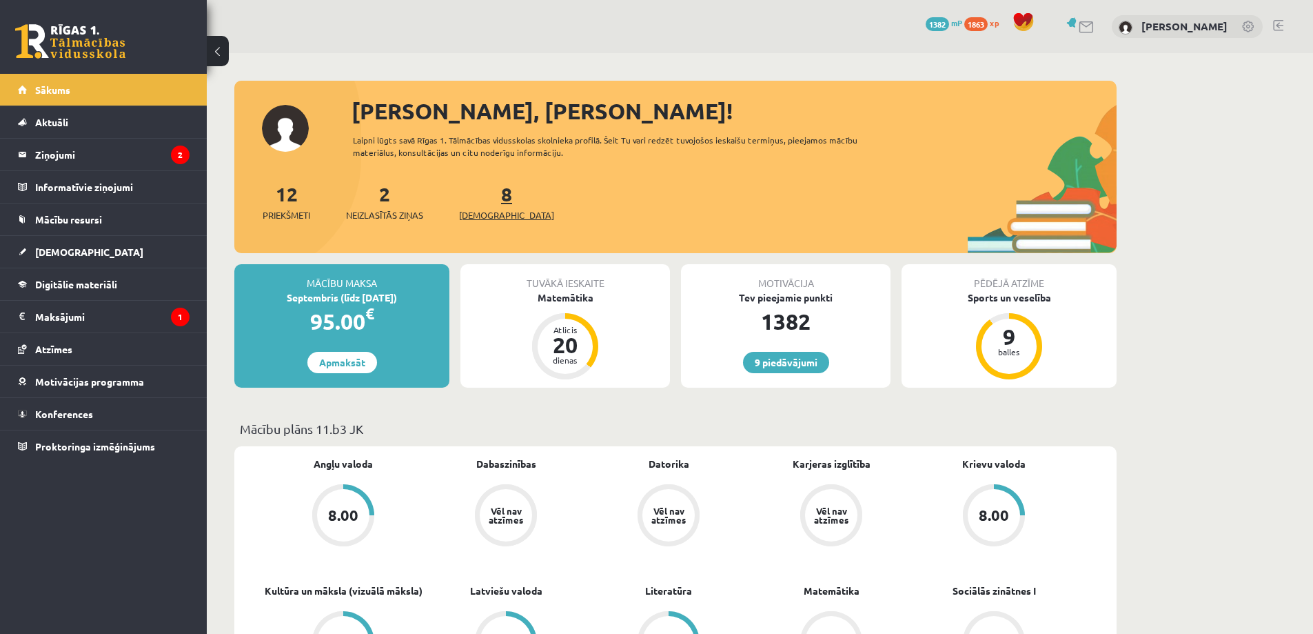
click at [481, 214] on span "[DEMOGRAPHIC_DATA]" at bounding box center [506, 215] width 95 height 14
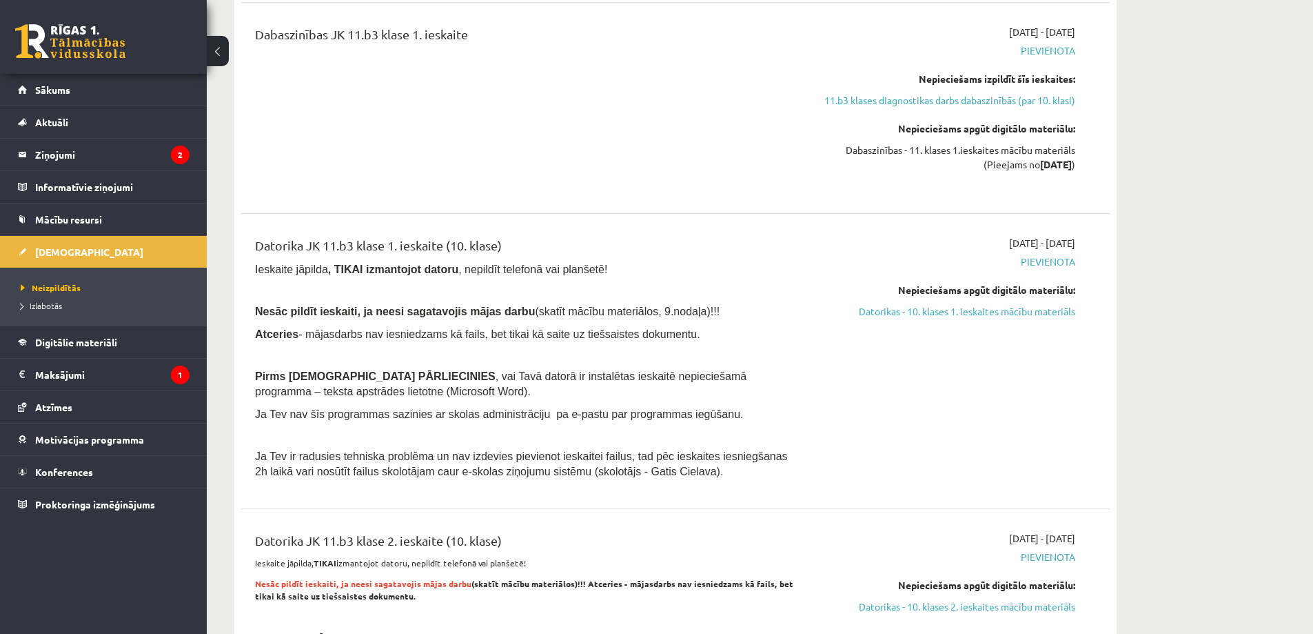
scroll to position [322, 0]
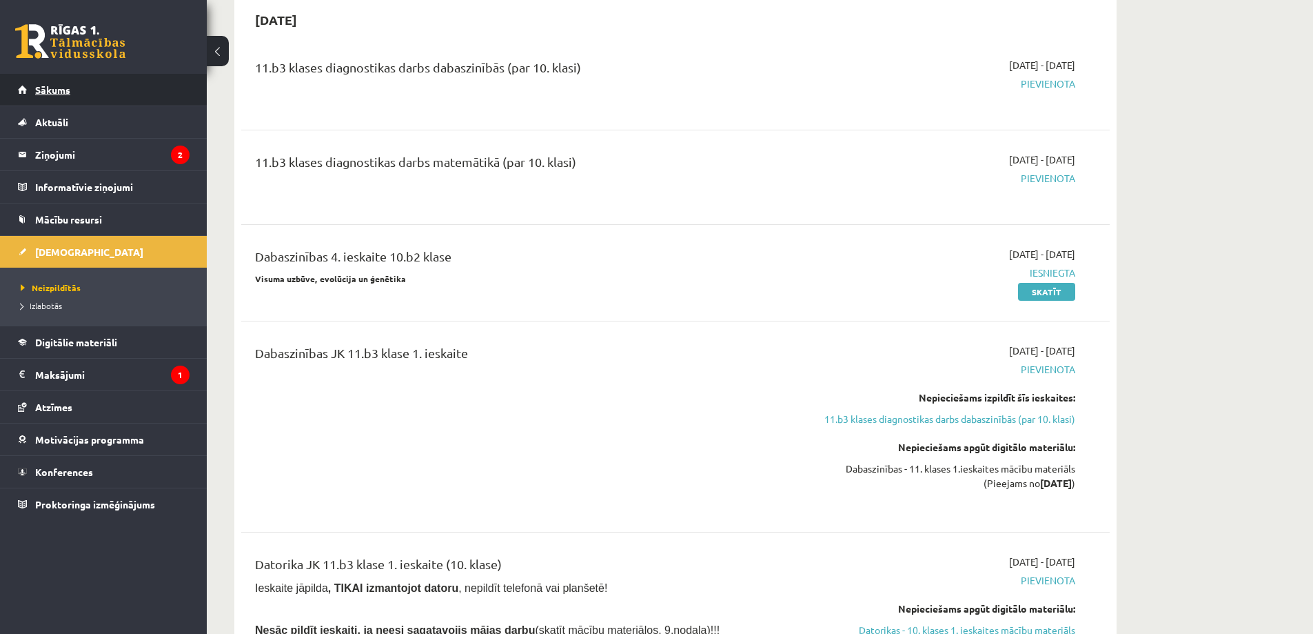
click at [175, 89] on link "Sākums" at bounding box center [104, 90] width 172 height 32
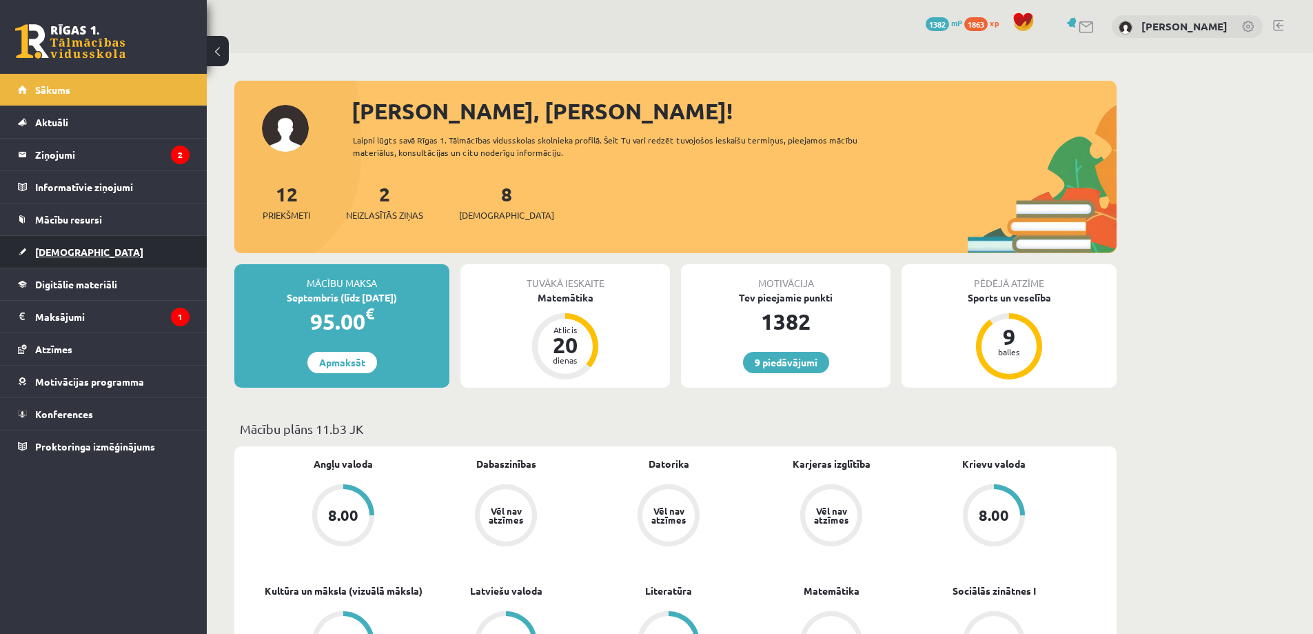
click at [81, 247] on link "[DEMOGRAPHIC_DATA]" at bounding box center [104, 252] width 172 height 32
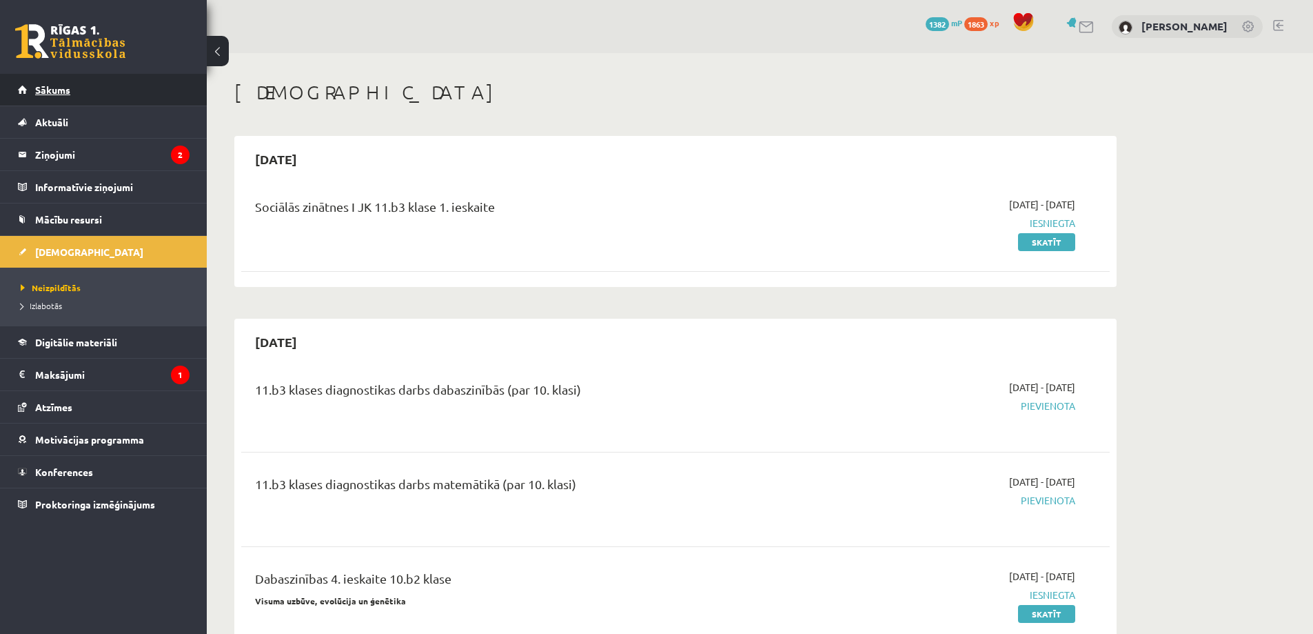
click at [119, 90] on link "Sākums" at bounding box center [104, 90] width 172 height 32
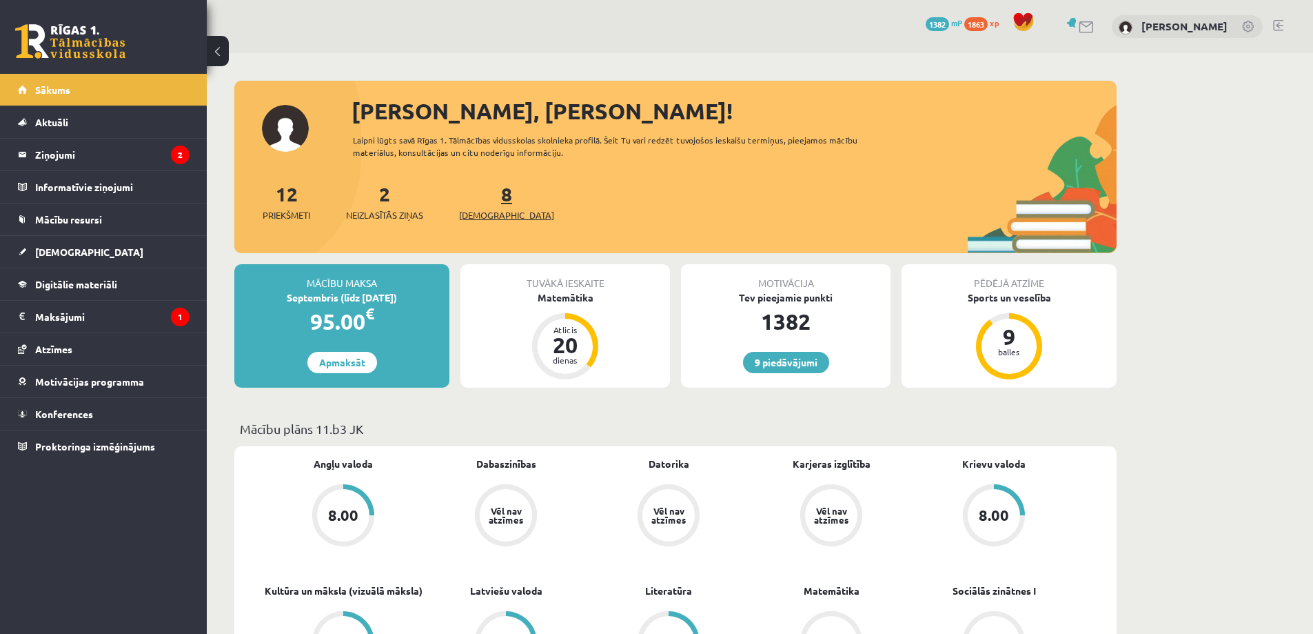
click at [478, 214] on span "[DEMOGRAPHIC_DATA]" at bounding box center [506, 215] width 95 height 14
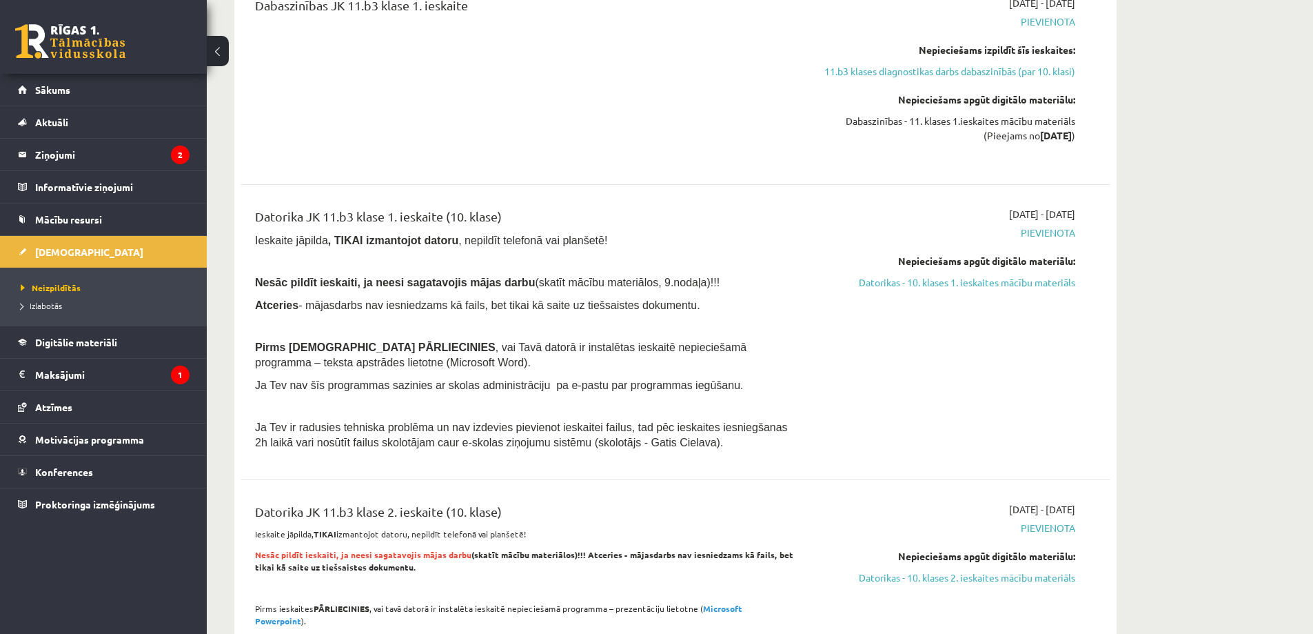
scroll to position [643, 0]
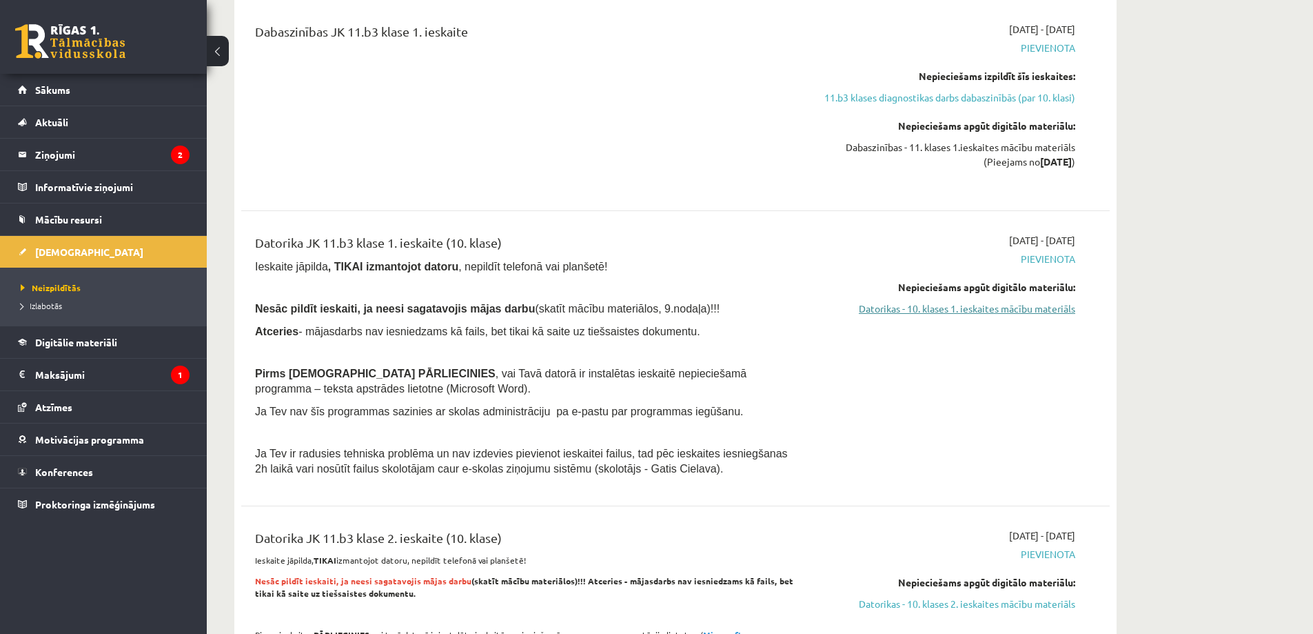
click at [904, 307] on link "Datorikas - 10. klases 1. ieskaites mācību materiāls" at bounding box center [946, 308] width 260 height 14
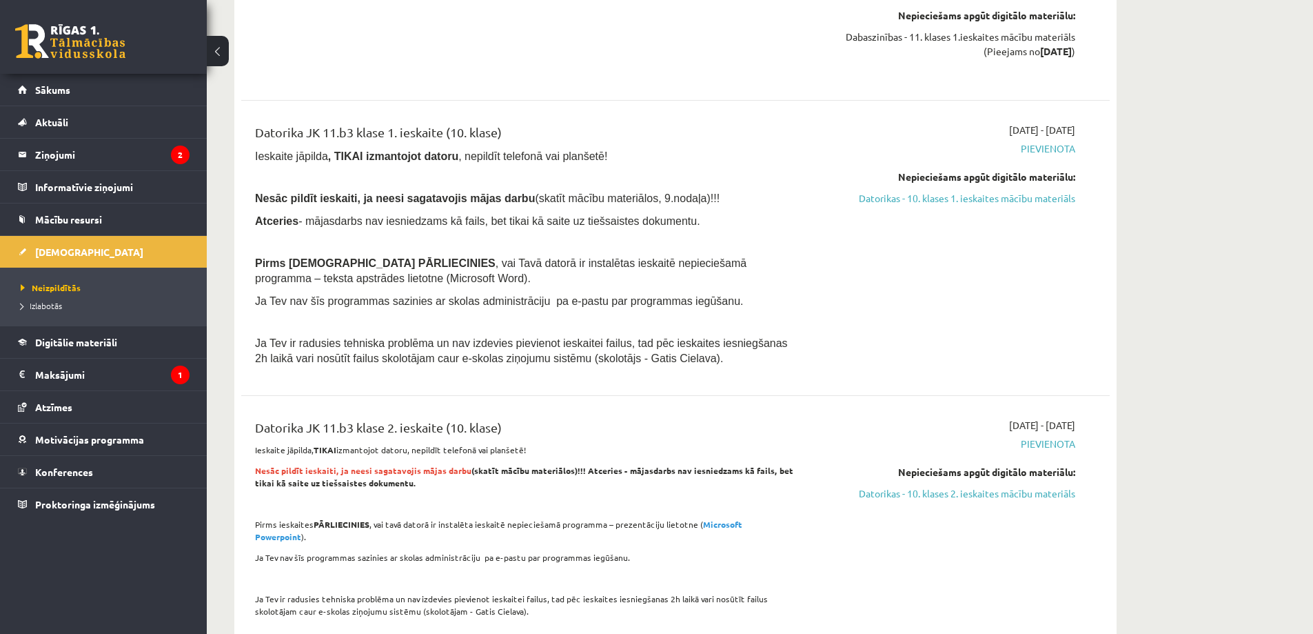
scroll to position [804, 0]
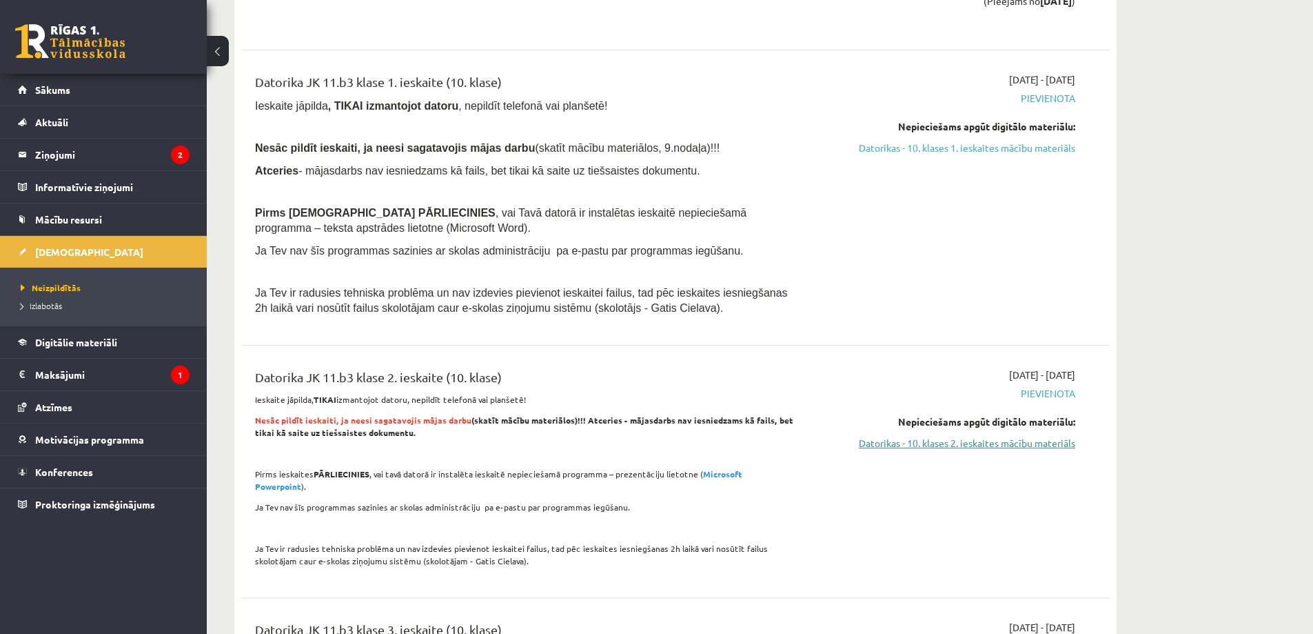
click at [908, 441] on link "Datorikas - 10. klases 2. ieskaites mācību materiāls" at bounding box center [946, 443] width 260 height 14
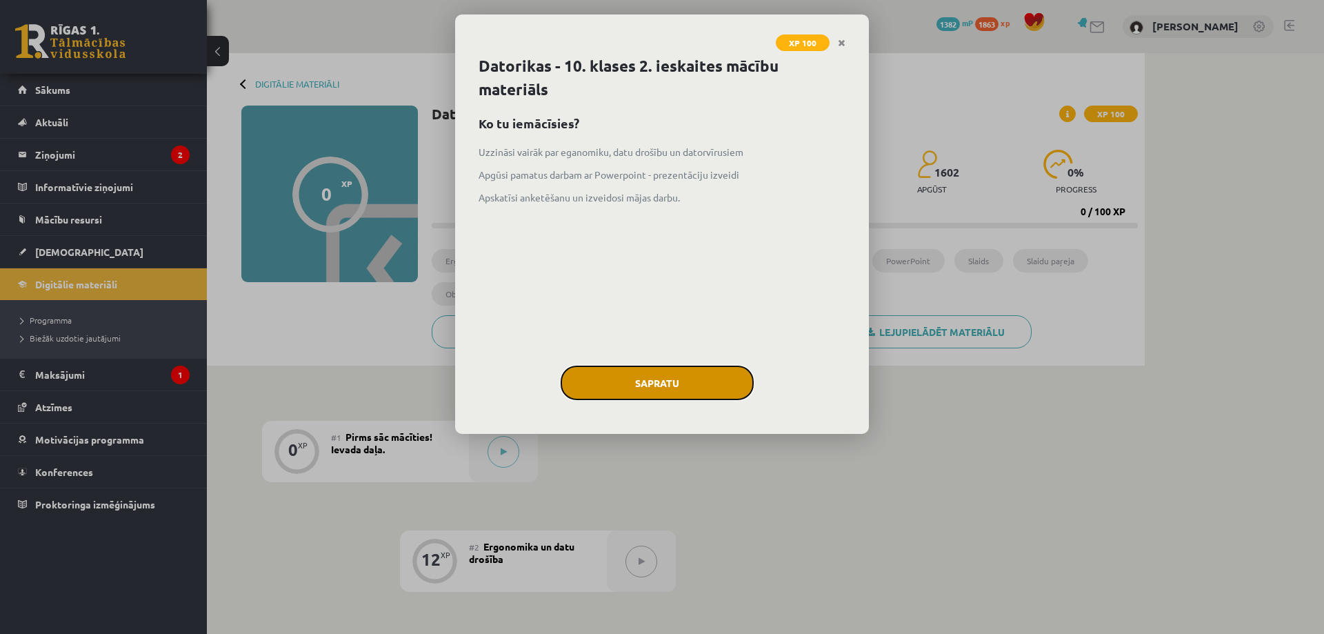
click at [658, 382] on button "Sapratu" at bounding box center [656, 382] width 193 height 34
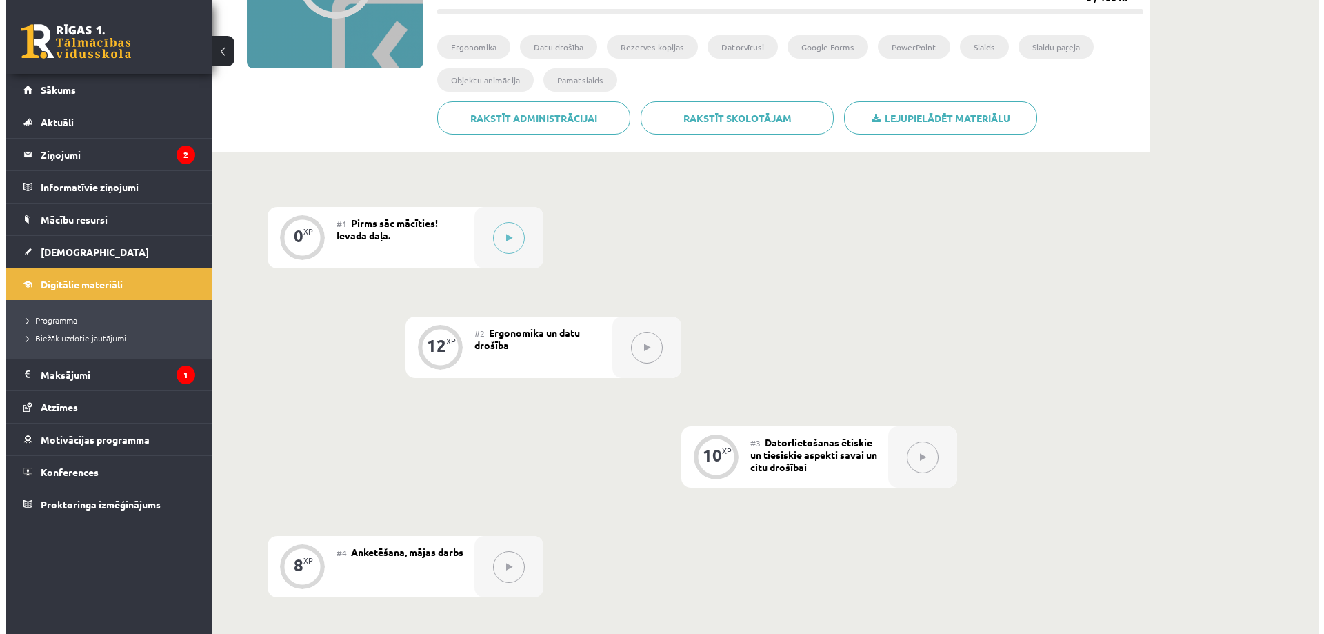
scroll to position [52, 0]
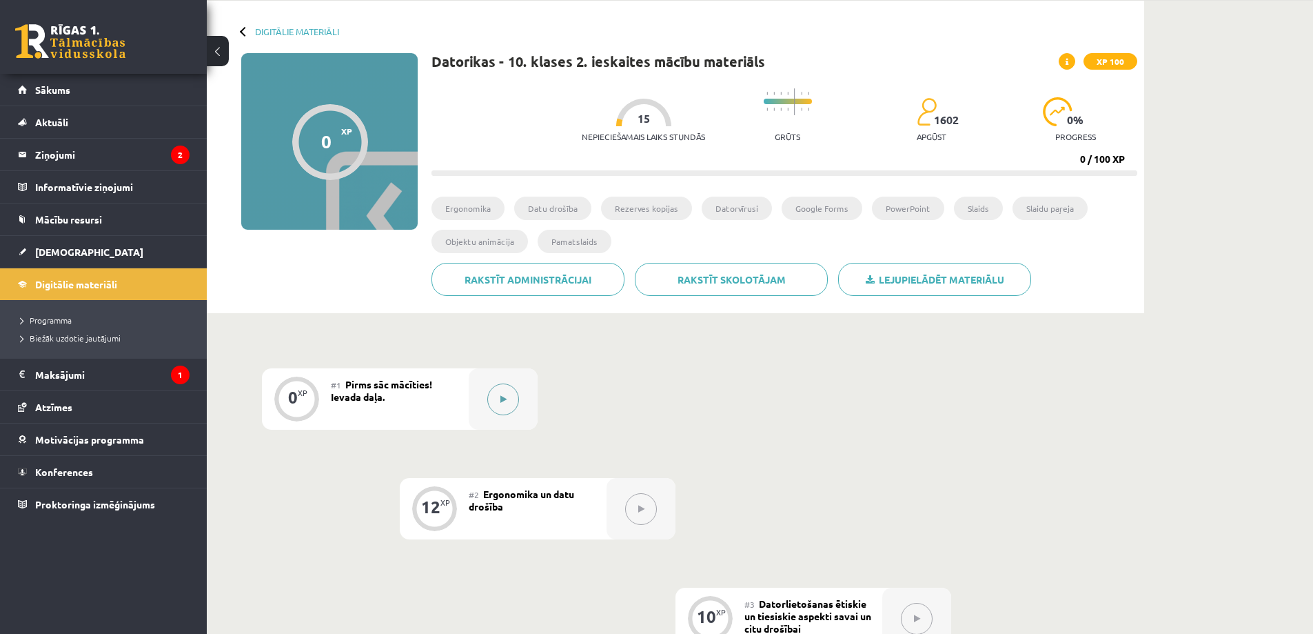
click at [503, 398] on icon at bounding box center [503, 399] width 6 height 8
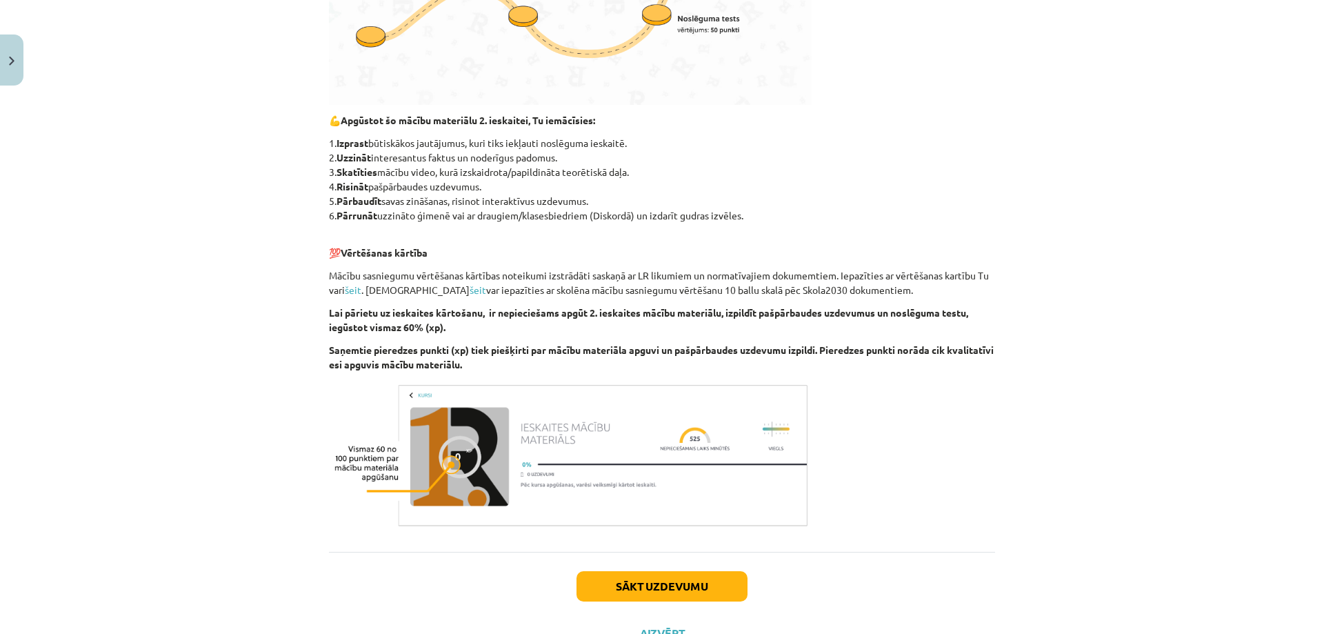
scroll to position [645, 0]
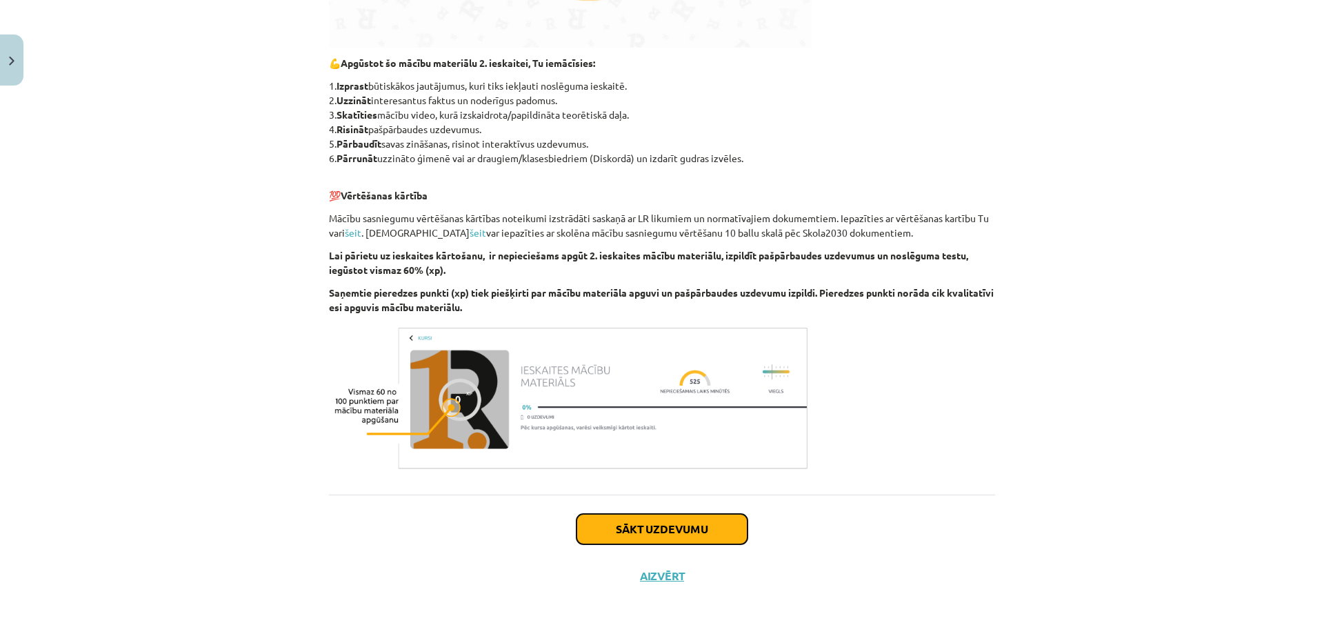
click at [640, 523] on button "Sākt uzdevumu" at bounding box center [661, 529] width 171 height 30
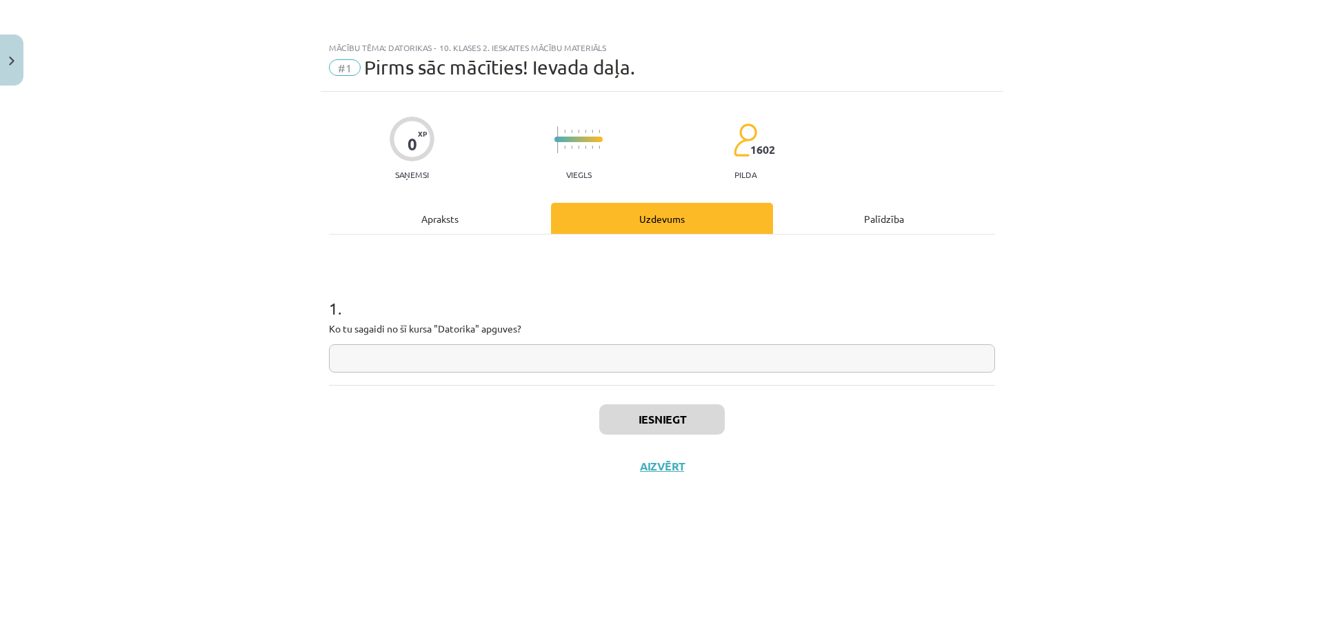
scroll to position [0, 0]
click at [584, 363] on input "text" at bounding box center [662, 358] width 666 height 28
click at [349, 364] on input "**********" at bounding box center [662, 358] width 666 height 28
type input "**********"
click at [667, 411] on button "Iesniegt" at bounding box center [661, 419] width 125 height 30
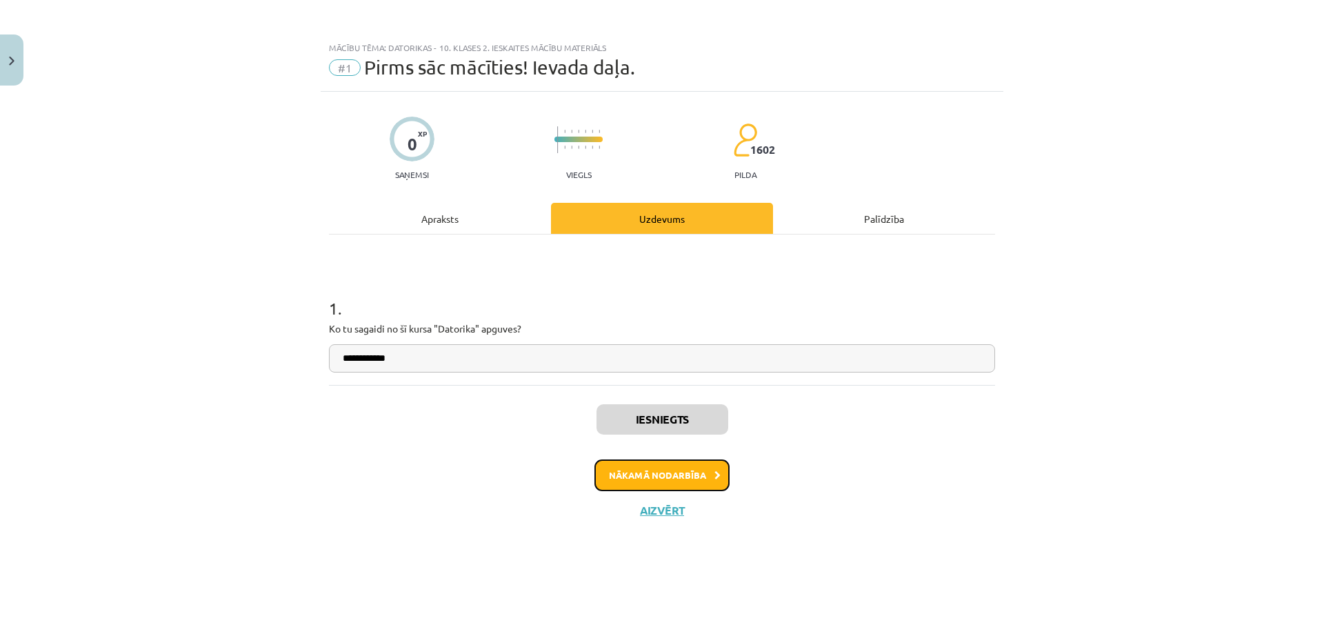
click at [640, 480] on button "Nākamā nodarbība" at bounding box center [661, 475] width 135 height 32
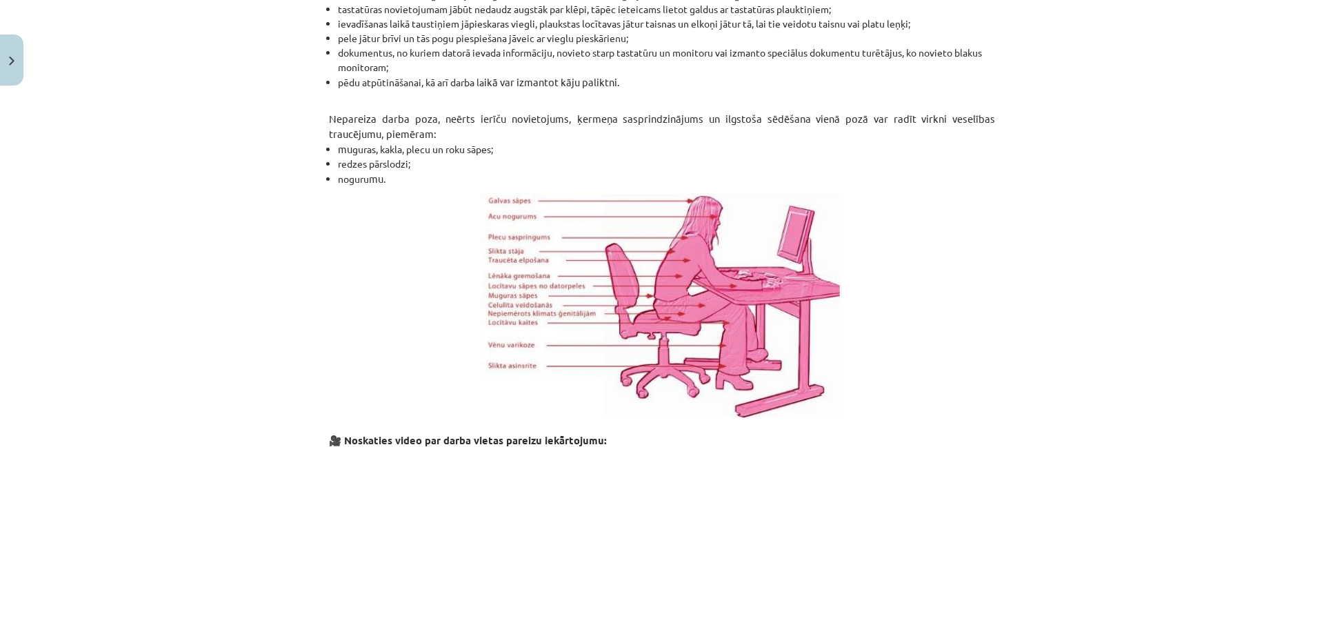
scroll to position [1035, 0]
